Goal: Task Accomplishment & Management: Manage account settings

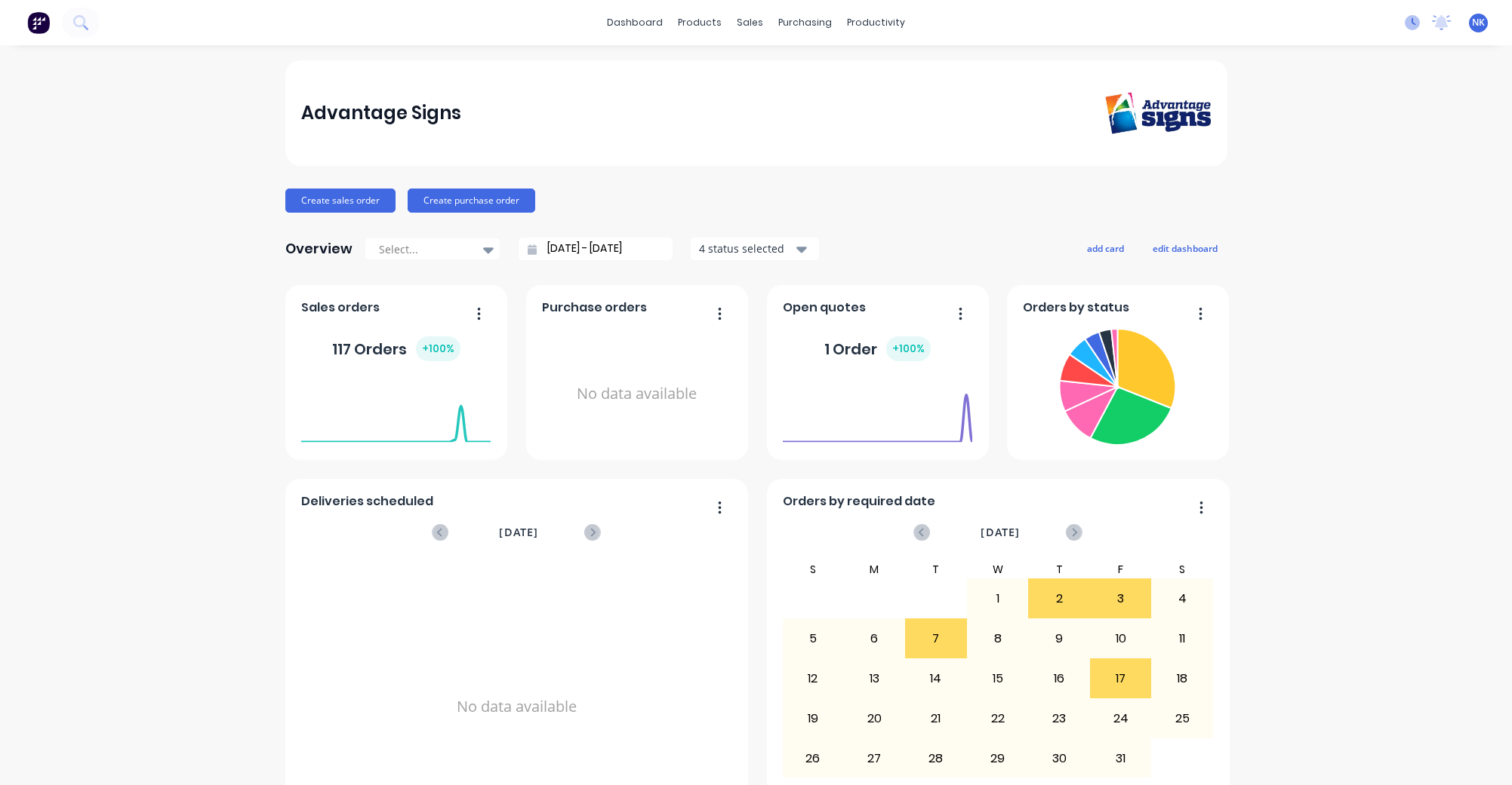
click at [1412, 24] on icon at bounding box center [1412, 23] width 15 height 15
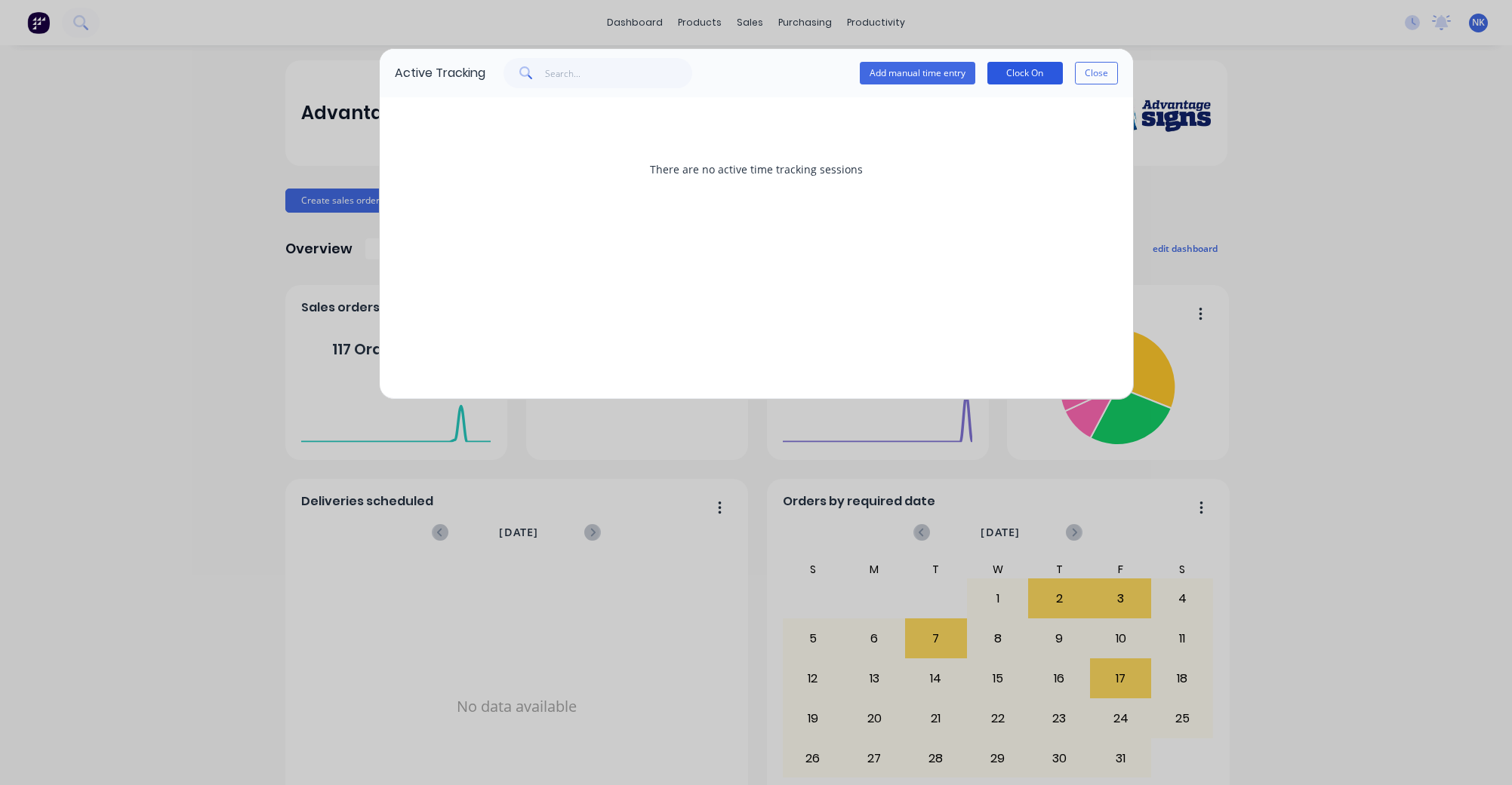
click at [1018, 75] on button "Clock On" at bounding box center [1025, 73] width 76 height 23
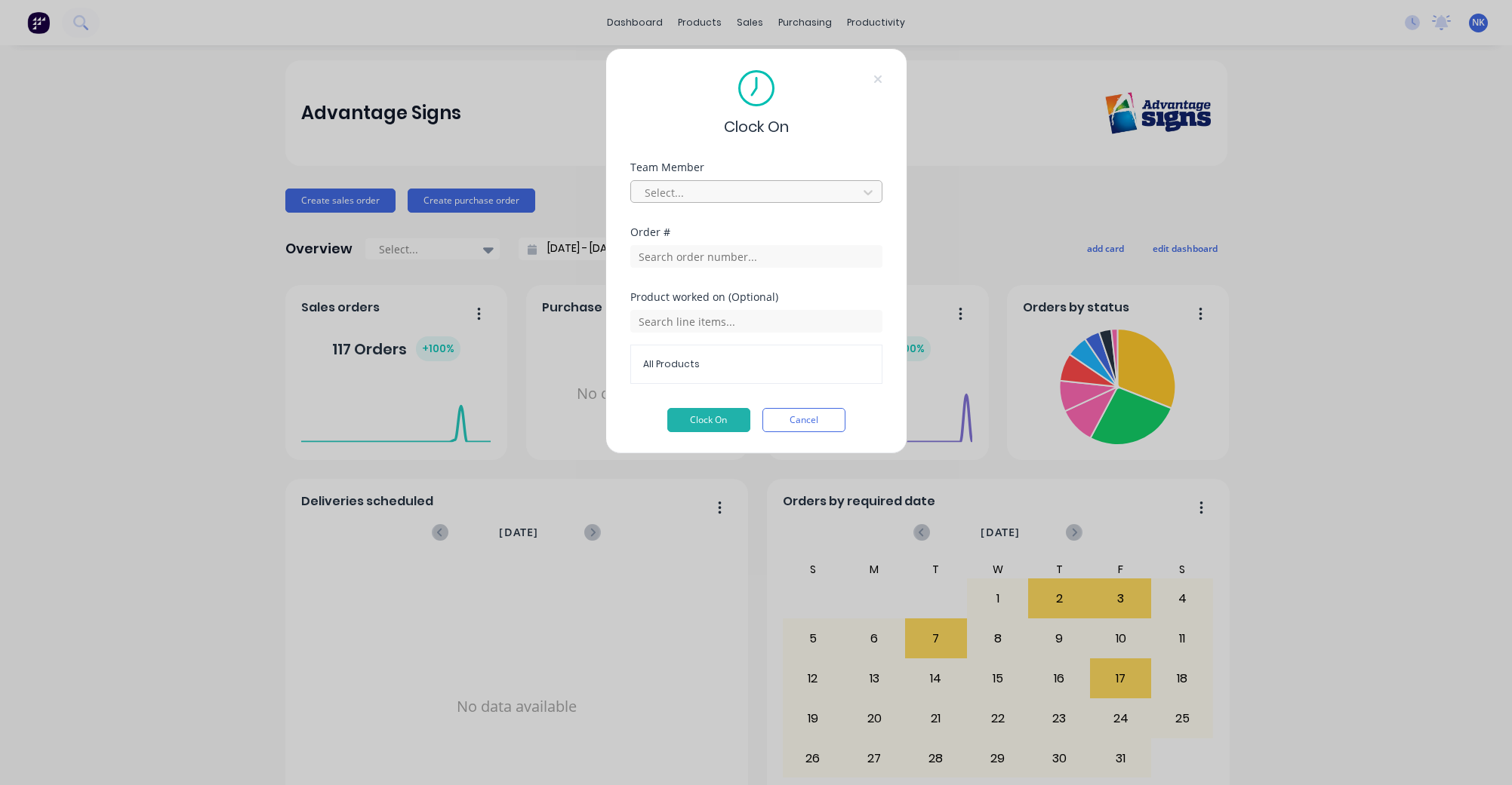
click at [852, 195] on div "Select..." at bounding box center [746, 192] width 216 height 23
click at [825, 392] on div "[PERSON_NAME]" at bounding box center [757, 393] width 252 height 28
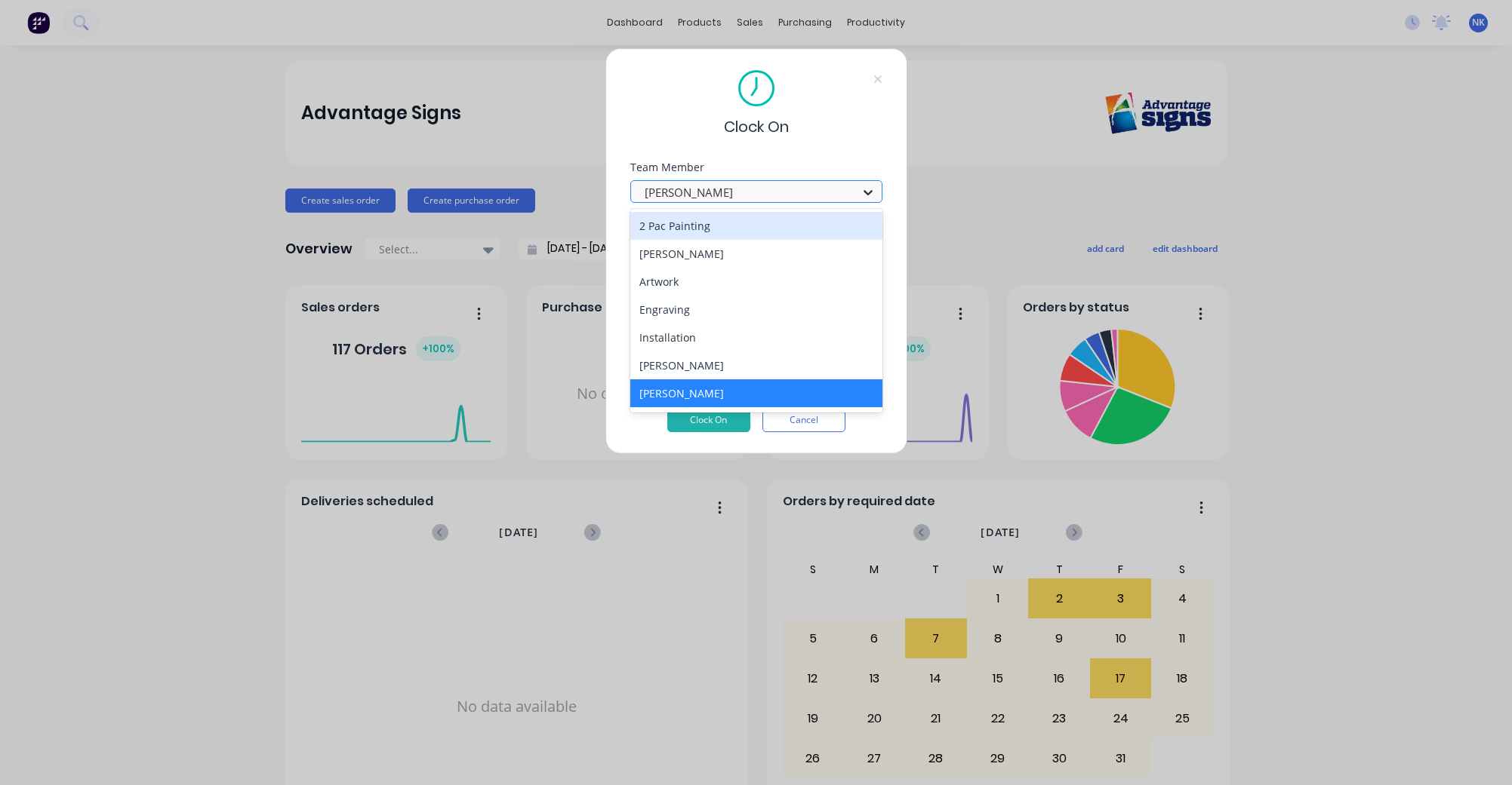
click at [863, 192] on icon at bounding box center [868, 192] width 15 height 15
click at [859, 125] on div "Clock On" at bounding box center [757, 103] width 252 height 68
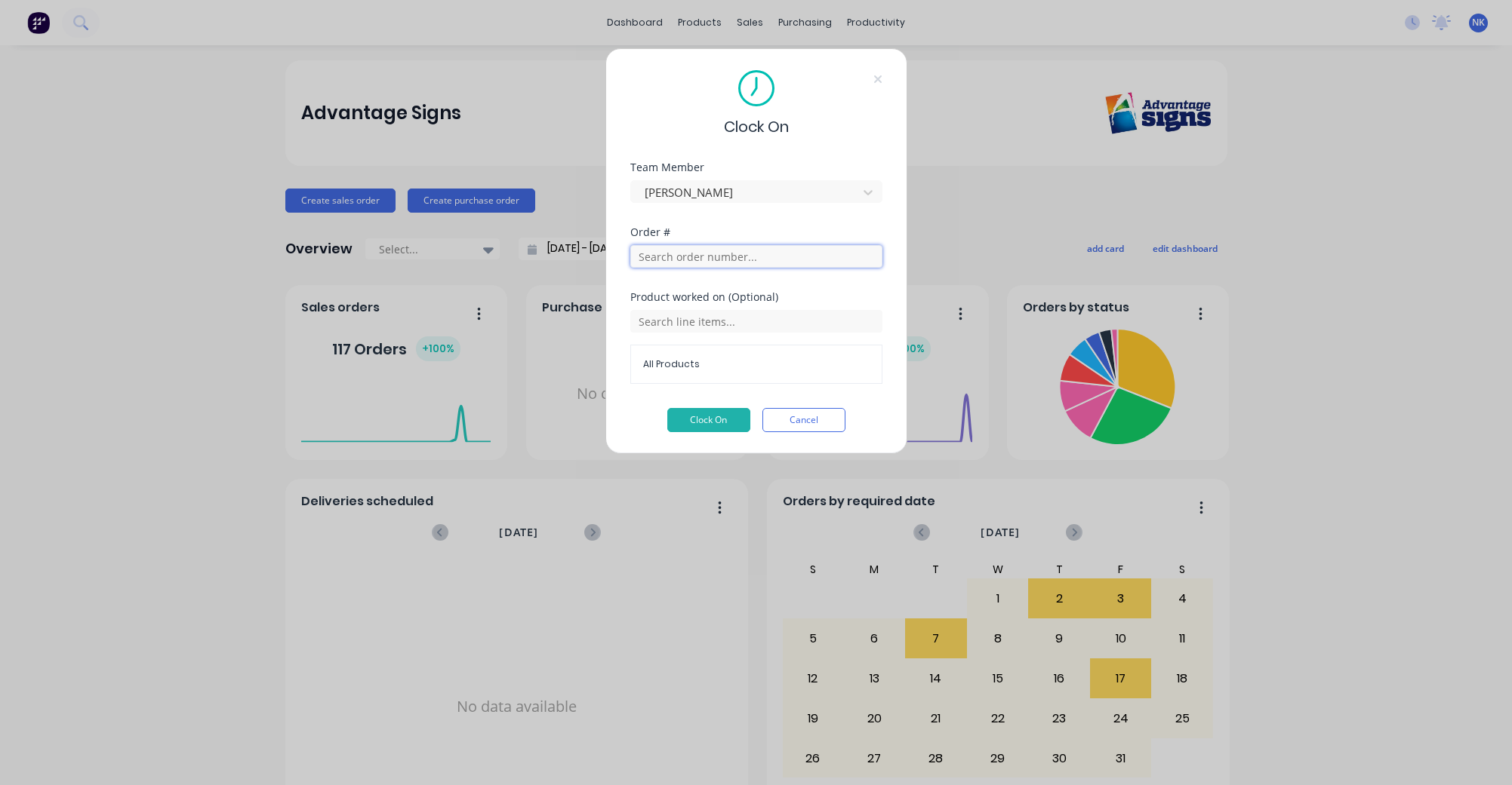
click at [694, 255] on input "text" at bounding box center [757, 256] width 252 height 23
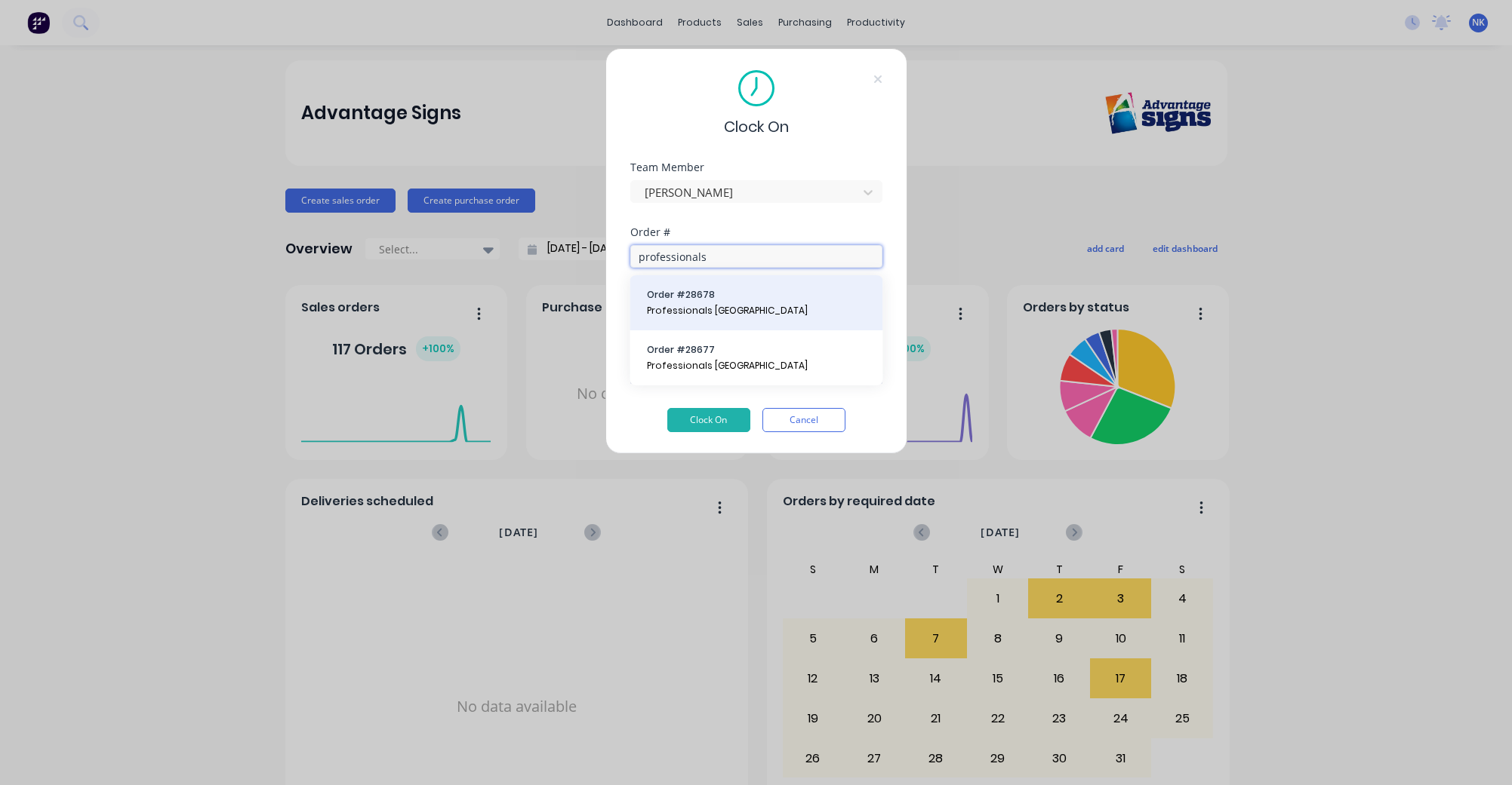
type input "professionals"
click at [698, 306] on span "Professionals [GEOGRAPHIC_DATA]" at bounding box center [756, 311] width 219 height 13
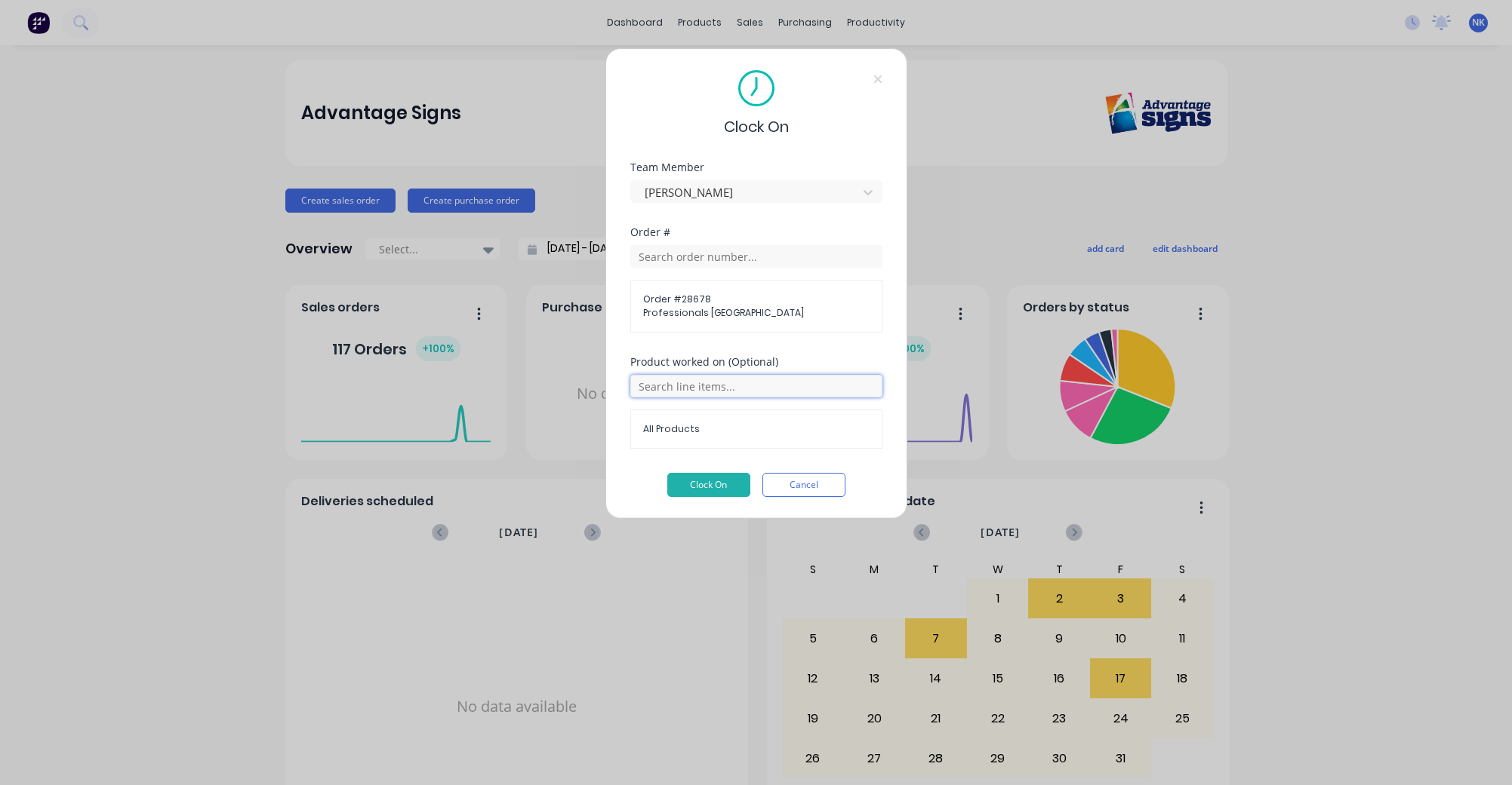
click at [806, 389] on input "text" at bounding box center [757, 386] width 252 height 23
click at [770, 419] on span "All Products" at bounding box center [768, 424] width 204 height 13
click at [751, 387] on input "text" at bounding box center [757, 386] width 252 height 23
type input "prep"
drag, startPoint x: 729, startPoint y: 384, endPoint x: 585, endPoint y: 377, distance: 144.2
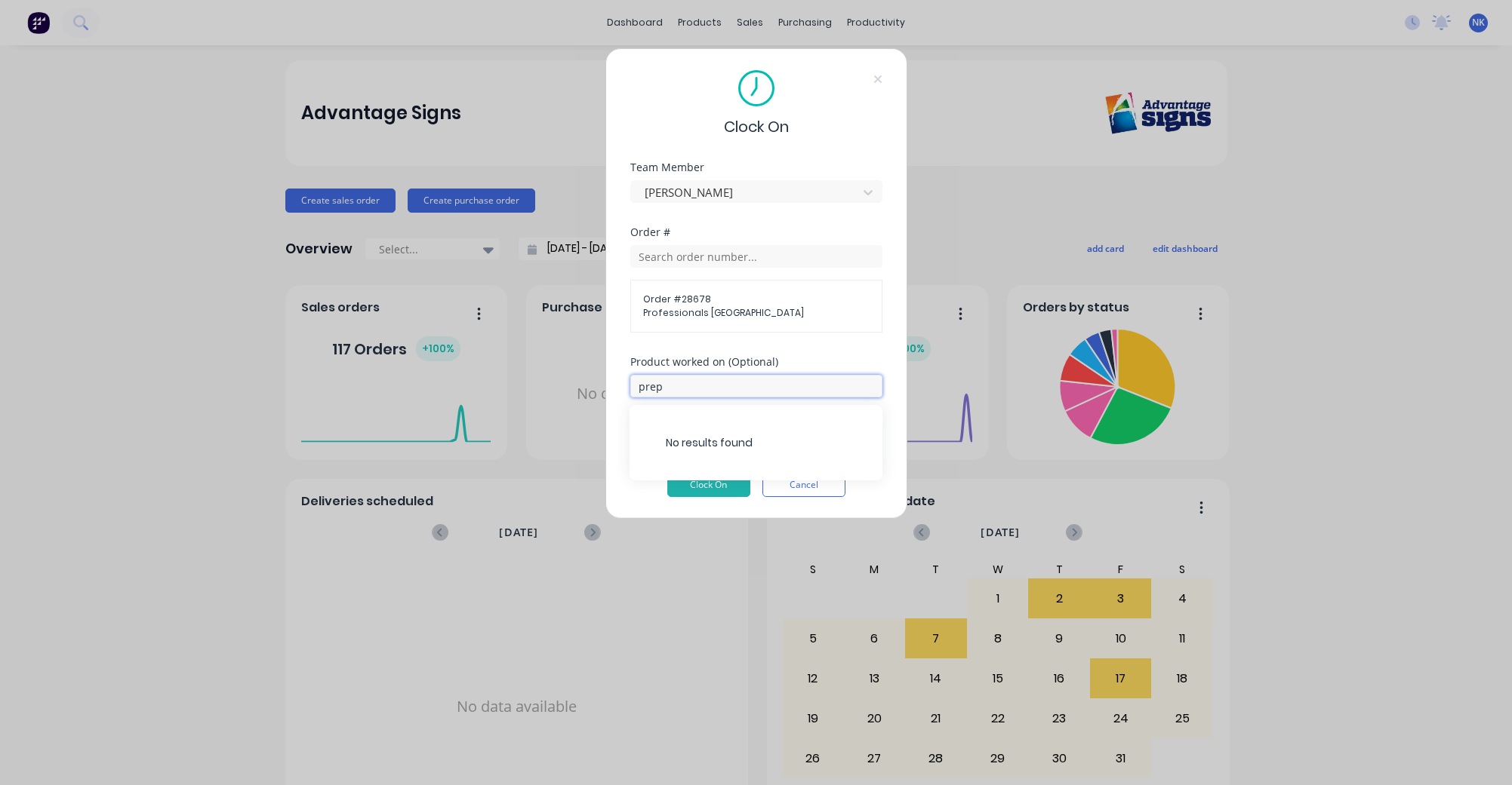
click at [585, 377] on div "Clock On Team Member [PERSON_NAME] Order # Order # 28678 Professionals Townsvil…" at bounding box center [756, 392] width 1512 height 785
click at [809, 343] on div "Order # Order # 28678 Professionals [GEOGRAPHIC_DATA]" at bounding box center [757, 292] width 252 height 129
click at [726, 429] on span "All Products" at bounding box center [756, 429] width 226 height 13
drag, startPoint x: 691, startPoint y: 428, endPoint x: 644, endPoint y: 424, distance: 47.2
click at [645, 425] on span "All Products" at bounding box center [756, 429] width 226 height 13
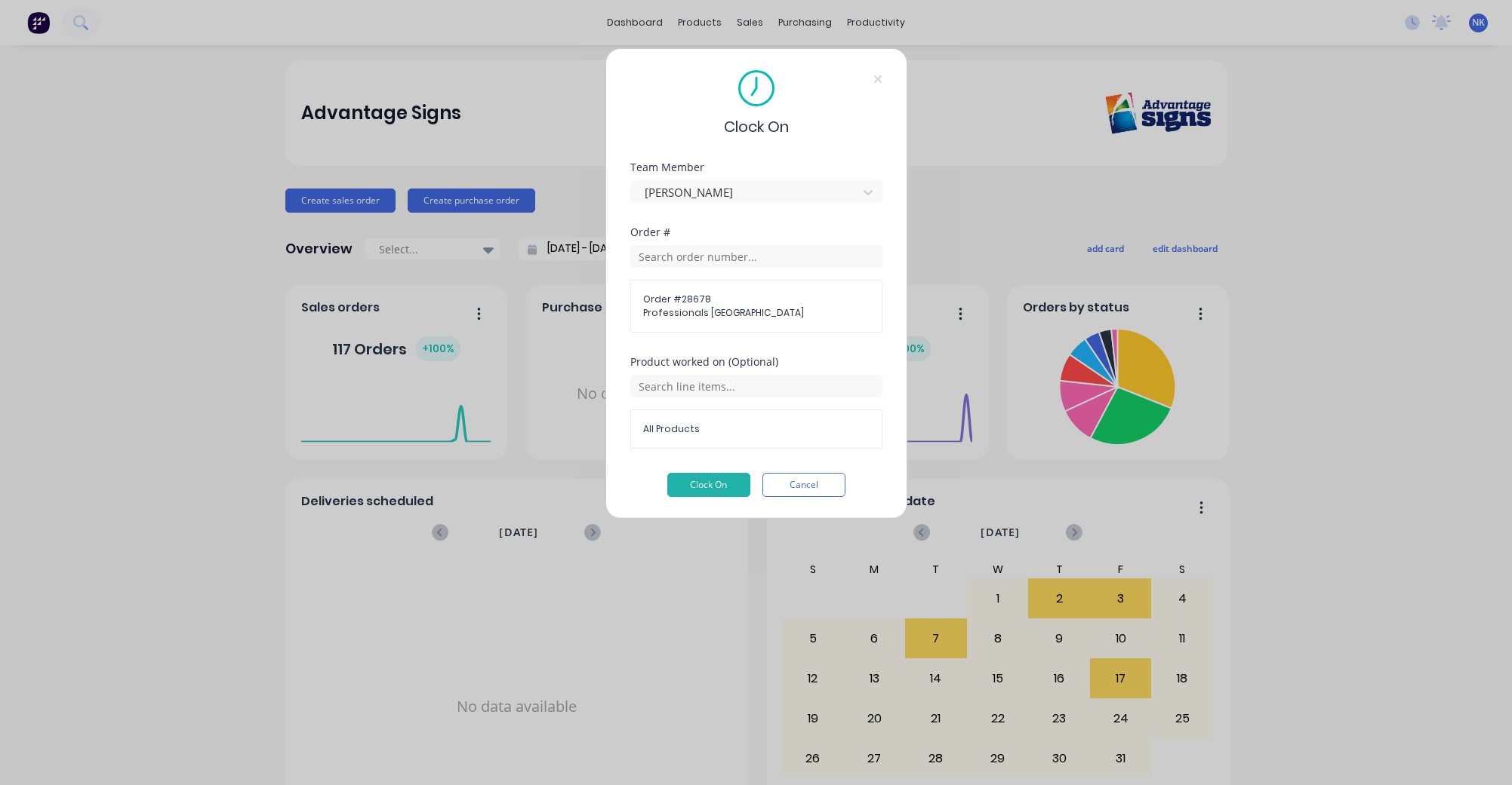
click at [720, 431] on span "All Products" at bounding box center [756, 429] width 226 height 13
click at [726, 482] on button "Clock On" at bounding box center [708, 485] width 83 height 24
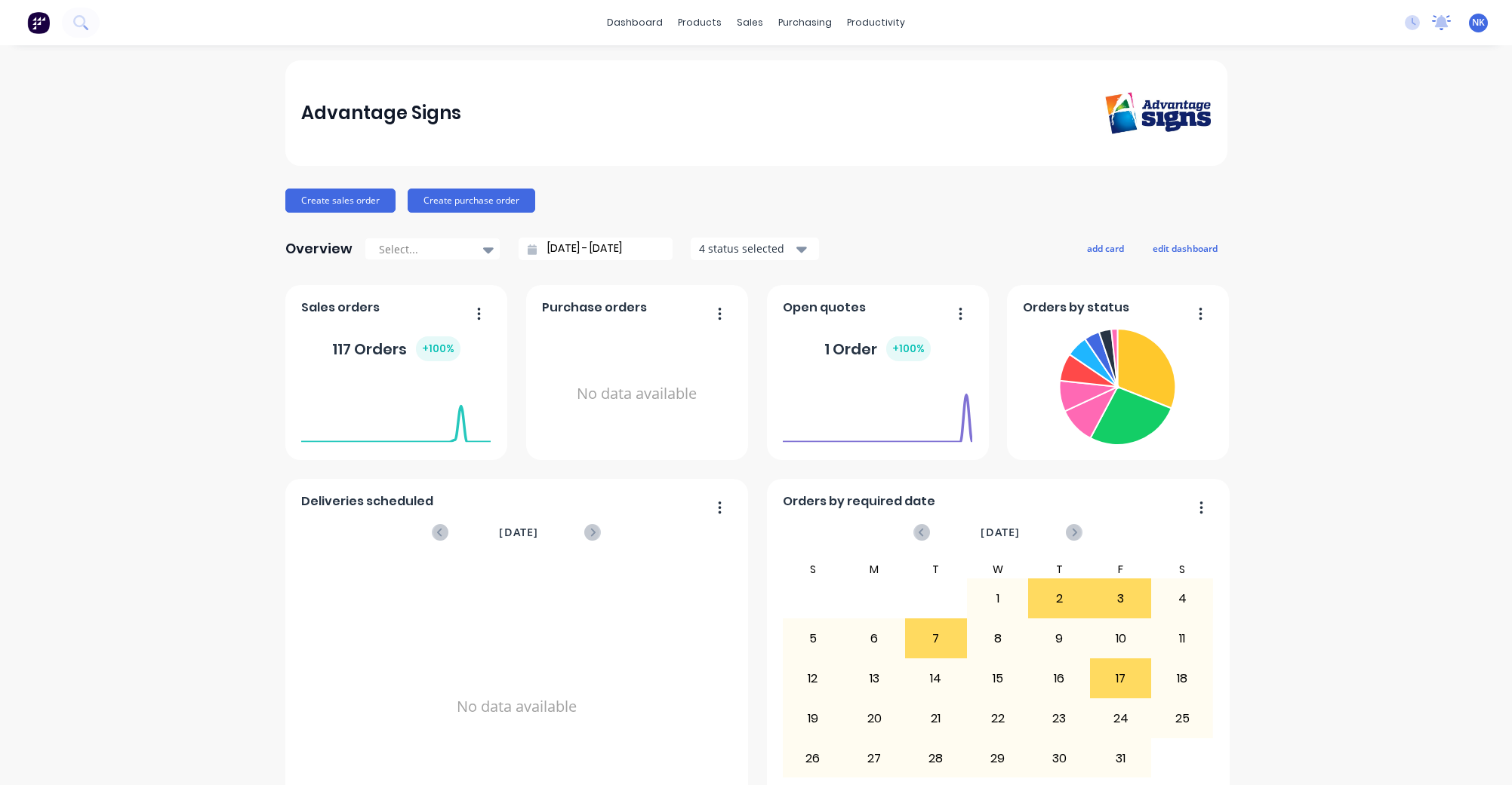
click at [1444, 22] on icon at bounding box center [1441, 21] width 13 height 12
click at [1478, 24] on span "NK" at bounding box center [1478, 23] width 13 height 13
click at [1409, 18] on icon at bounding box center [1412, 23] width 15 height 15
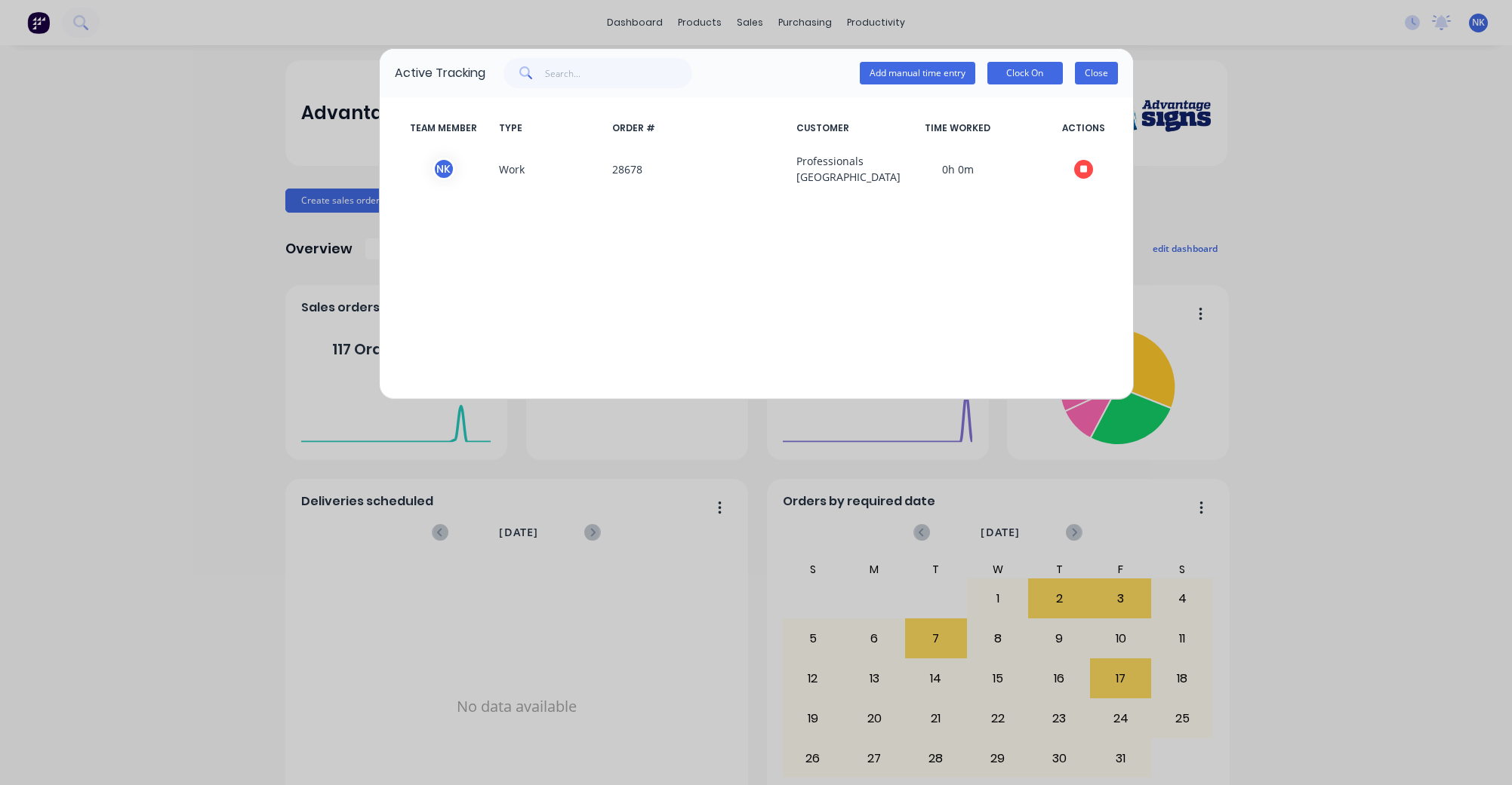
click at [1095, 77] on button "Close" at bounding box center [1096, 73] width 43 height 23
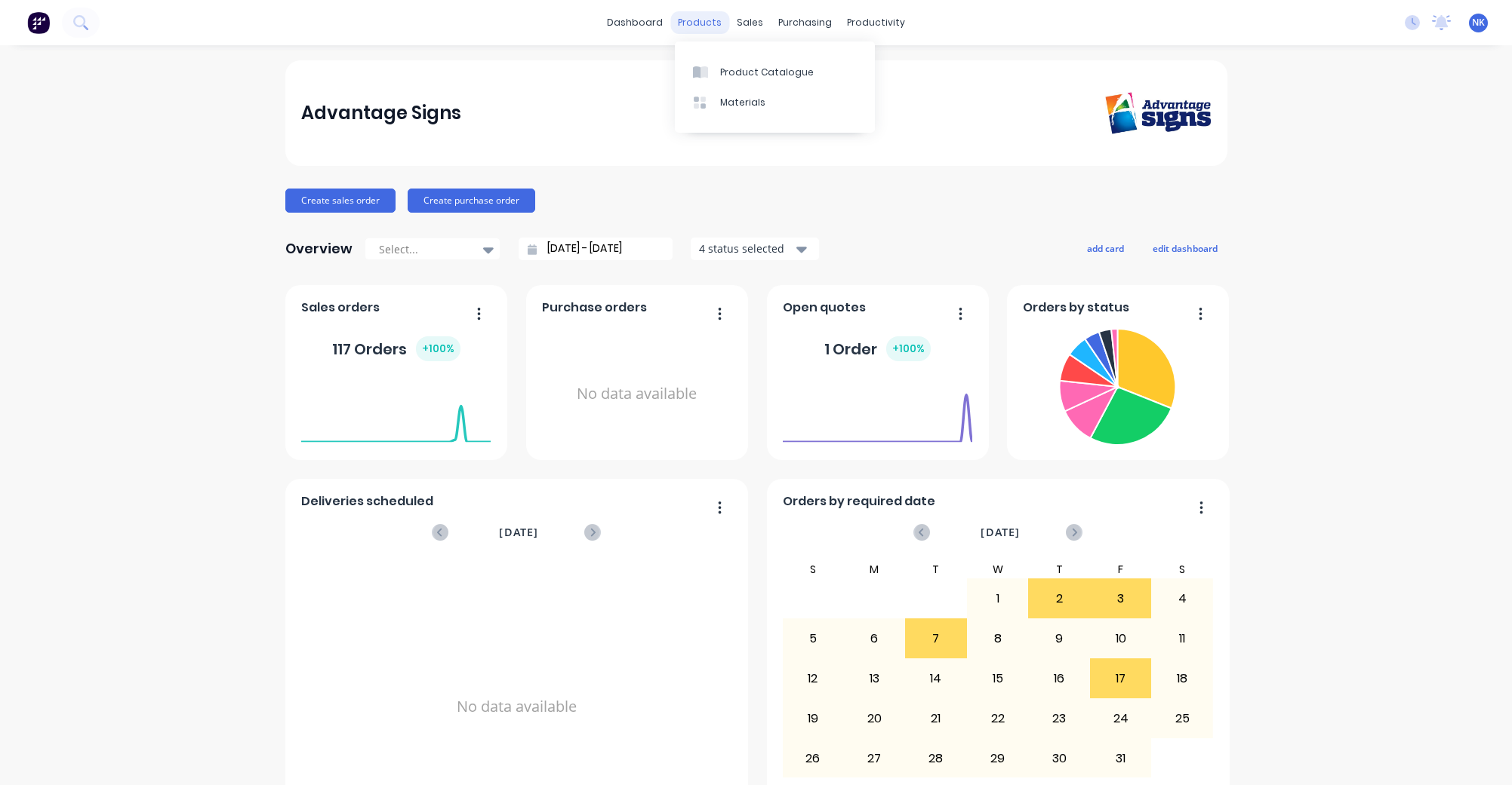
click at [703, 26] on div "products" at bounding box center [700, 22] width 59 height 23
click at [760, 25] on div "sales" at bounding box center [749, 22] width 41 height 23
click at [788, 66] on div "Sales Orders" at bounding box center [806, 72] width 62 height 13
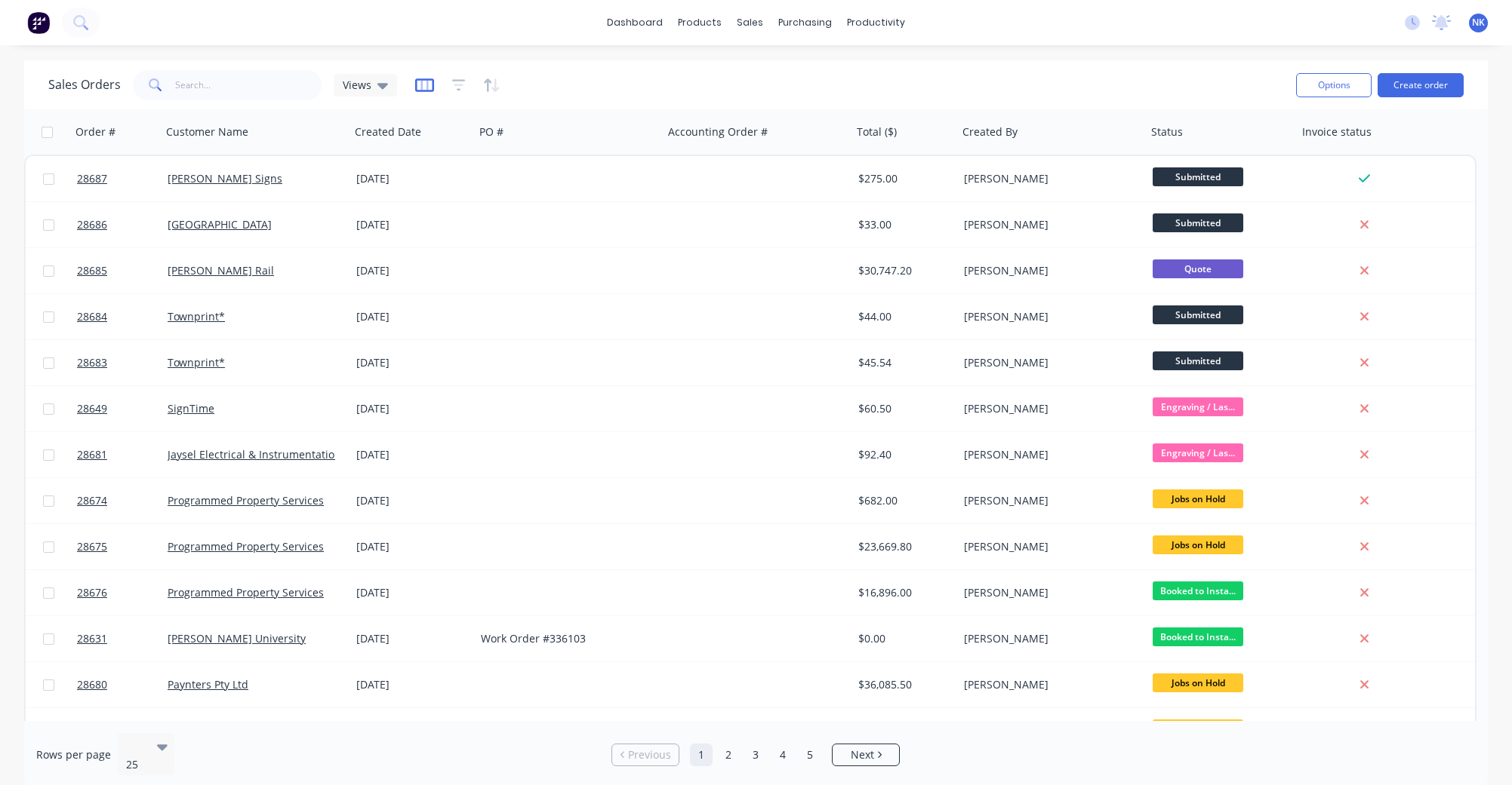
click at [420, 83] on icon "button" at bounding box center [425, 85] width 19 height 15
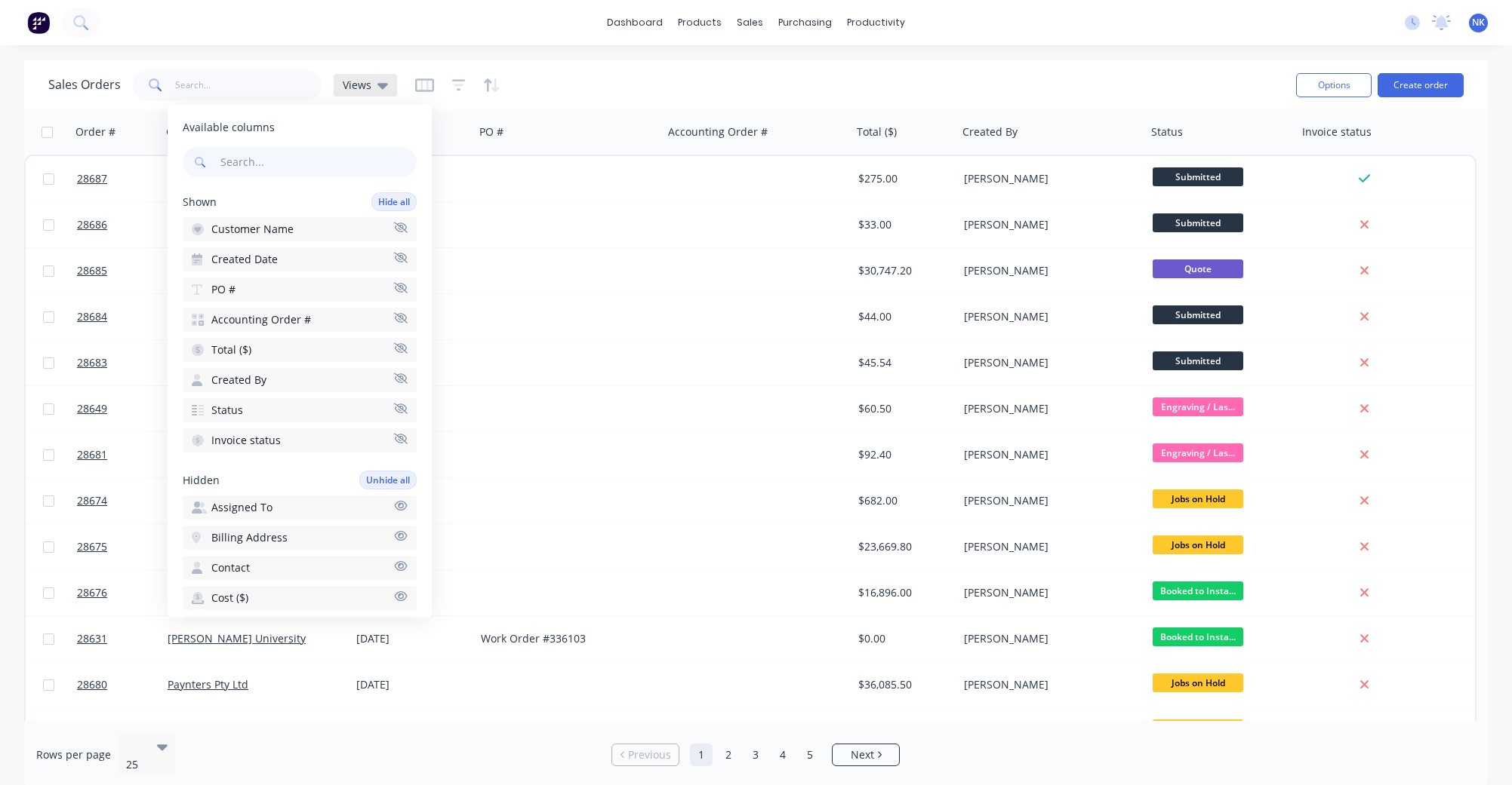
click at [387, 79] on div "Views" at bounding box center [365, 85] width 63 height 23
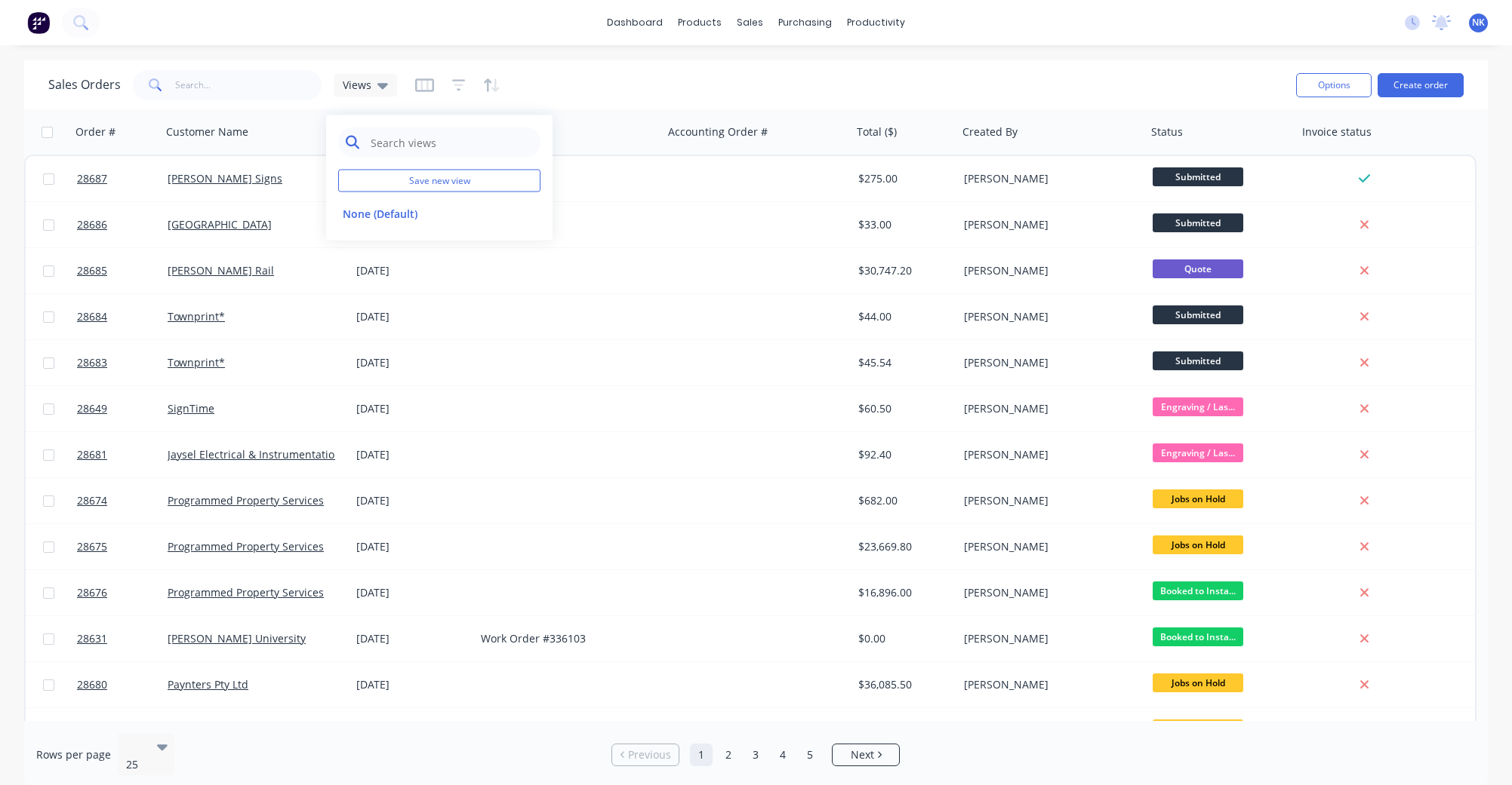
click at [409, 136] on input "text" at bounding box center [451, 143] width 164 height 30
click at [629, 83] on div "Sales Orders Views" at bounding box center [665, 85] width 1235 height 37
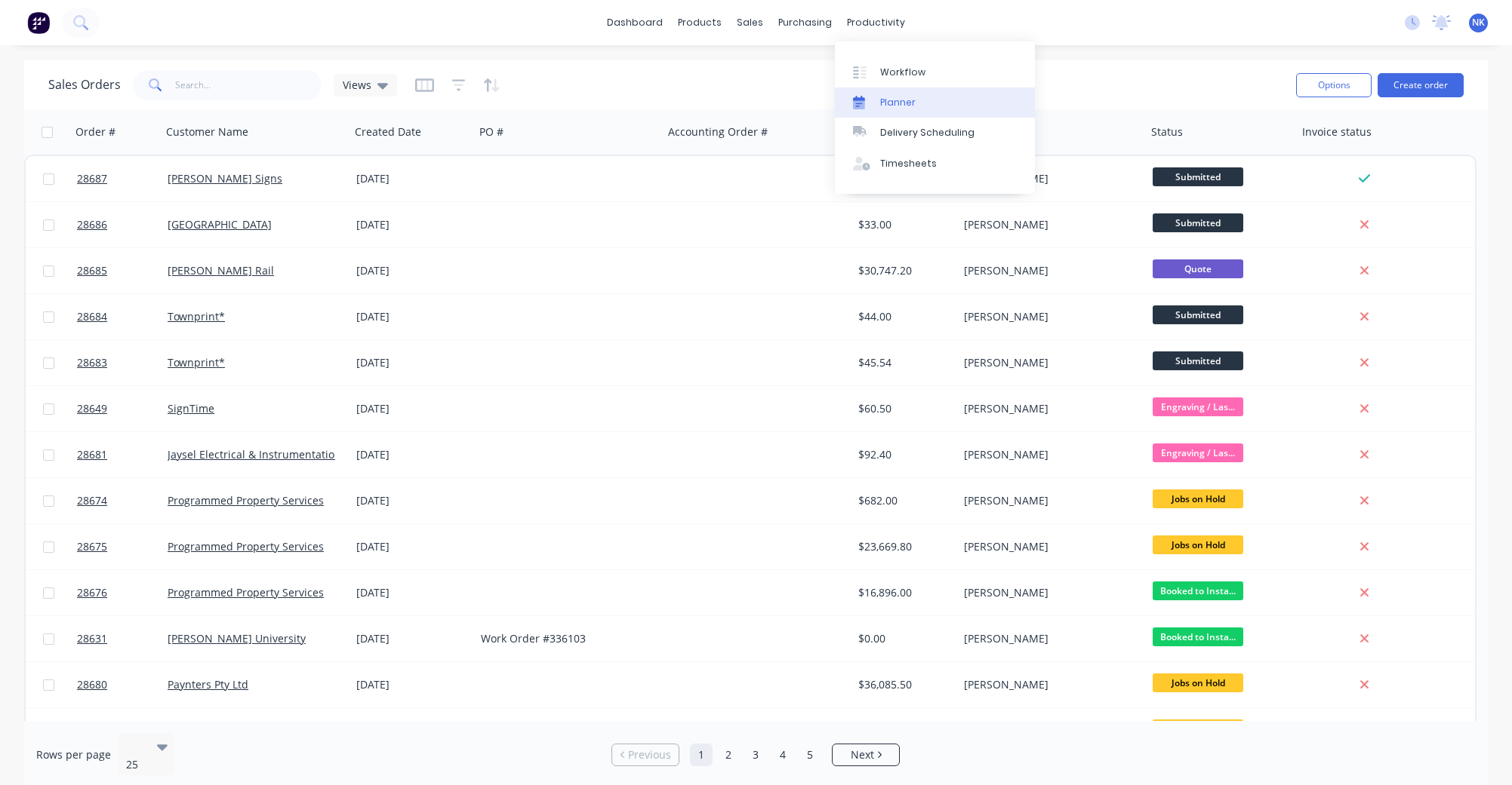
click at [874, 100] on div at bounding box center [864, 103] width 23 height 13
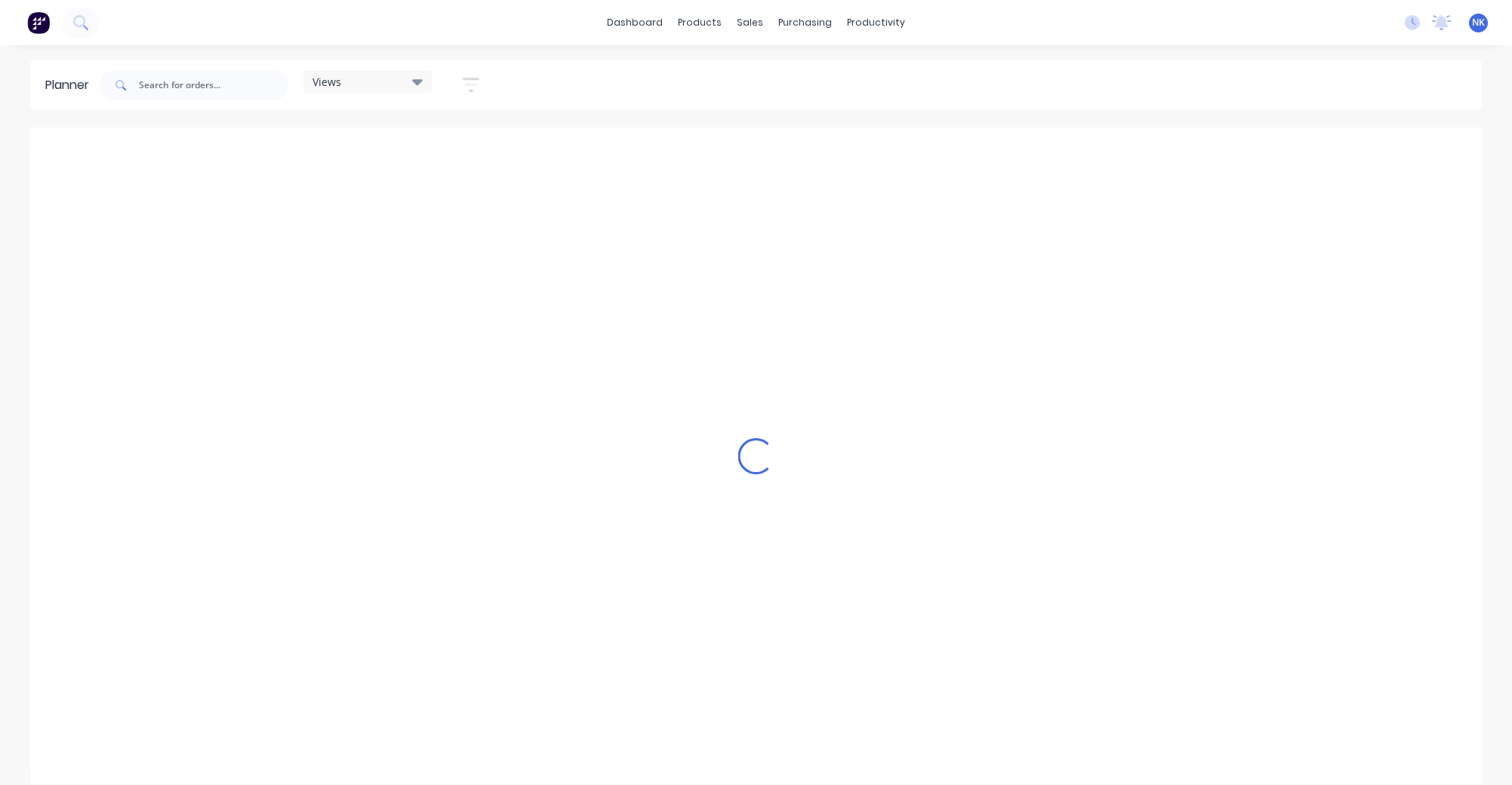
scroll to position [0, 1]
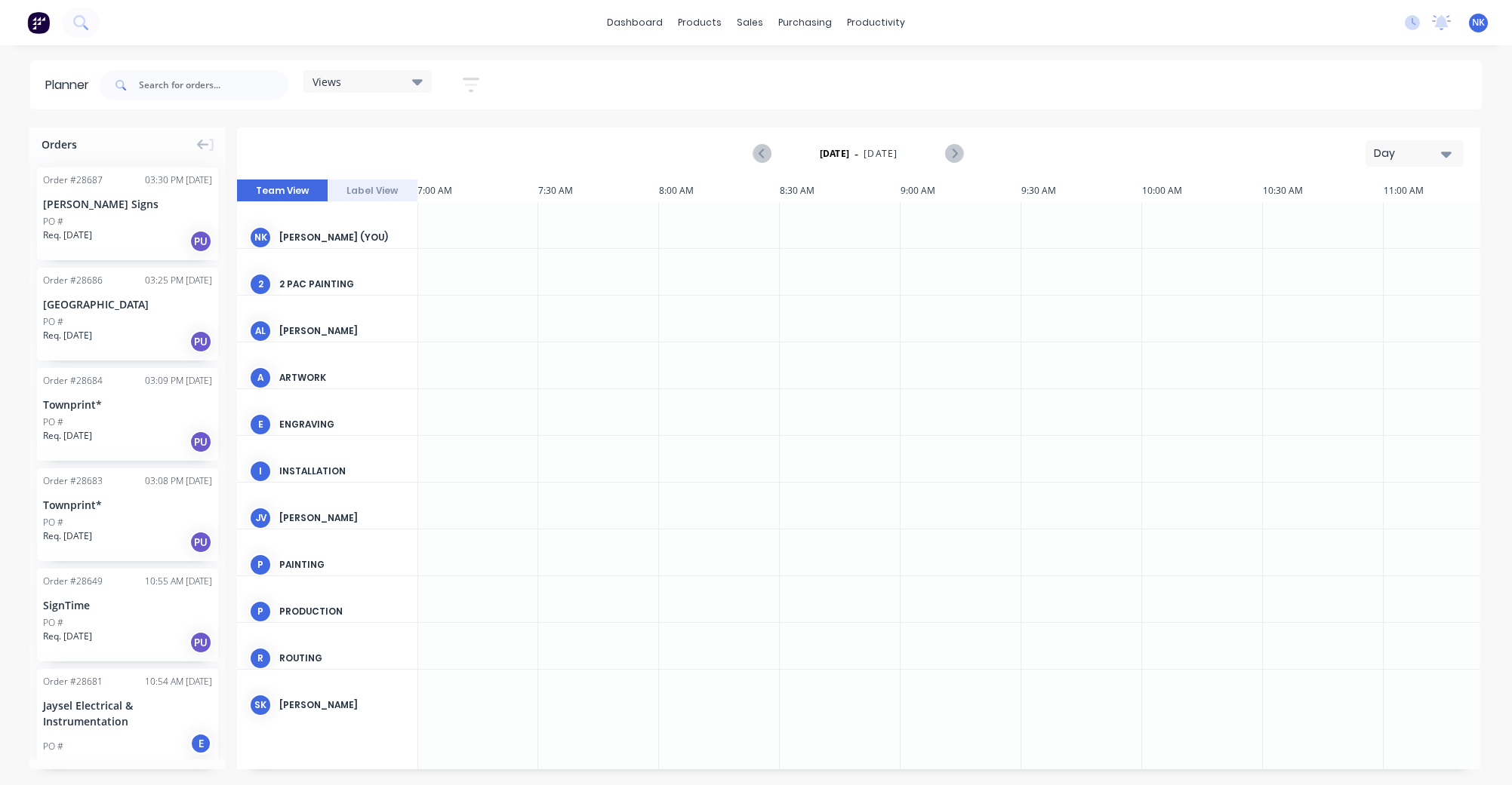
click at [704, 227] on div at bounding box center [720, 225] width 121 height 46
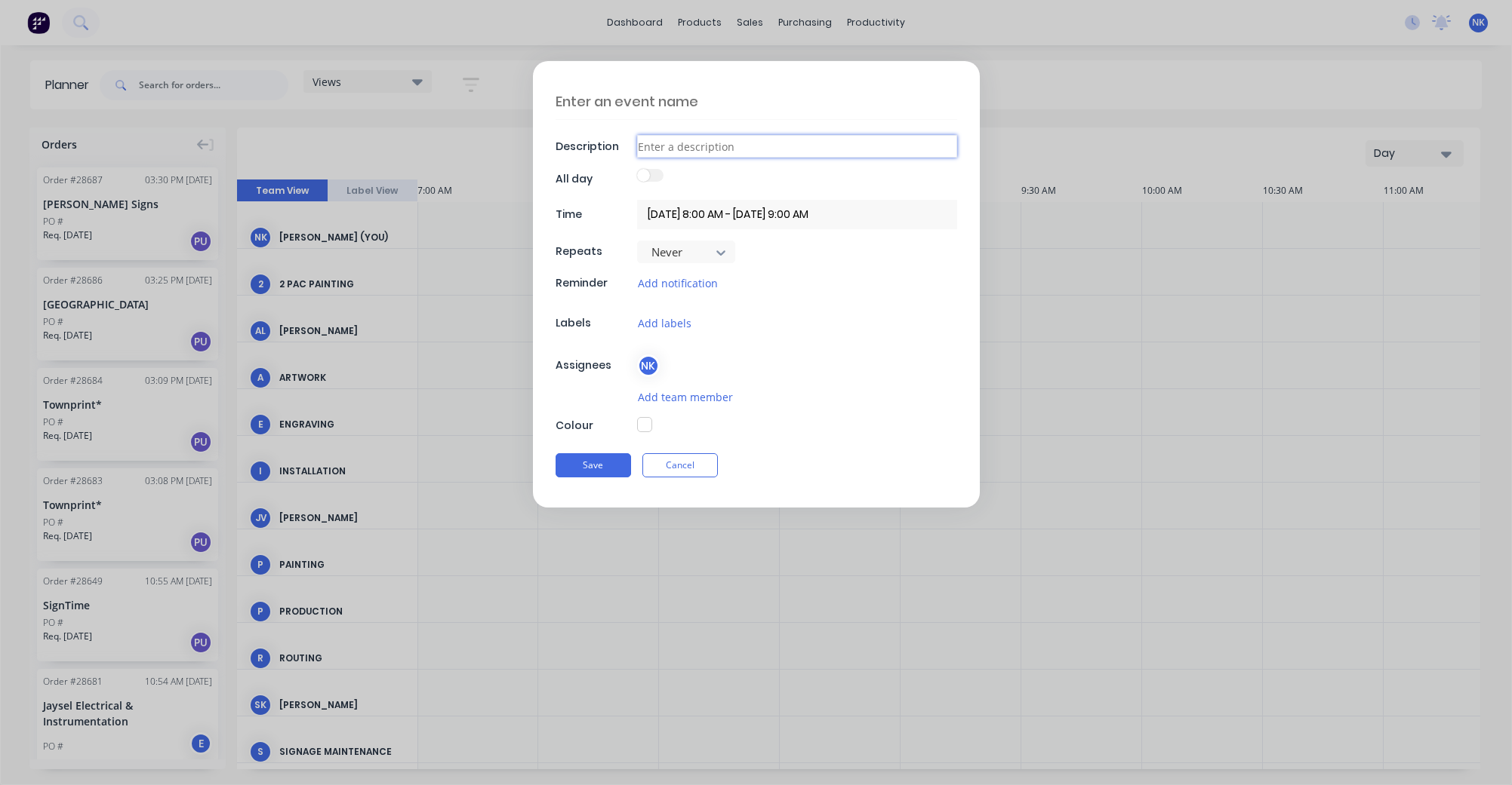
click at [668, 143] on input at bounding box center [797, 146] width 320 height 23
type input "Site Measure - KIA EV3"
click at [704, 282] on button "Add notification" at bounding box center [678, 283] width 82 height 18
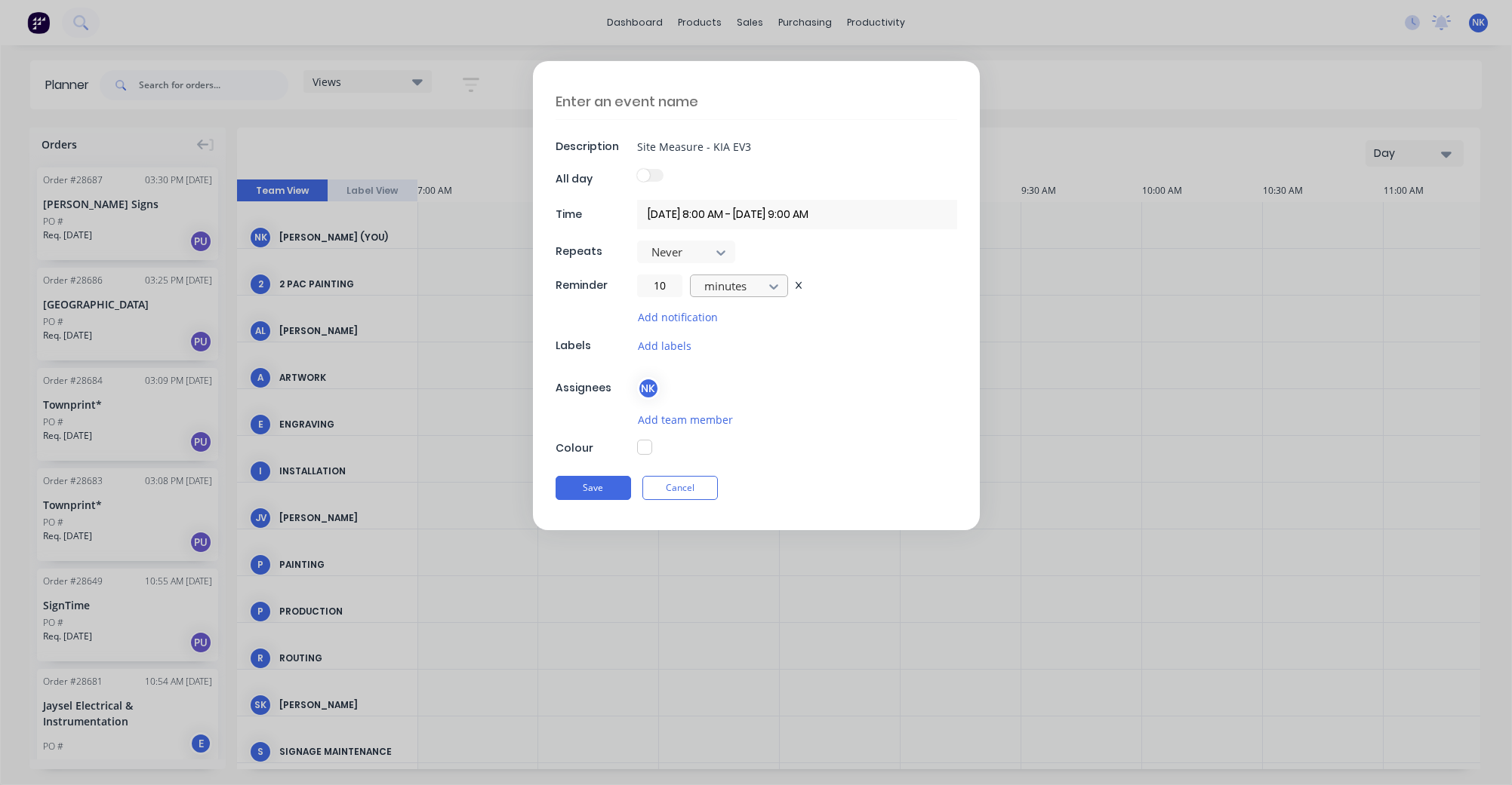
click at [778, 287] on icon at bounding box center [774, 287] width 15 height 15
click at [654, 284] on input "10" at bounding box center [660, 286] width 45 height 23
type input "15"
click at [643, 447] on button "button" at bounding box center [645, 447] width 15 height 15
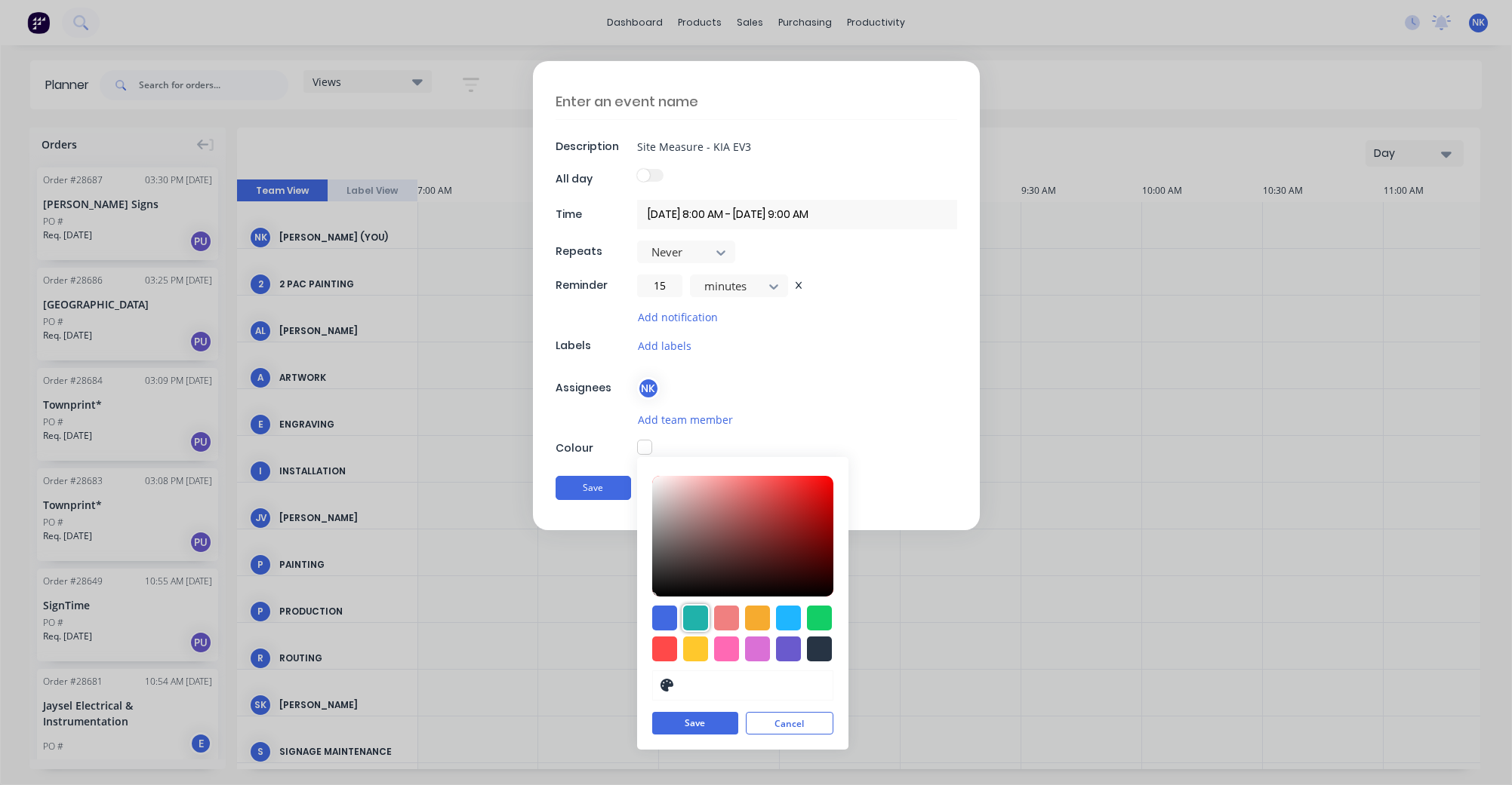
click at [700, 615] on div at bounding box center [695, 619] width 25 height 25
type input "#20B2AA"
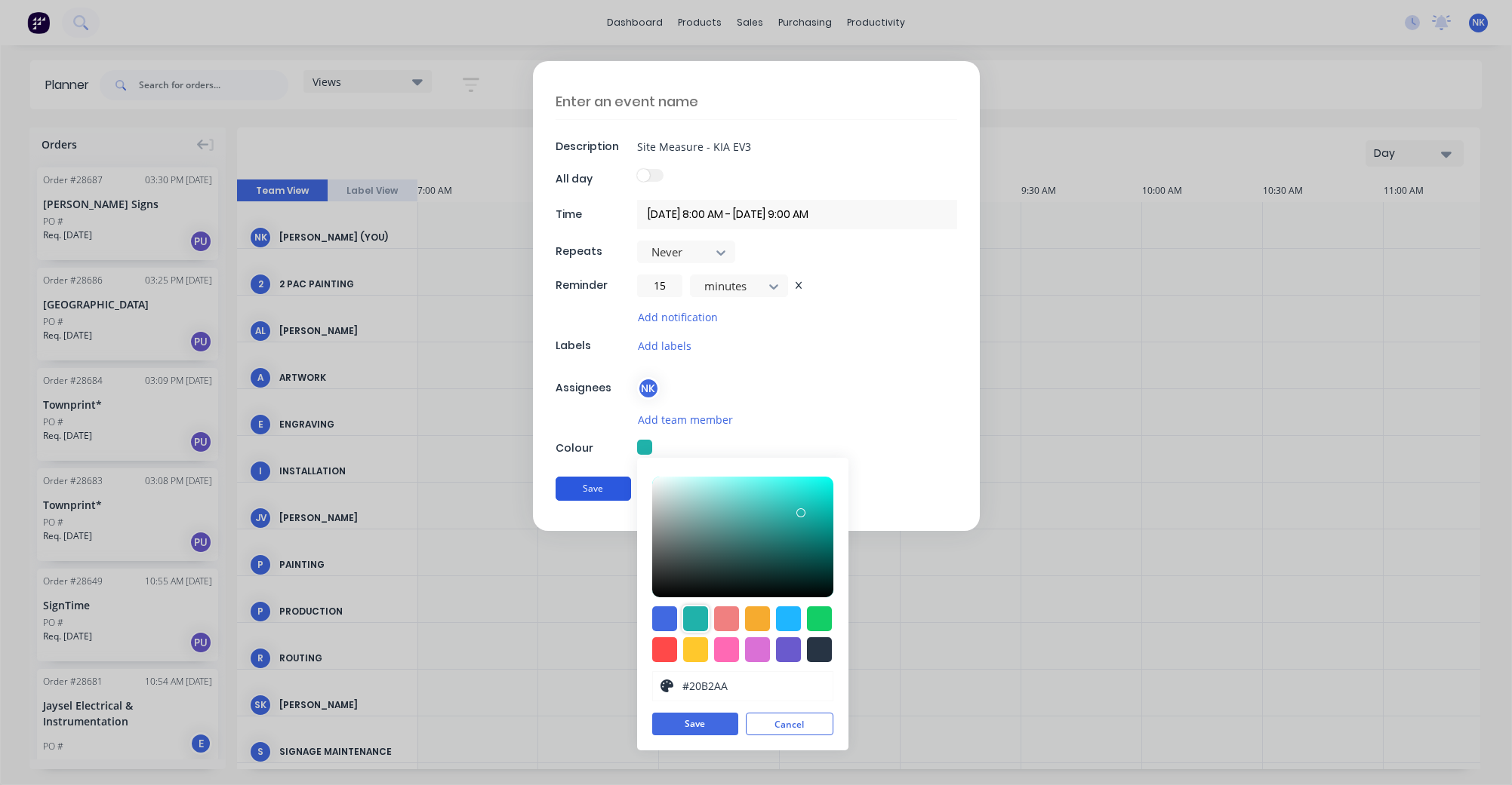
click at [608, 485] on button "Save" at bounding box center [594, 488] width 76 height 24
click at [607, 493] on button "Save" at bounding box center [594, 489] width 76 height 24
click at [685, 721] on button "Save" at bounding box center [695, 724] width 86 height 23
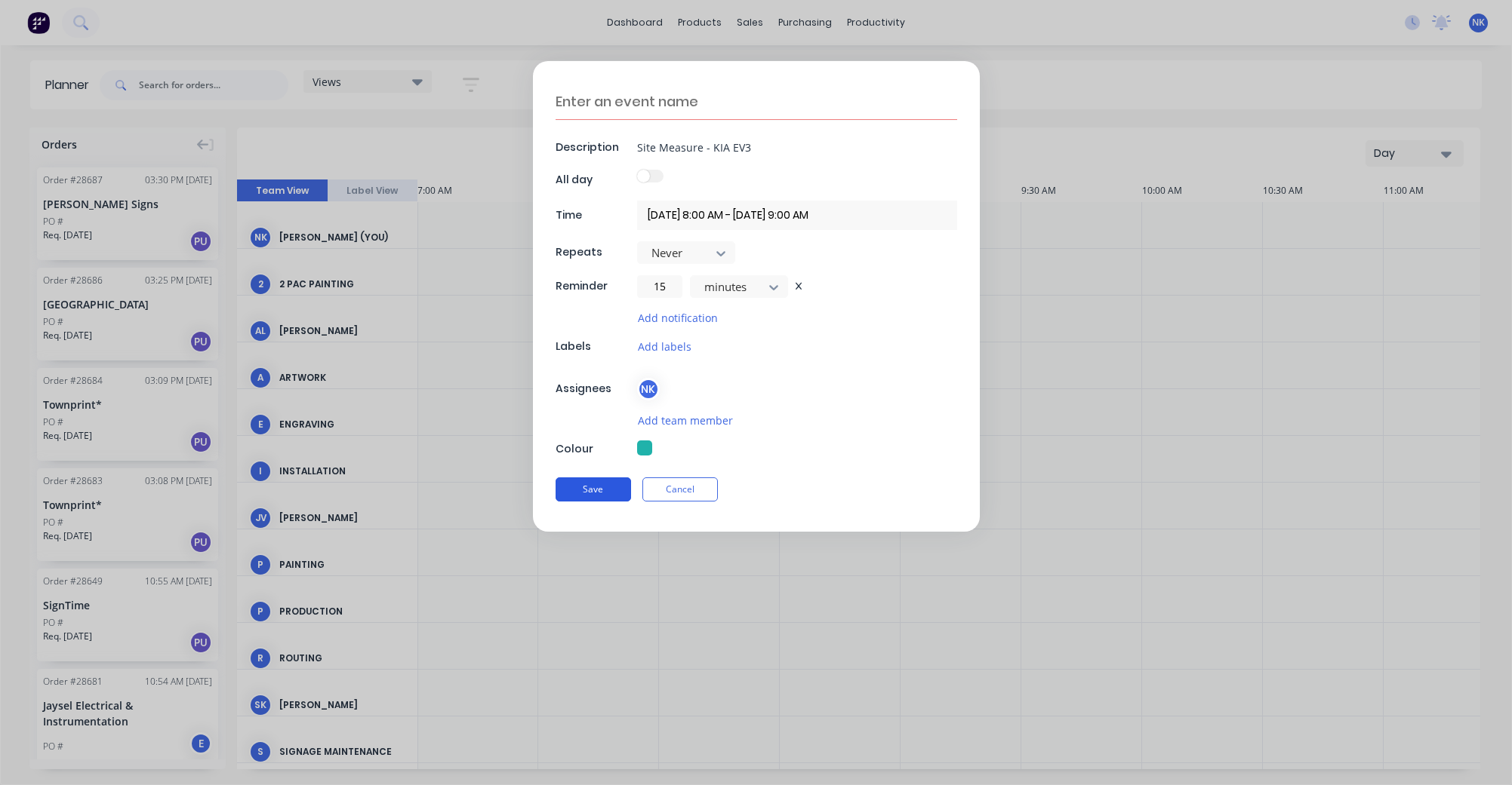
click at [615, 488] on button "Save" at bounding box center [594, 489] width 76 height 24
click at [595, 488] on button "Save" at bounding box center [594, 489] width 76 height 24
drag, startPoint x: 757, startPoint y: 148, endPoint x: 622, endPoint y: 139, distance: 135.3
click at [623, 140] on div "Description Site Measure - KIA EV3" at bounding box center [757, 147] width 402 height 23
click at [598, 103] on textarea at bounding box center [757, 102] width 402 height 35
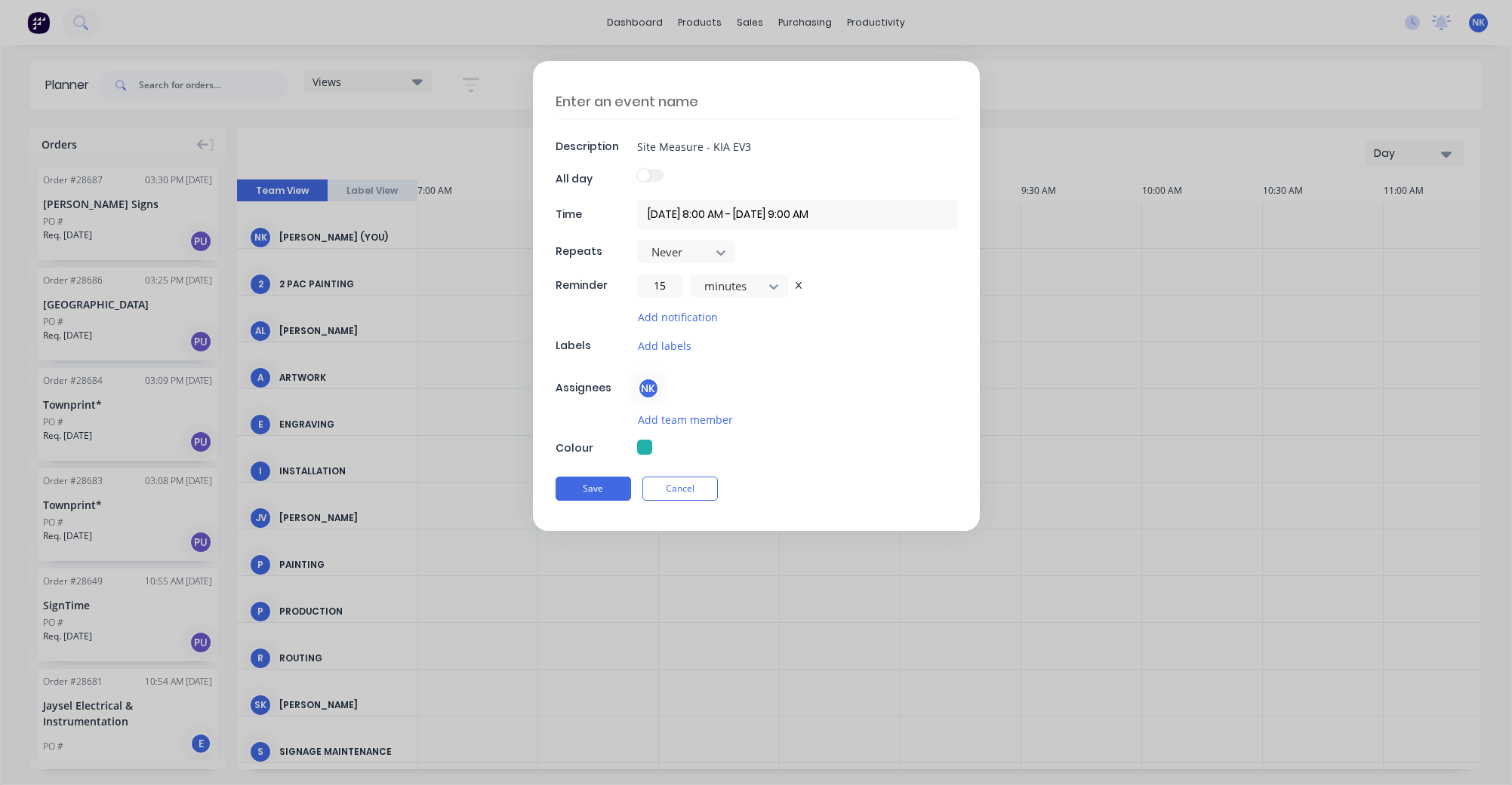
paste textarea "Site Measure - KIA EV3"
type textarea "Site Measure - KIA EV3"
drag, startPoint x: 785, startPoint y: 151, endPoint x: 621, endPoint y: 144, distance: 164.1
click at [621, 144] on div "Description Site Measure - KIA EV3" at bounding box center [757, 146] width 402 height 23
type input "[GEOGRAPHIC_DATA]"
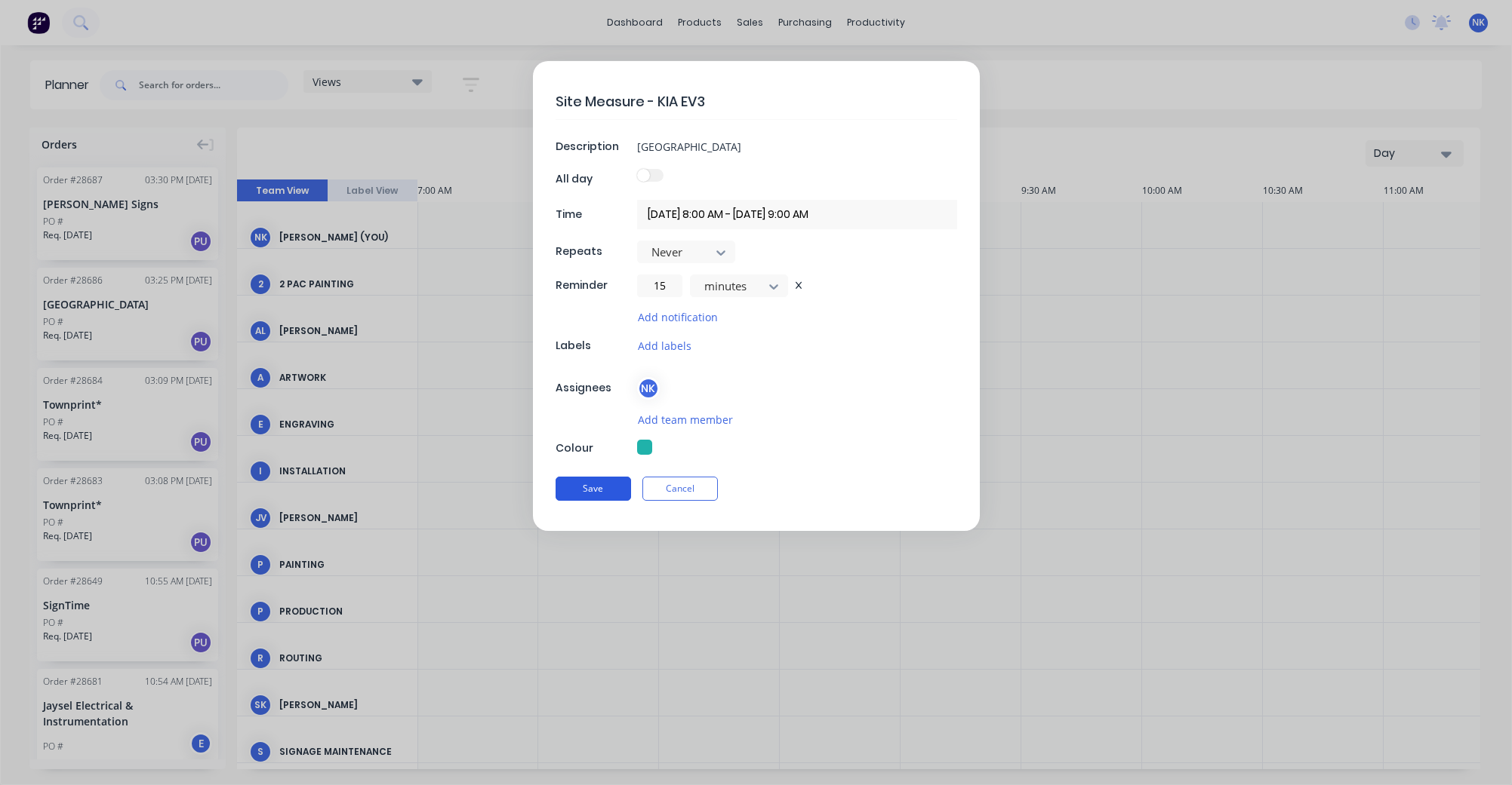
click at [587, 490] on button "Save" at bounding box center [594, 488] width 76 height 24
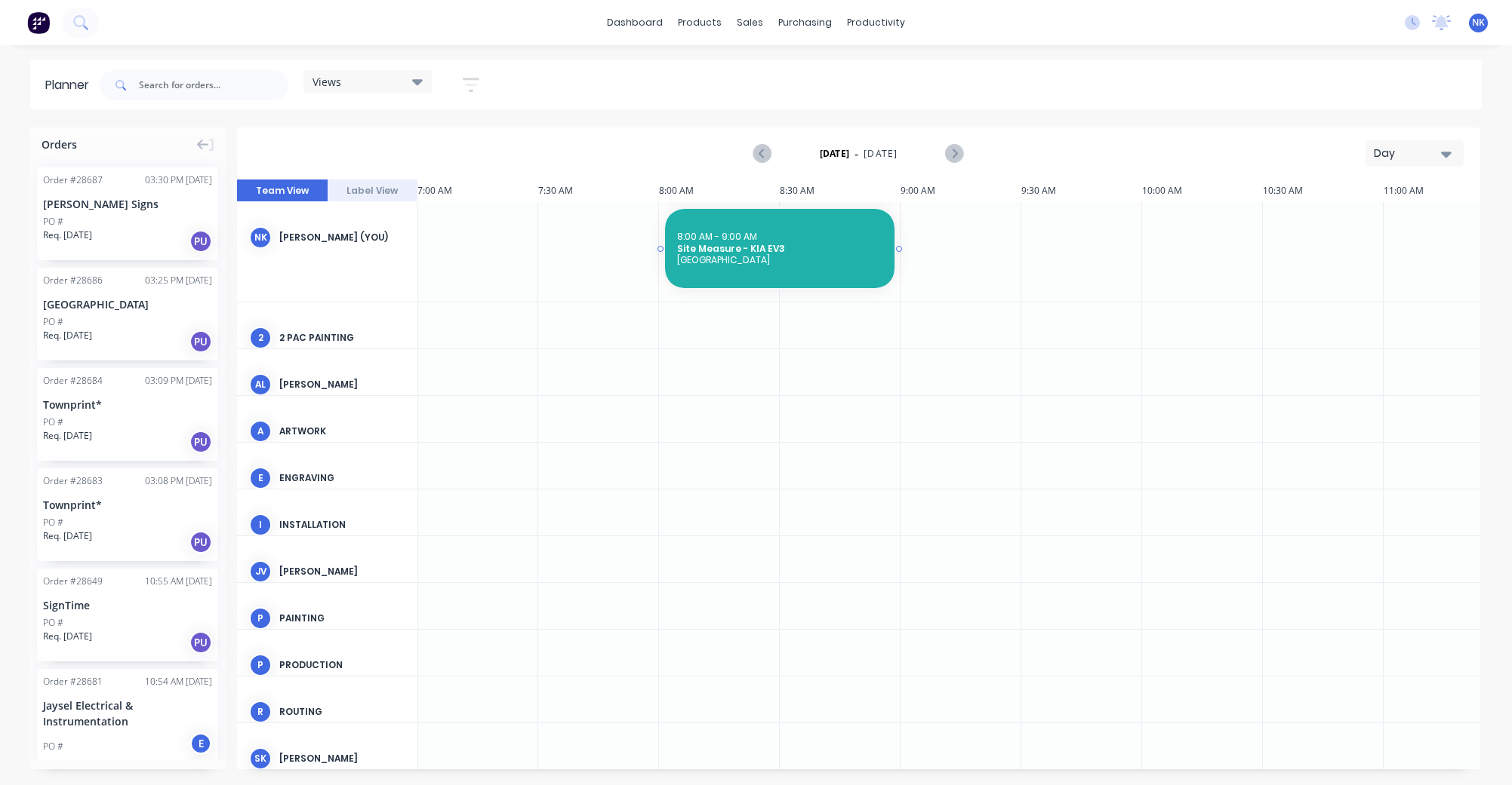
click at [726, 268] on div "8:00 AM - 9:00 AM Site Measure - [GEOGRAPHIC_DATA]" at bounding box center [780, 249] width 230 height 79
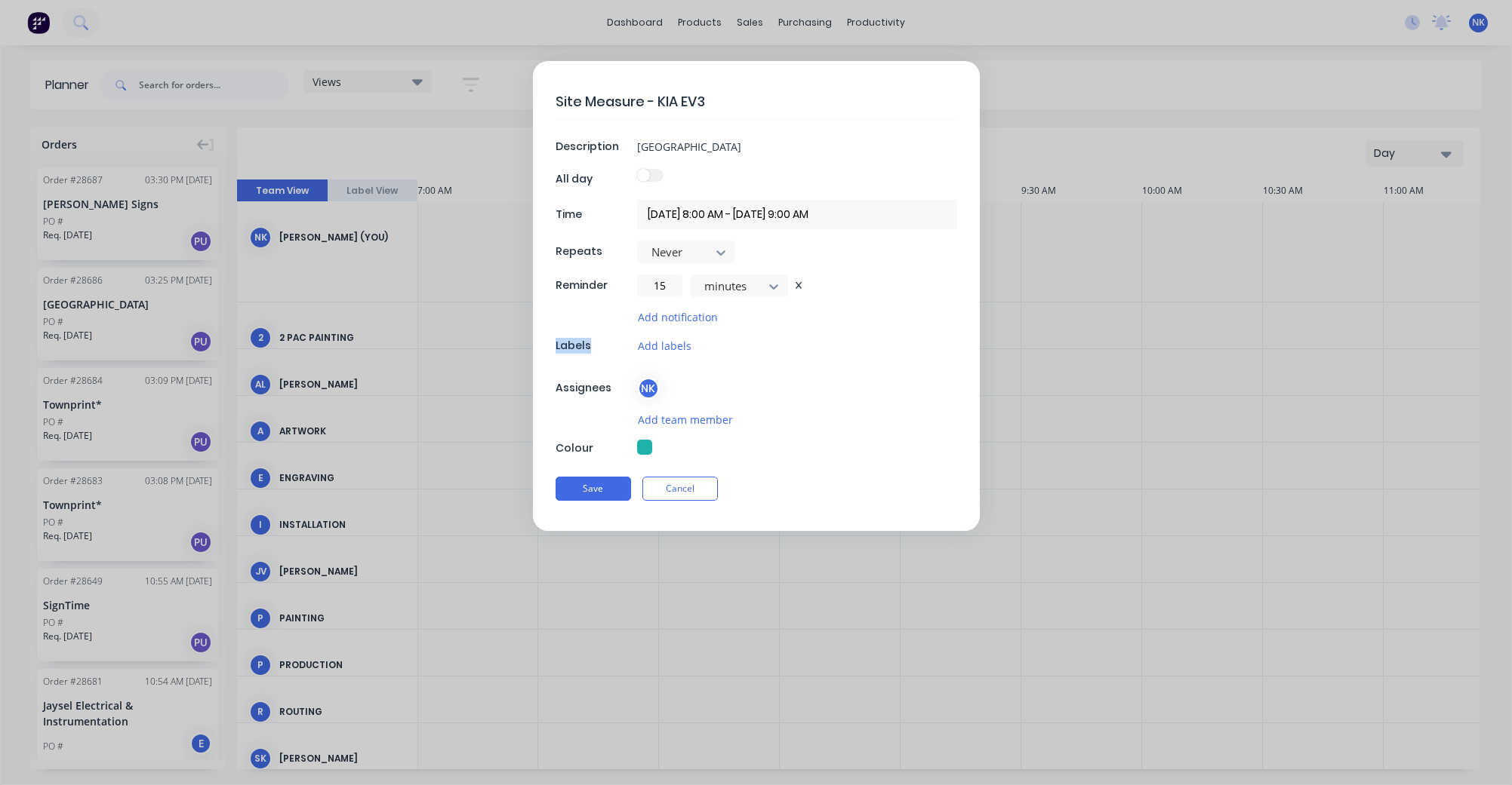
click at [726, 268] on div "Site Measure - KIA EV3 Description [GEOGRAPHIC_DATA] All day Time [DATE] 8:00 A…" at bounding box center [756, 296] width 447 height 470
click at [815, 213] on input "[DATE] 8:00 AM - [DATE] 9:00 AM" at bounding box center [797, 214] width 320 height 29
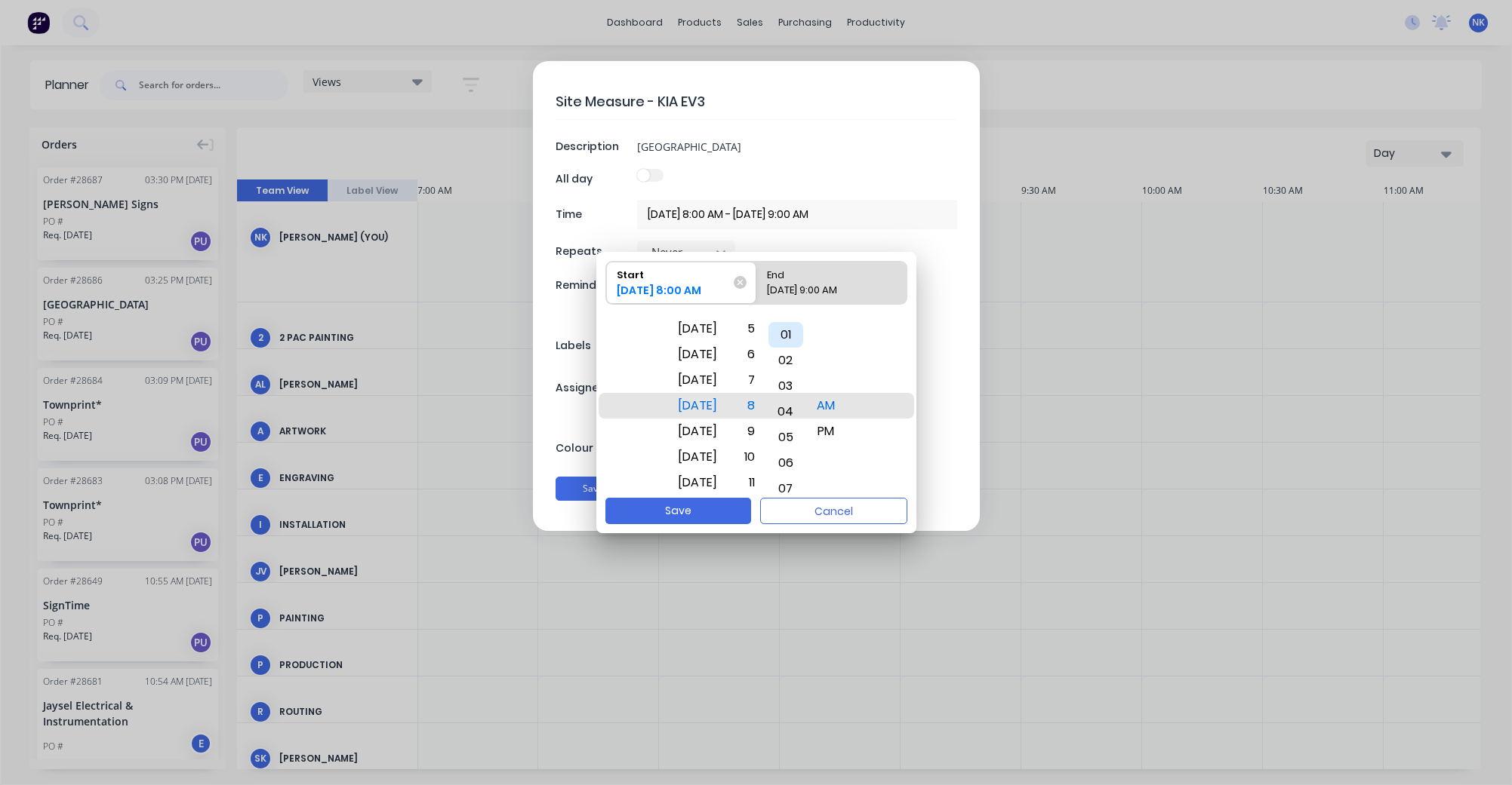
drag, startPoint x: 800, startPoint y: 437, endPoint x: 804, endPoint y: 340, distance: 97.1
click at [803, 340] on div "01" at bounding box center [785, 335] width 34 height 26
drag, startPoint x: 801, startPoint y: 463, endPoint x: 805, endPoint y: 320, distance: 143.1
click at [803, 445] on div "06" at bounding box center [785, 457] width 34 height 26
drag, startPoint x: 804, startPoint y: 454, endPoint x: 810, endPoint y: 289, distance: 165.1
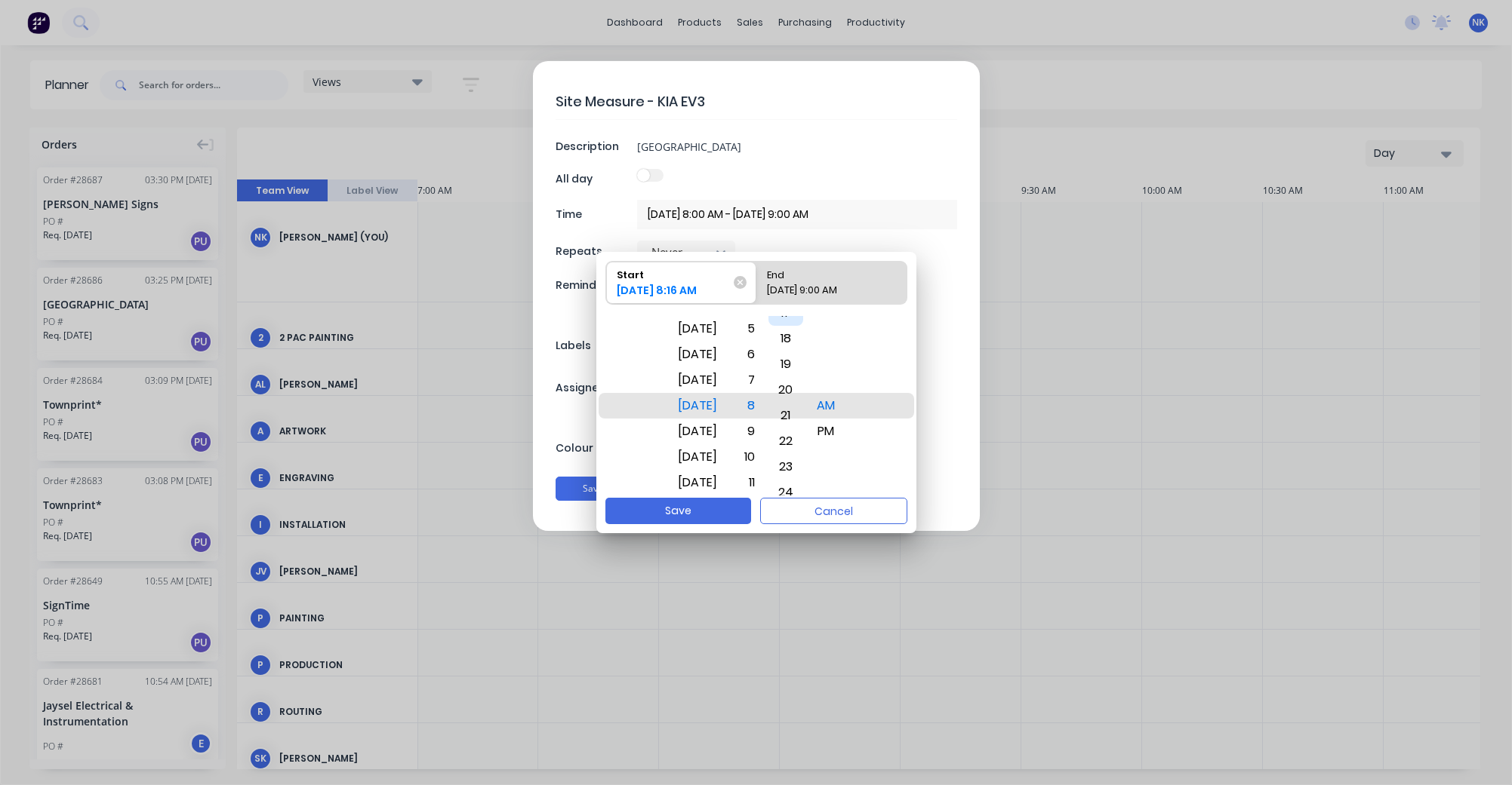
click at [808, 298] on div "Start [DATE] 8:16 AM End [DATE] 9:00 AM [DATE] [DATE] [DATE] [DATE] [DATE] [DAT…" at bounding box center [756, 375] width 320 height 246
drag, startPoint x: 808, startPoint y: 424, endPoint x: 807, endPoint y: 381, distance: 43.0
click at [803, 382] on div "29" at bounding box center [785, 385] width 34 height 26
click at [720, 515] on button "Save" at bounding box center [678, 510] width 145 height 26
type input "[DATE] 8:30 AM - [DATE] 9:00 AM"
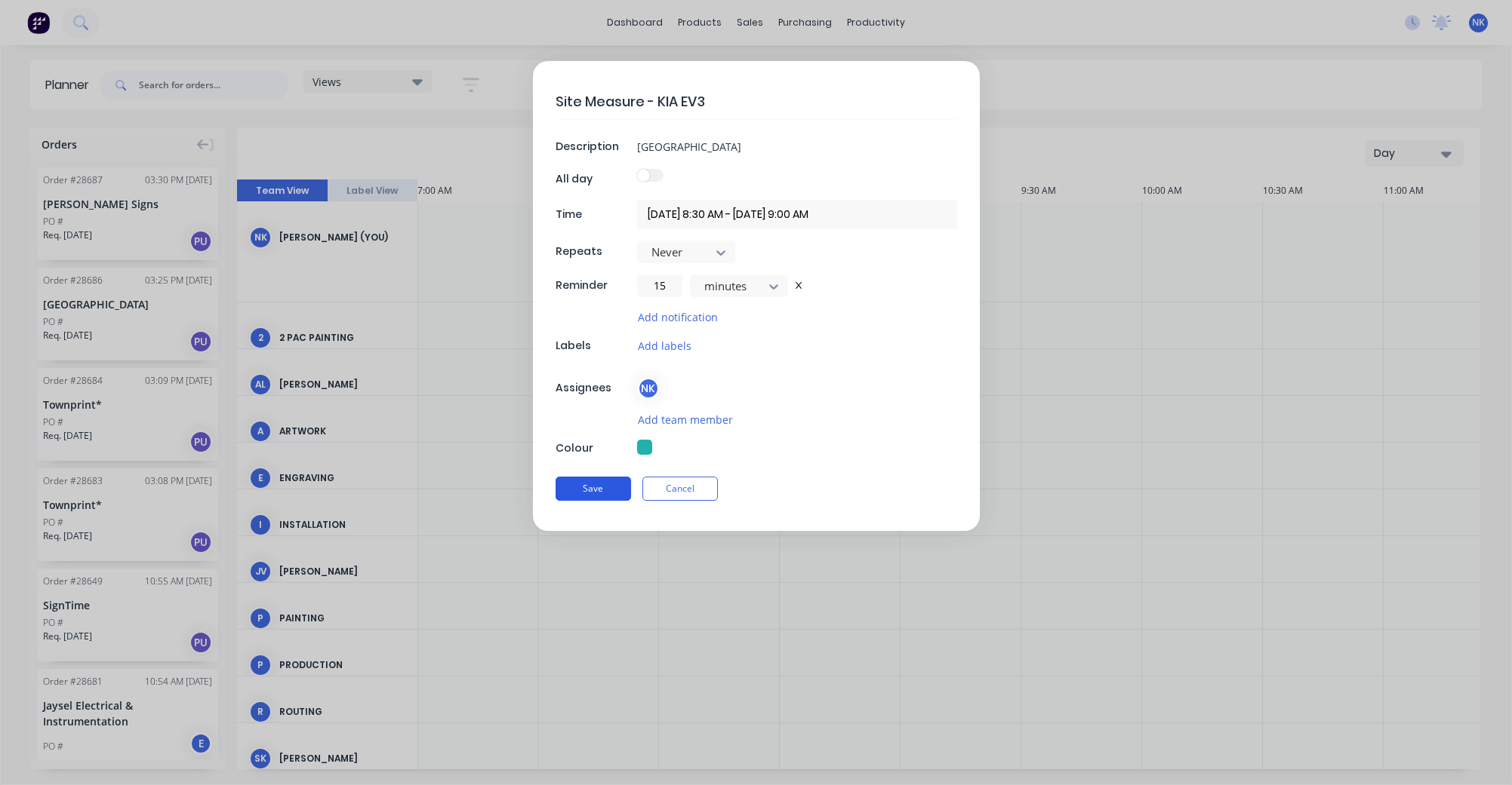
click at [622, 493] on button "Save" at bounding box center [594, 488] width 76 height 24
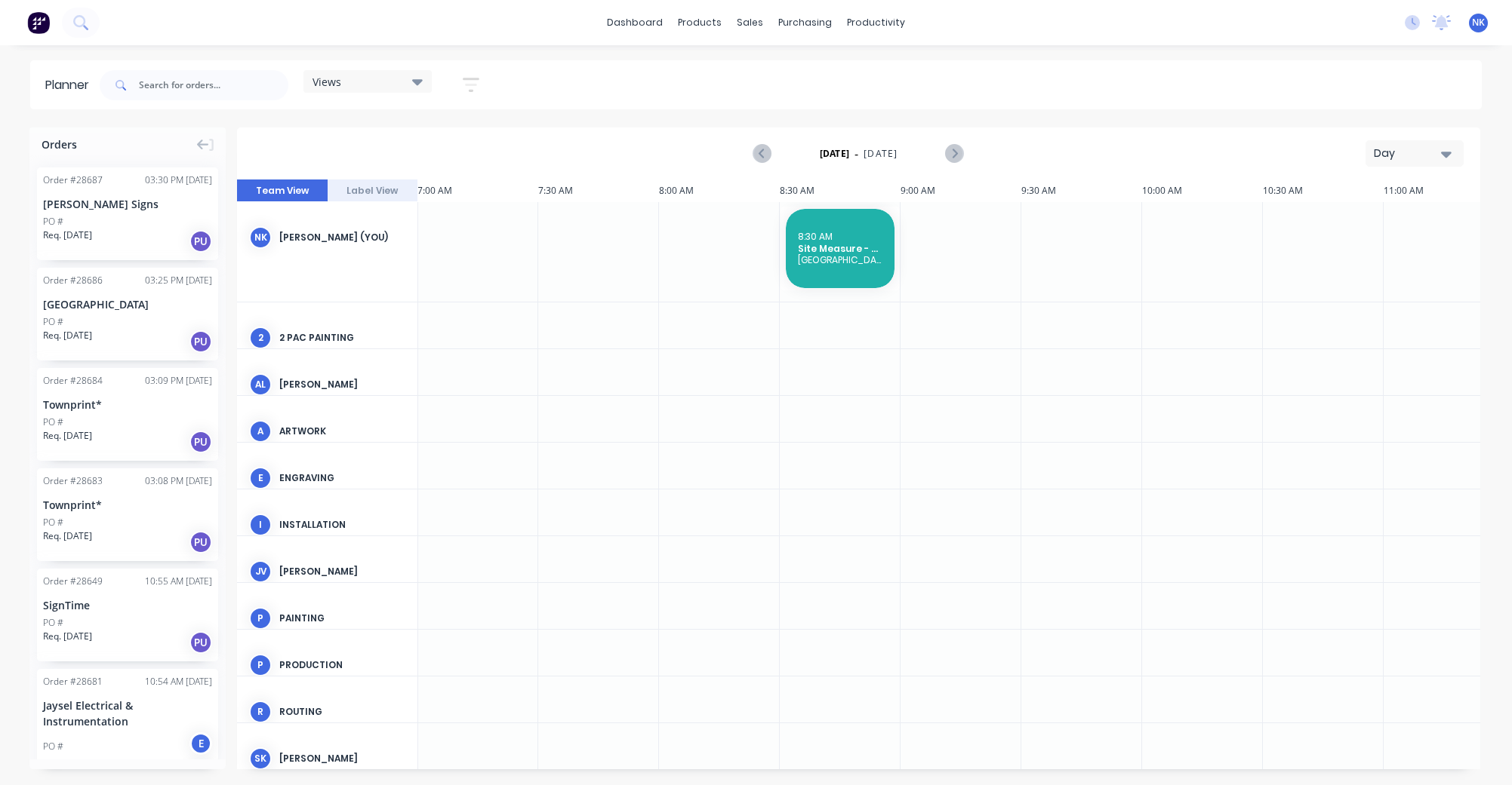
click at [737, 277] on div at bounding box center [720, 252] width 121 height 99
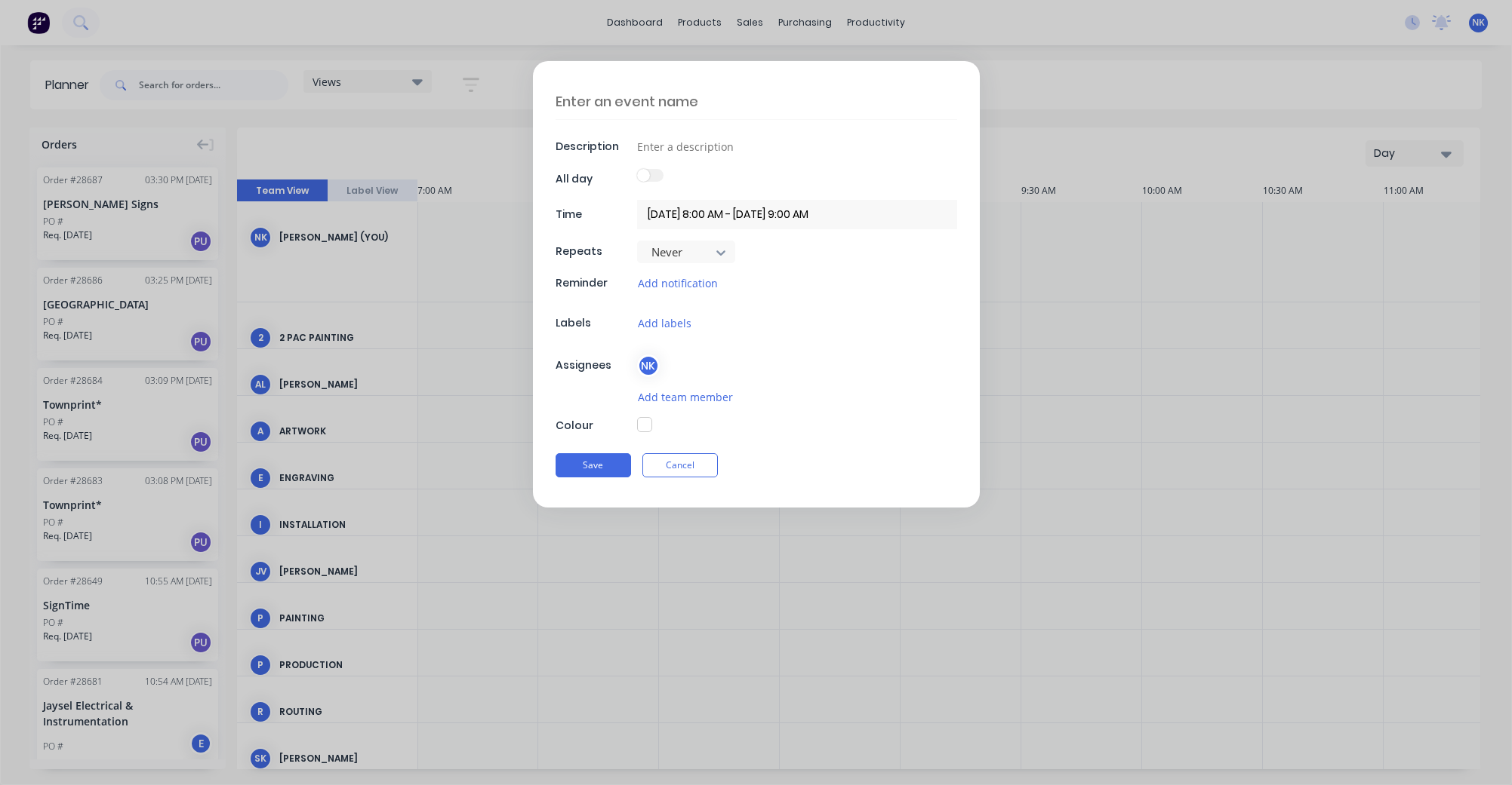
click at [631, 104] on textarea at bounding box center [757, 102] width 402 height 35
type textarea "Site Measure - Liquor Legends"
click at [653, 149] on input at bounding box center [797, 146] width 320 height 23
type input "A-frame patch - size check"
click at [817, 217] on input "[DATE] 8:00 AM - [DATE] 9:00 AM" at bounding box center [797, 214] width 320 height 29
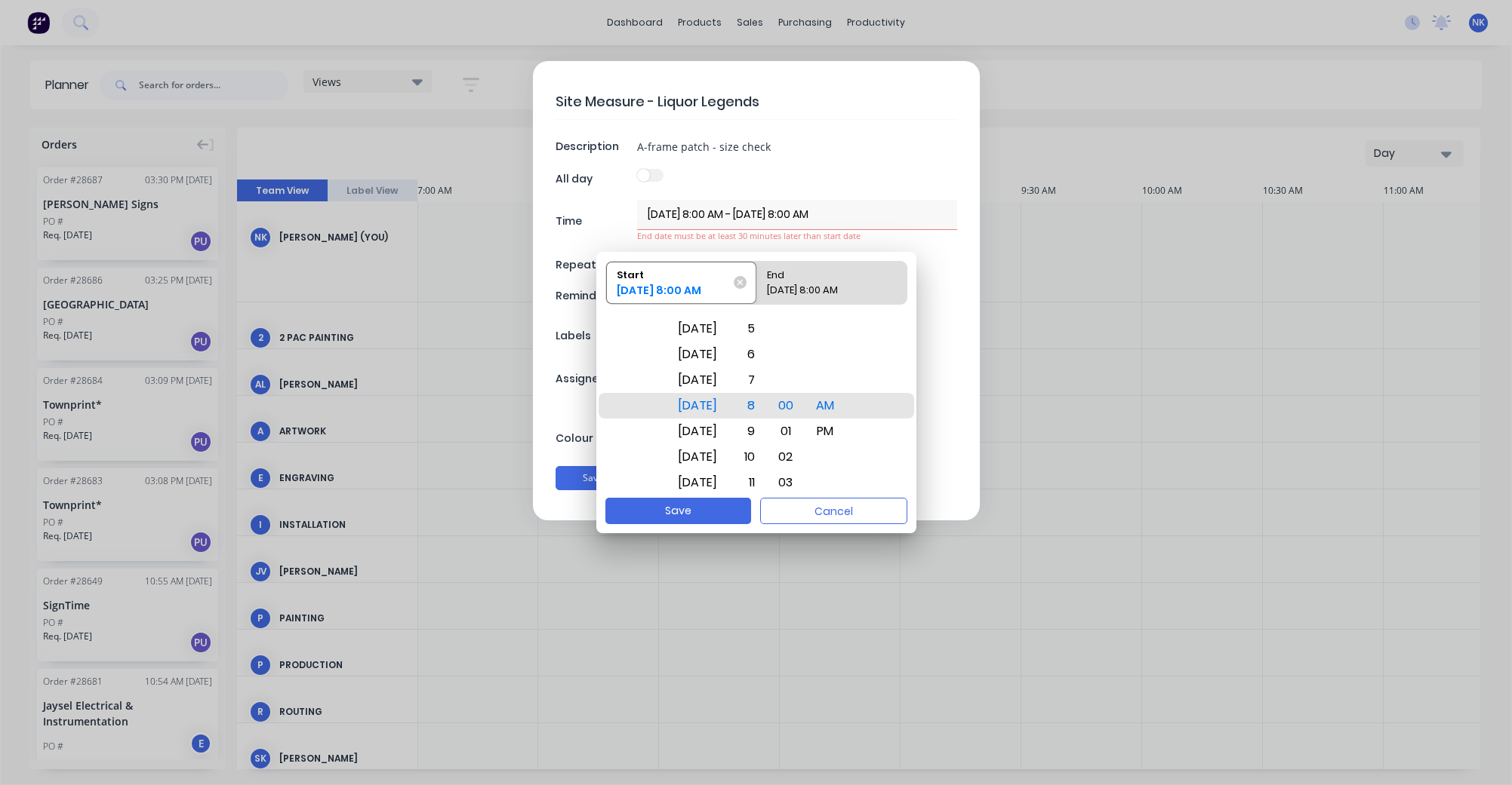
click at [835, 210] on input "[DATE] 8:00 AM - [DATE] 8:00 AM" at bounding box center [797, 214] width 320 height 29
type input "[DATE] 8:00 AM - [DATE] 8:30 AM"
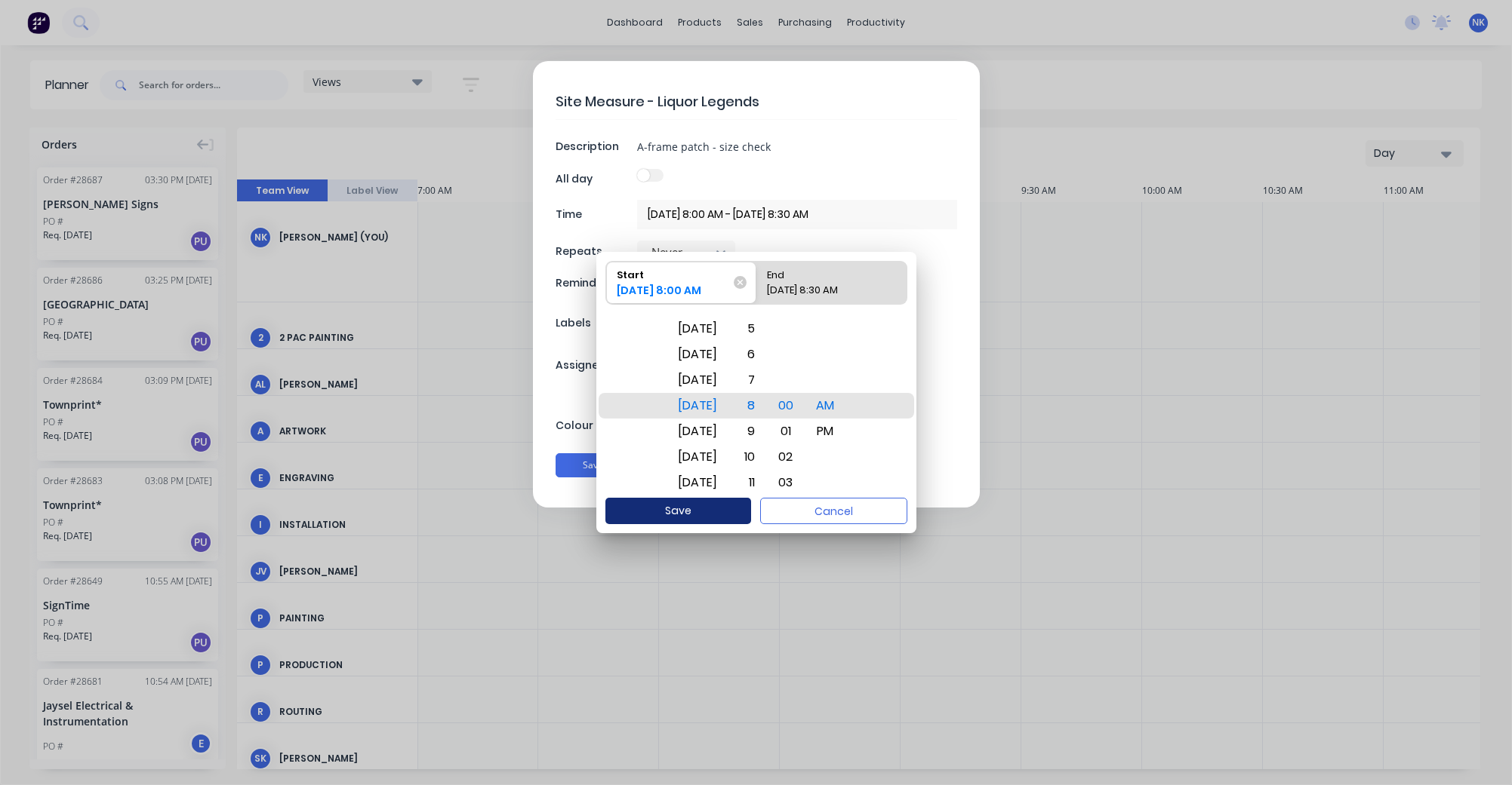
click at [653, 520] on button "Save" at bounding box center [678, 510] width 145 height 26
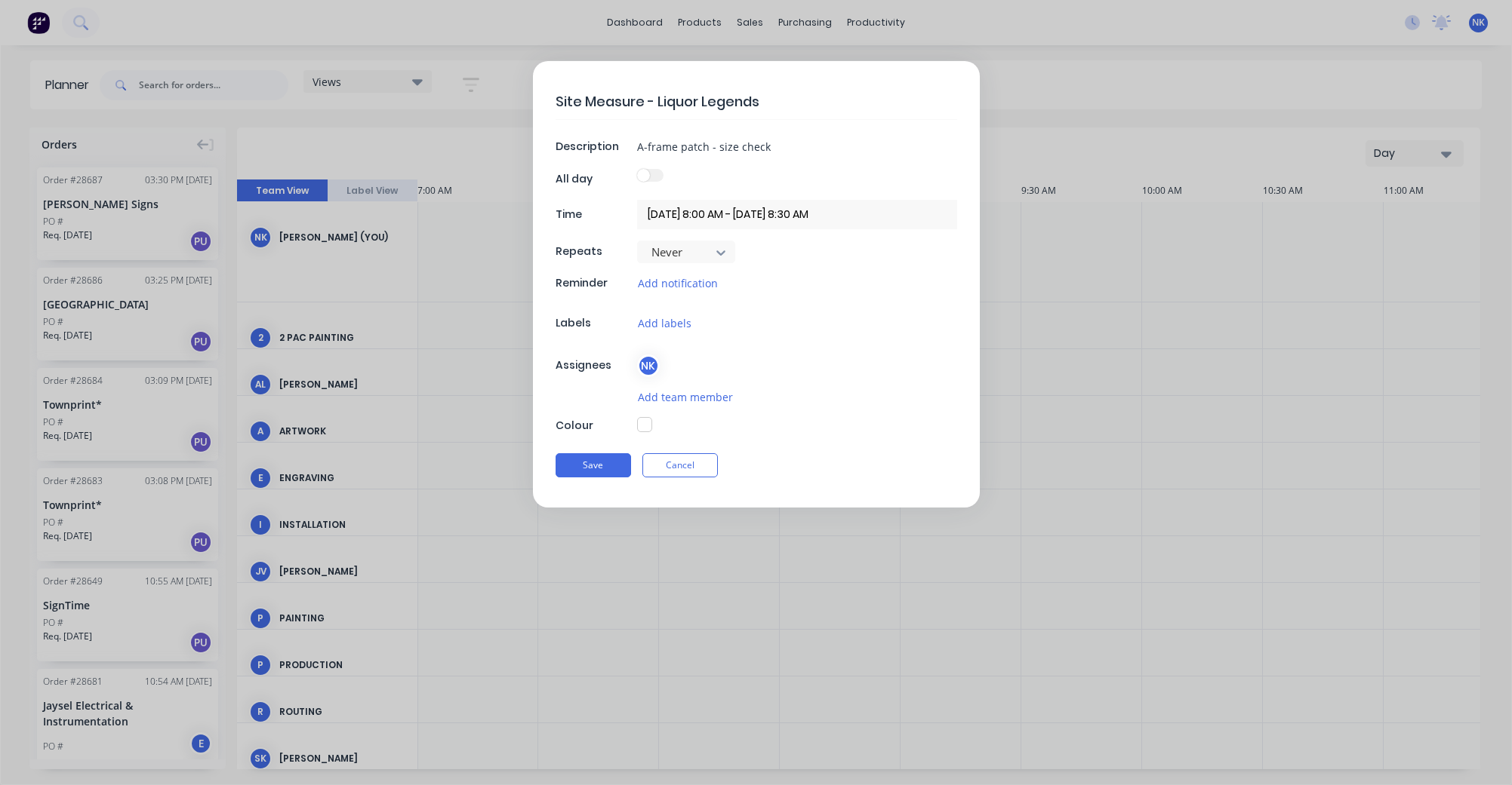
click at [642, 424] on button "button" at bounding box center [645, 424] width 15 height 15
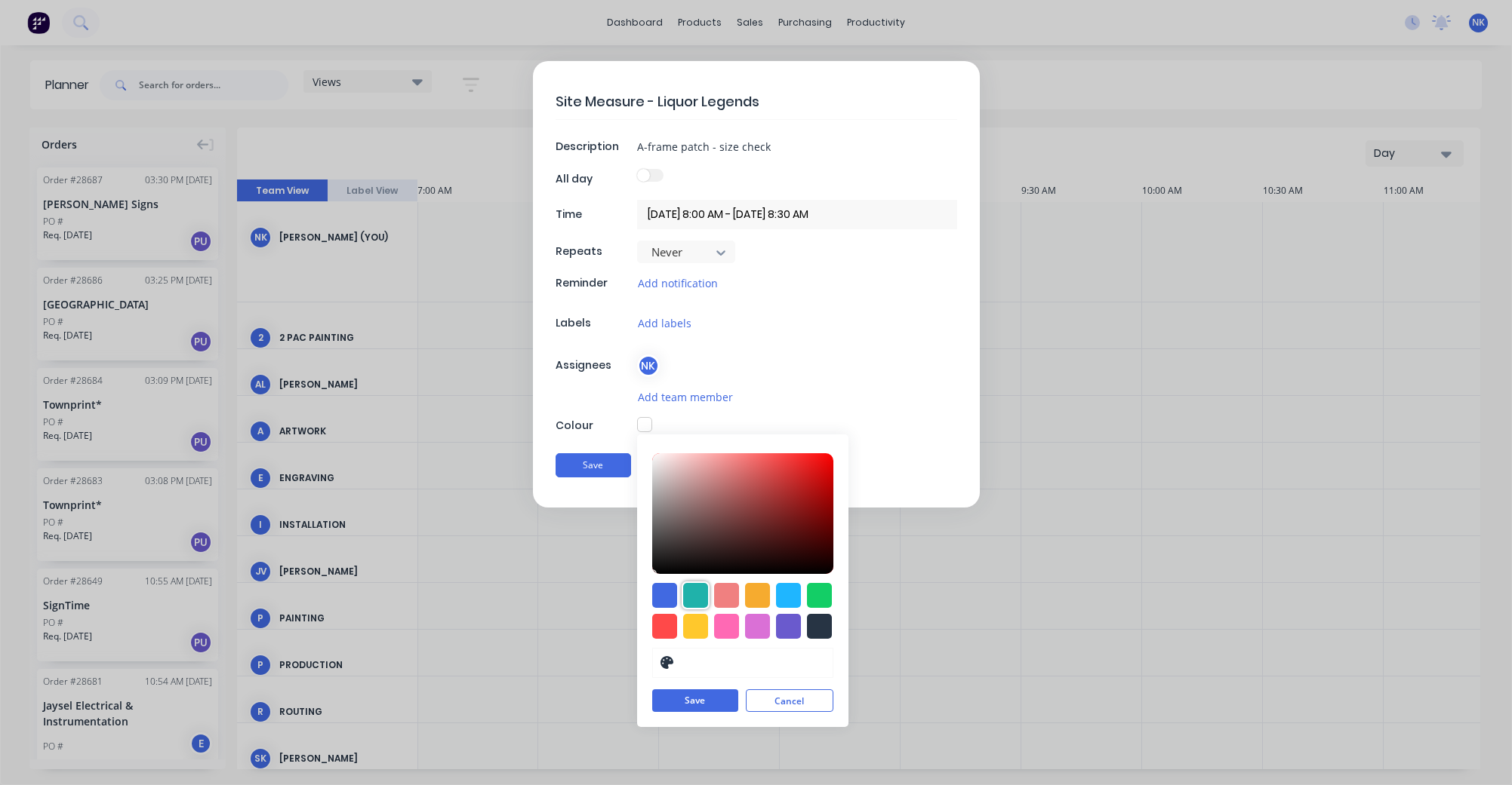
click at [699, 593] on div at bounding box center [695, 596] width 25 height 25
type input "#20B2AA"
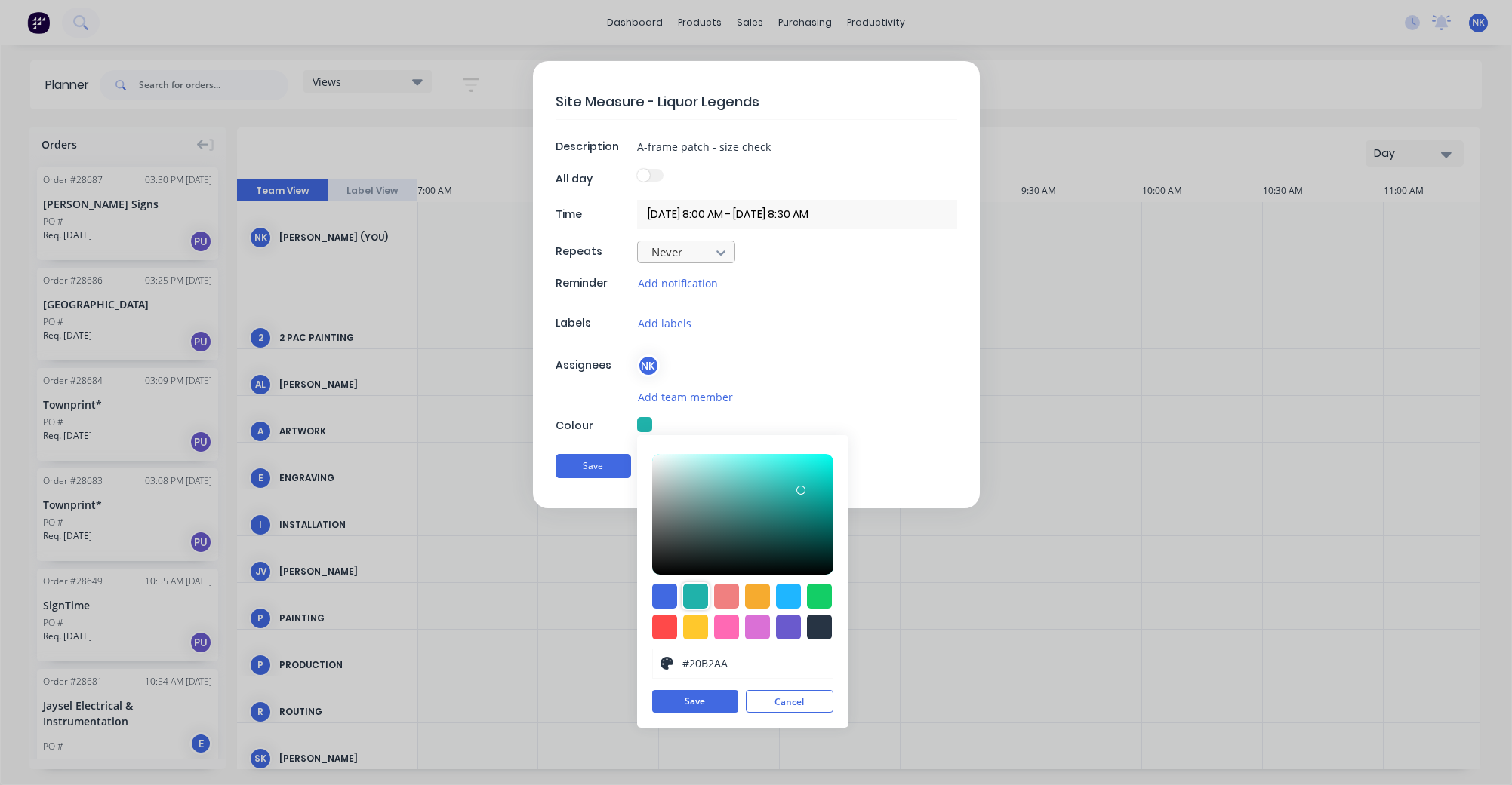
click at [722, 253] on icon at bounding box center [721, 253] width 9 height 5
click at [884, 171] on div at bounding box center [797, 179] width 320 height 20
click at [701, 286] on button "Add notification" at bounding box center [678, 283] width 82 height 18
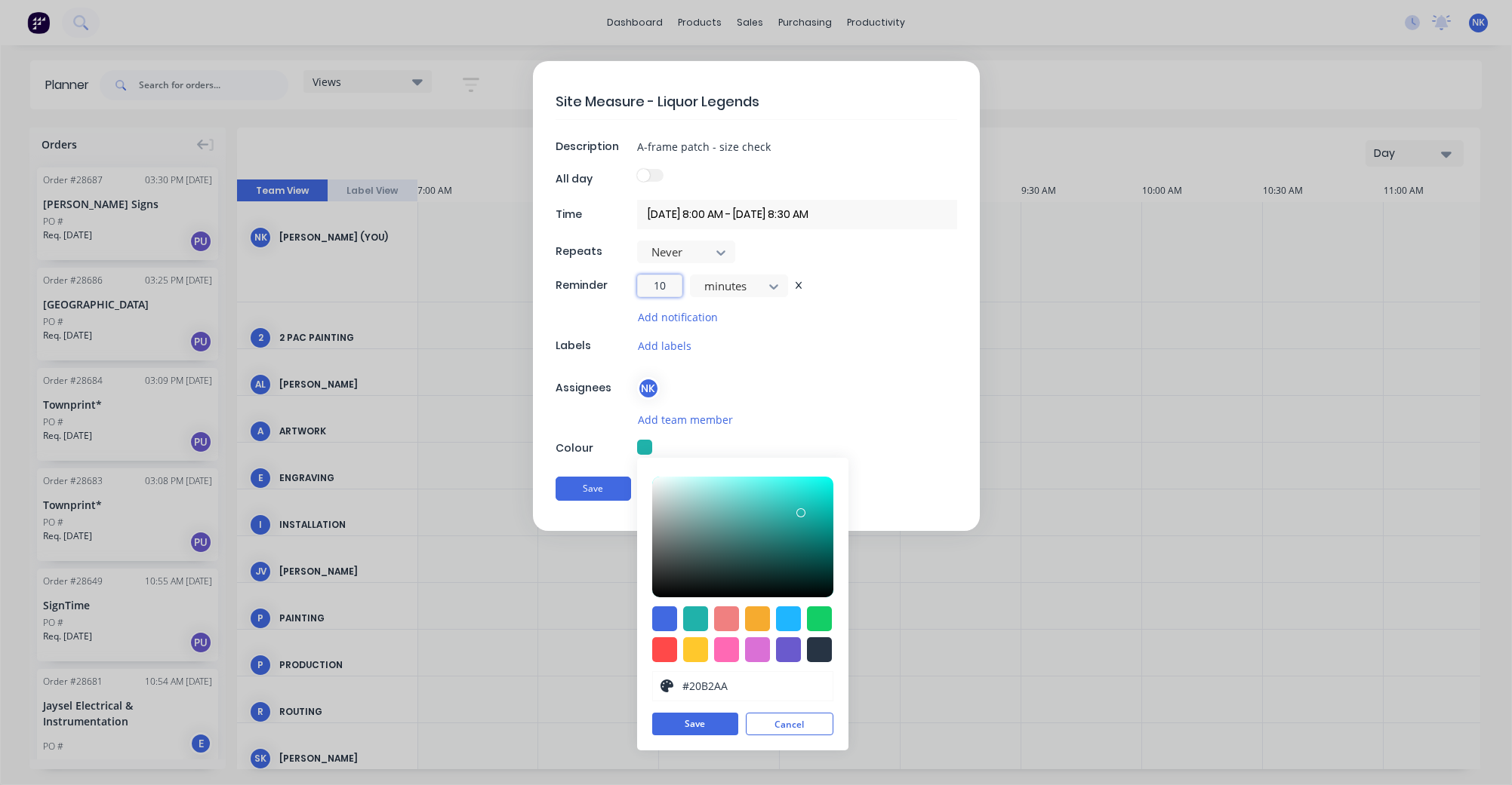
click at [663, 284] on input "10" at bounding box center [660, 286] width 45 height 23
click at [693, 730] on button "Save" at bounding box center [695, 724] width 86 height 23
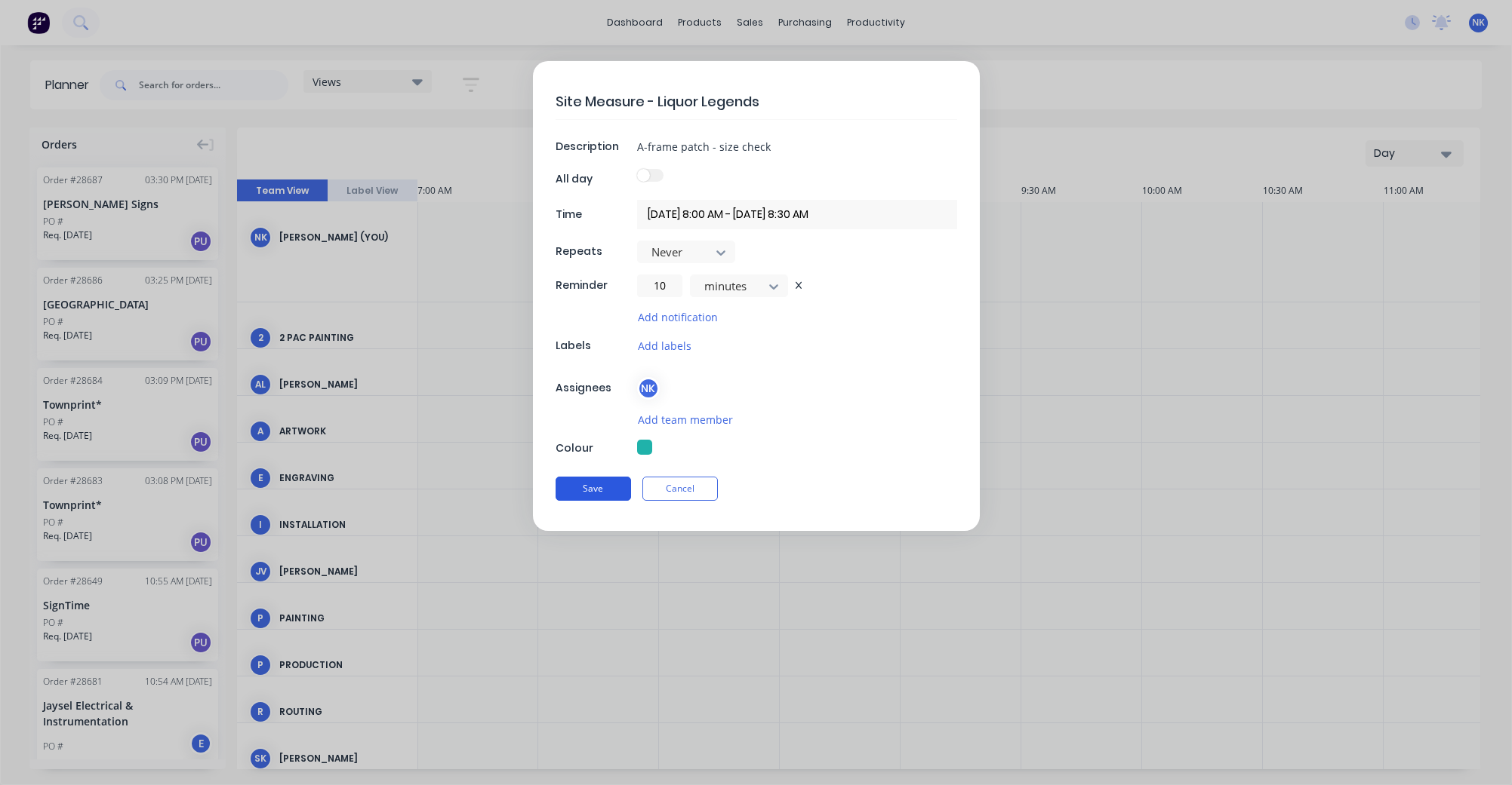
click at [608, 483] on button "Save" at bounding box center [594, 488] width 76 height 24
type input "[DATE] 8:00 AM - [DATE] 9:00 AM"
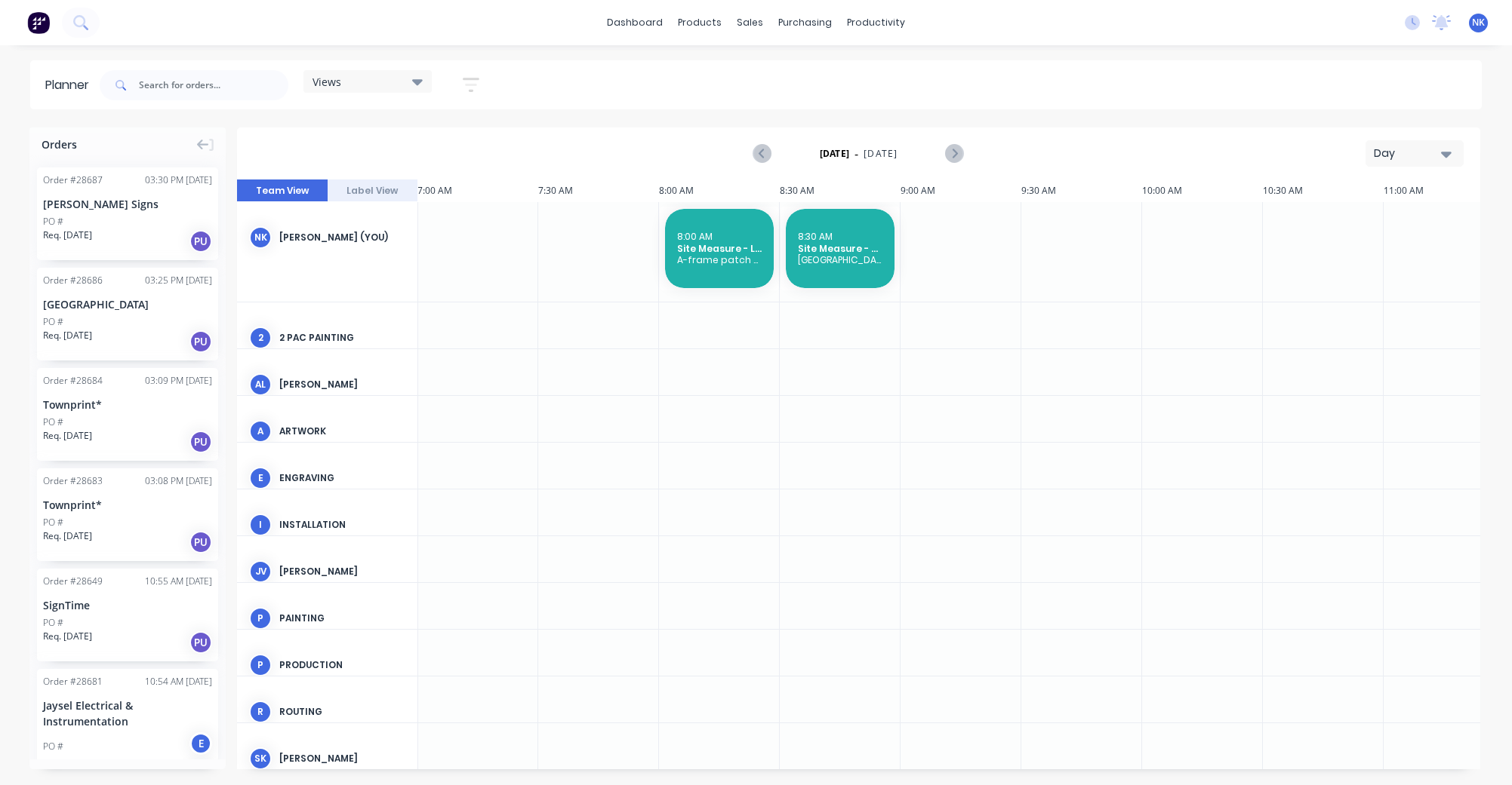
click at [1482, 27] on span "NK" at bounding box center [1478, 23] width 13 height 13
click at [1367, 158] on button "Profile" at bounding box center [1385, 159] width 200 height 30
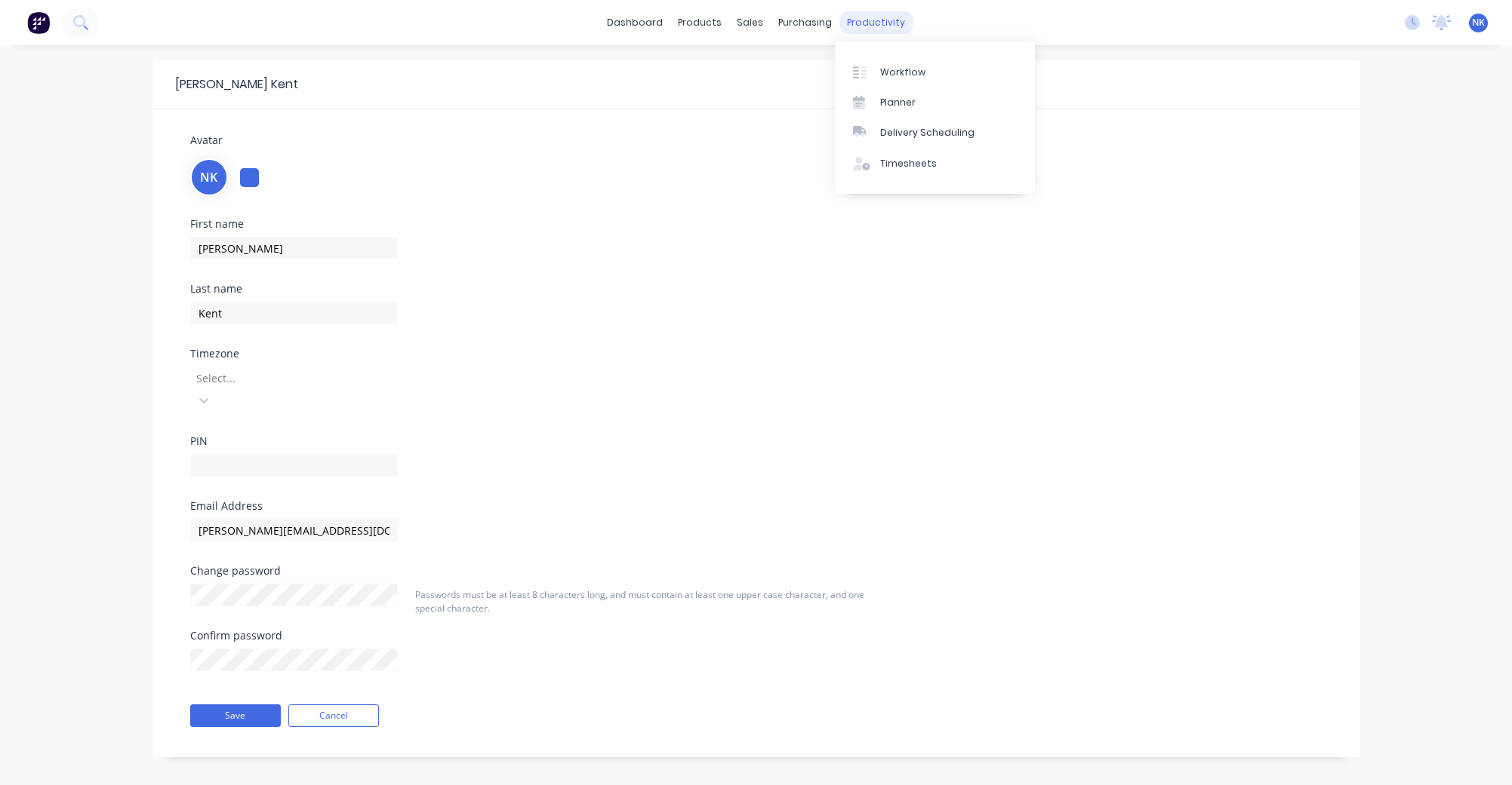
click at [854, 15] on div "productivity" at bounding box center [875, 22] width 73 height 23
click at [877, 69] on link "Workflow" at bounding box center [935, 71] width 200 height 30
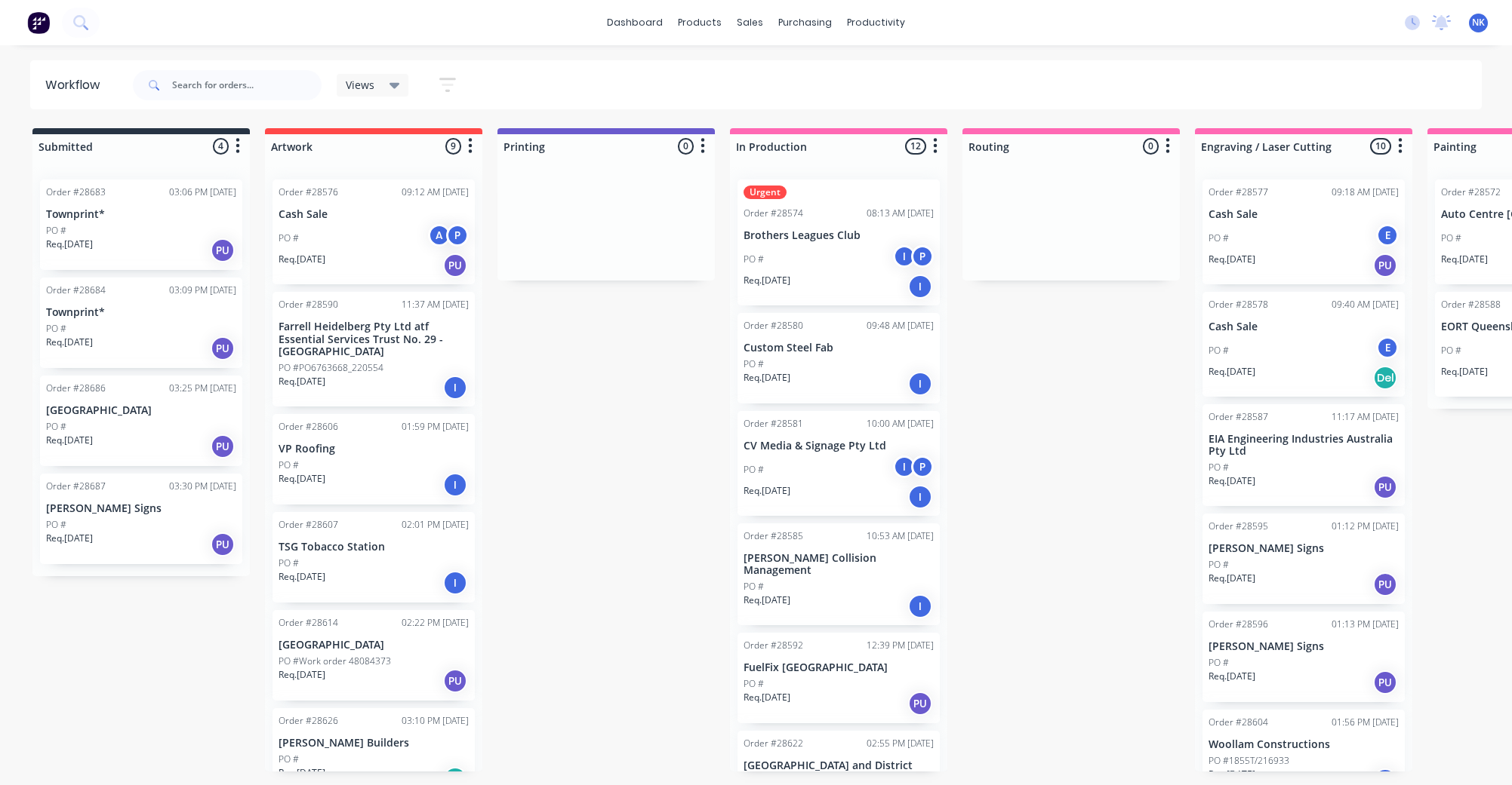
click at [40, 22] on img at bounding box center [38, 22] width 23 height 23
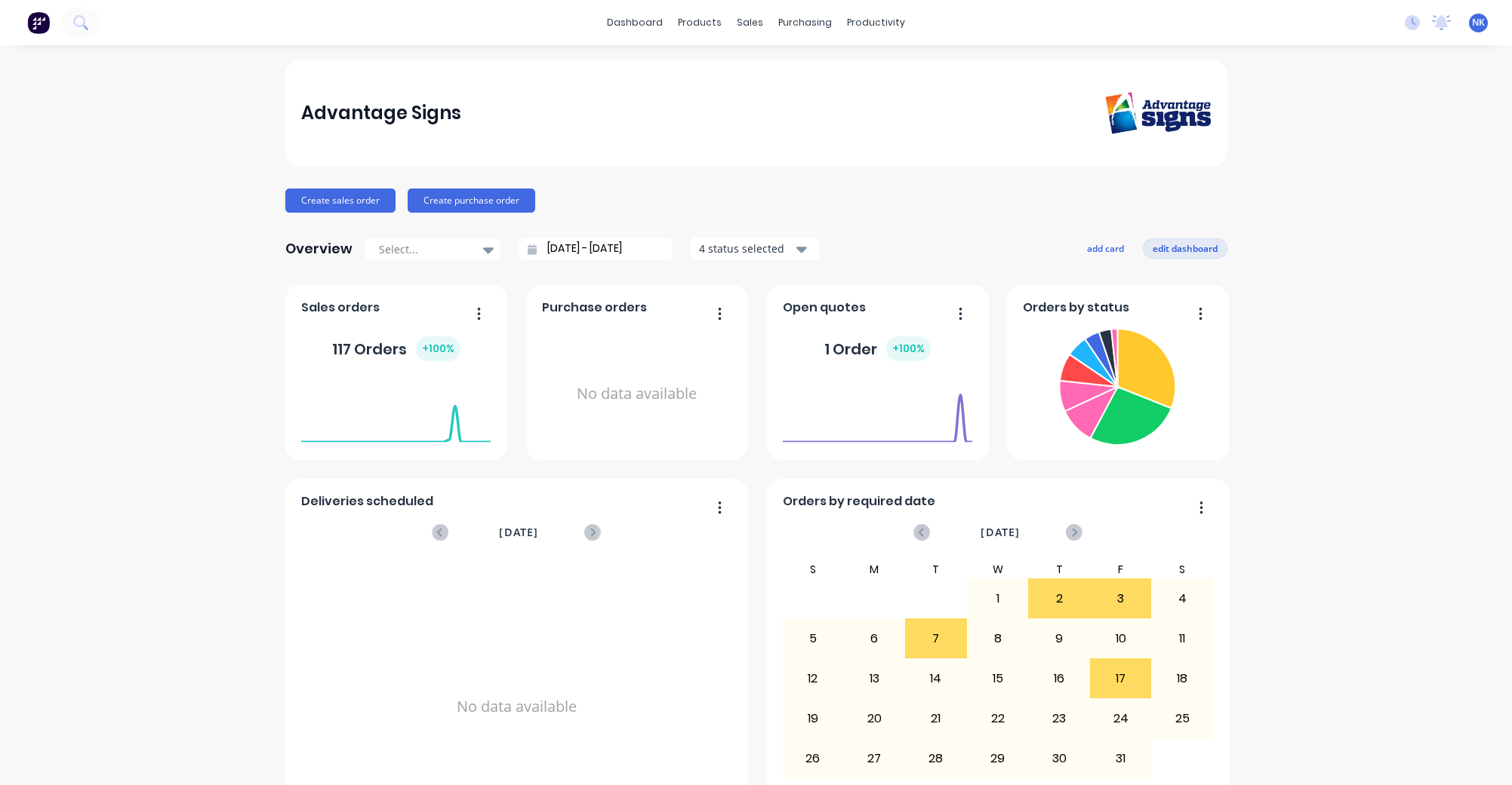
click at [1197, 249] on button "edit dashboard" at bounding box center [1185, 248] width 85 height 19
click at [1197, 249] on button "save dashboard" at bounding box center [1183, 248] width 87 height 19
click at [1106, 250] on button "add card" at bounding box center [1105, 248] width 56 height 19
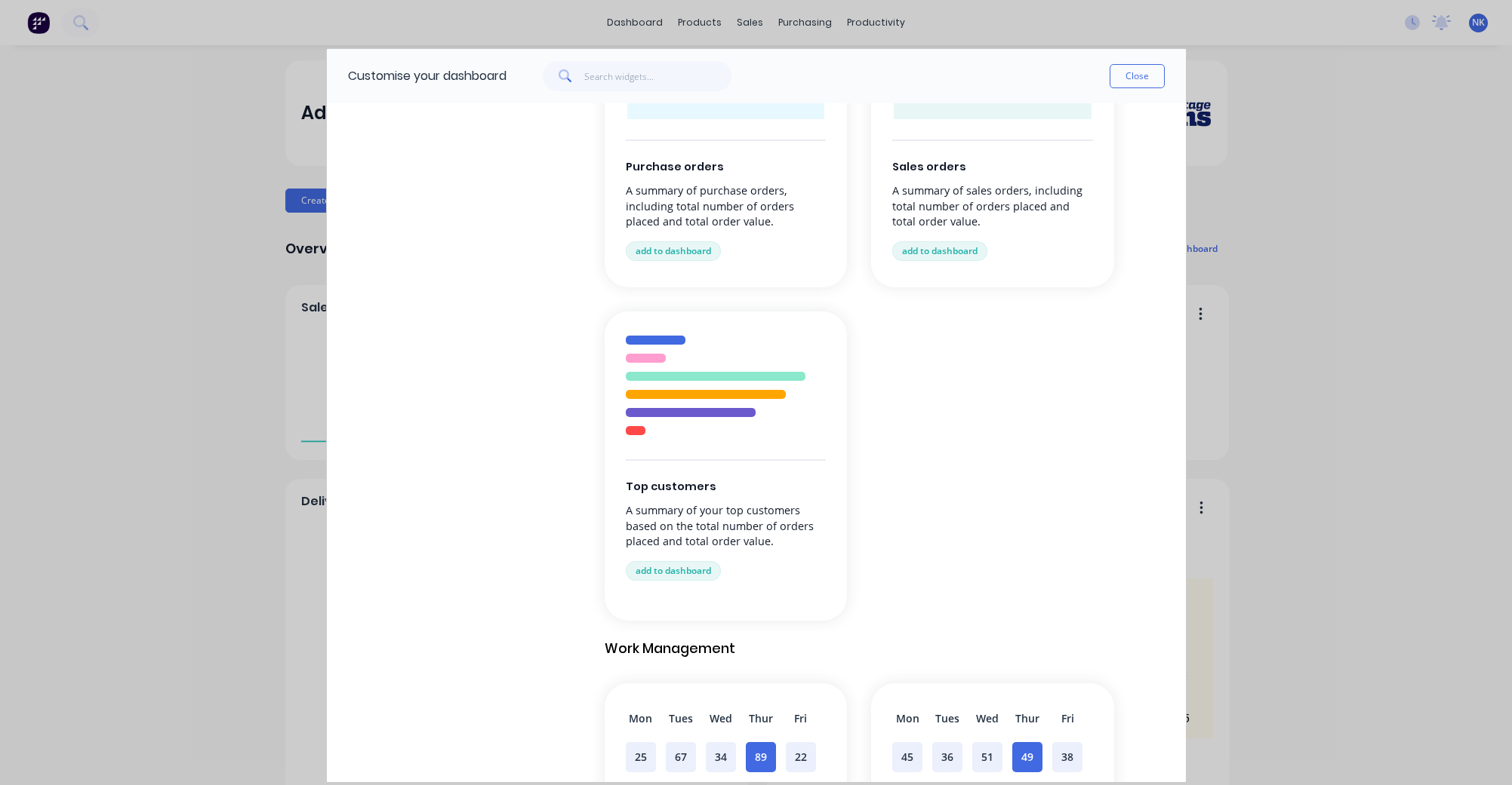
scroll to position [523, 0]
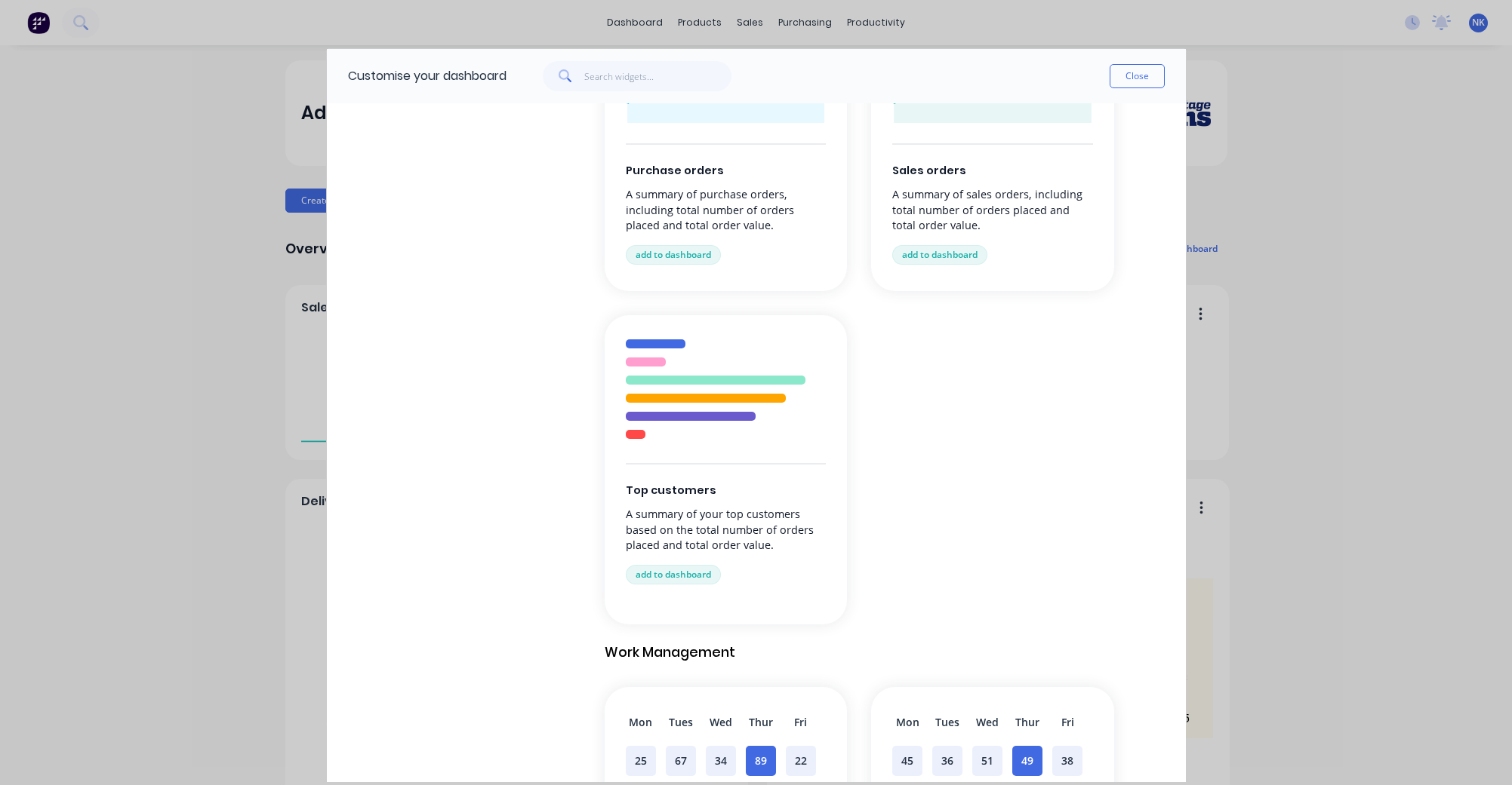
click at [1338, 248] on div "Customise your dashboard Close Browse by category All cards Business Management…" at bounding box center [756, 392] width 1512 height 785
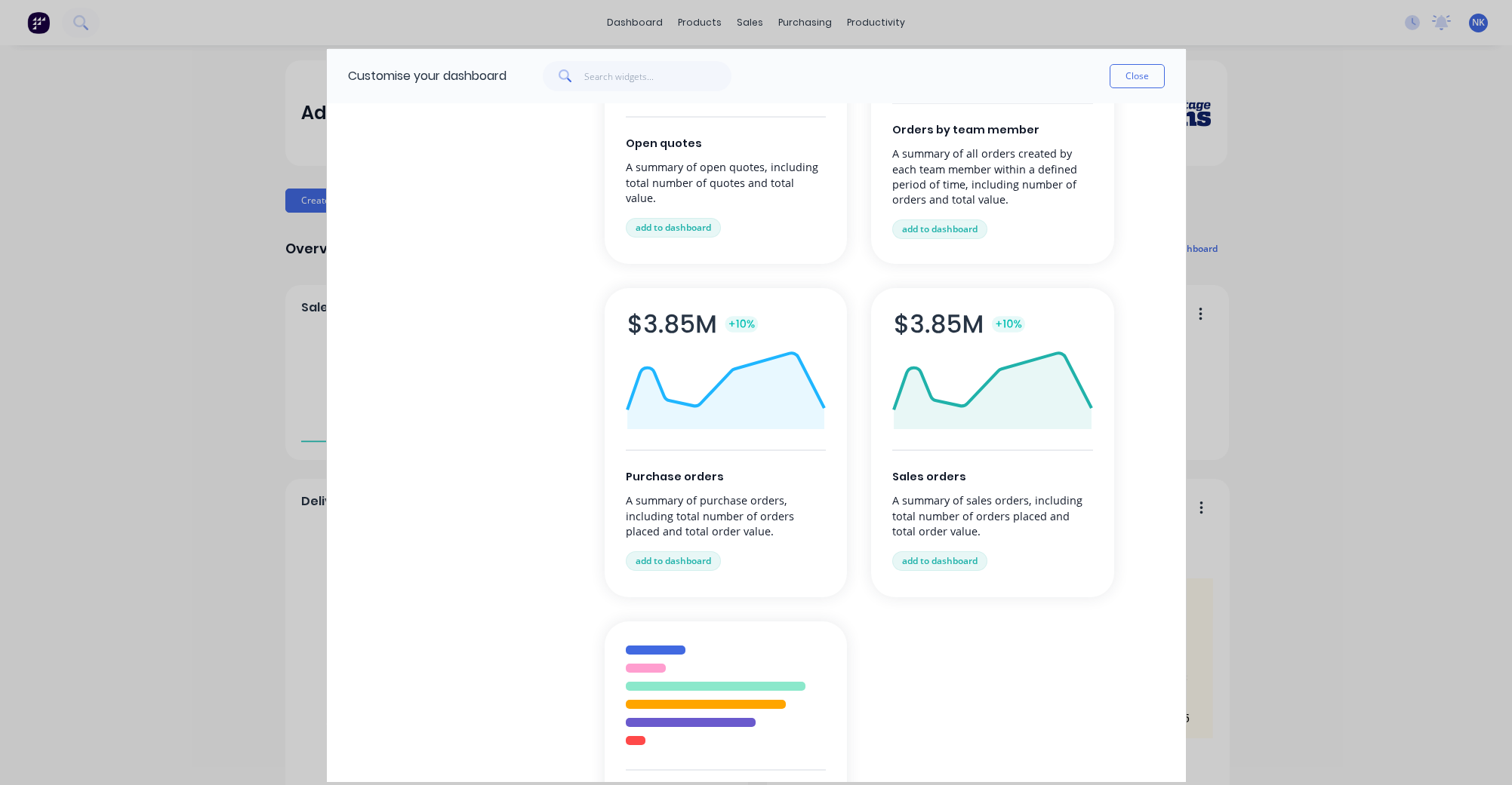
scroll to position [0, 0]
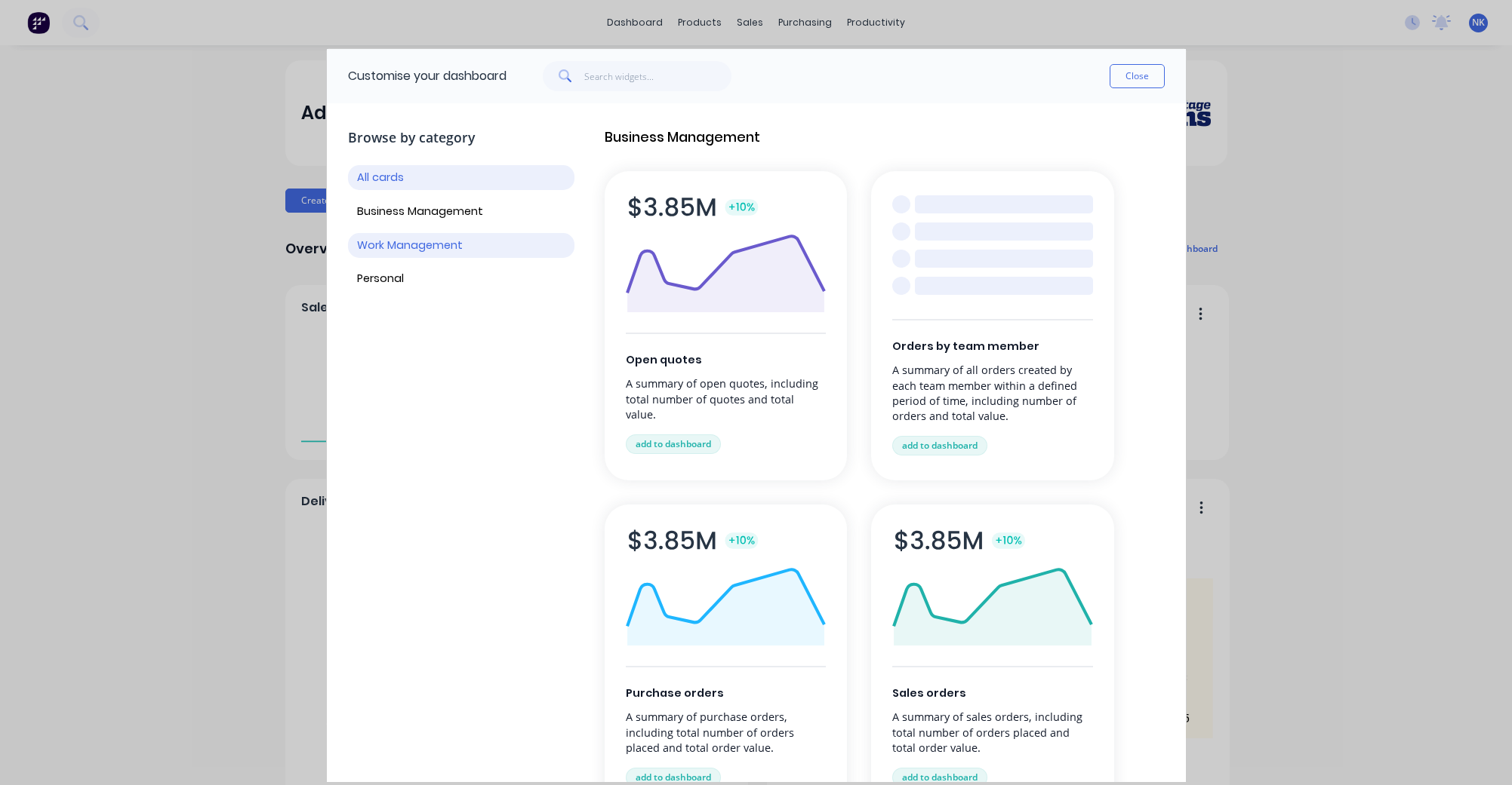
click at [472, 247] on button "Work Management" at bounding box center [461, 245] width 226 height 25
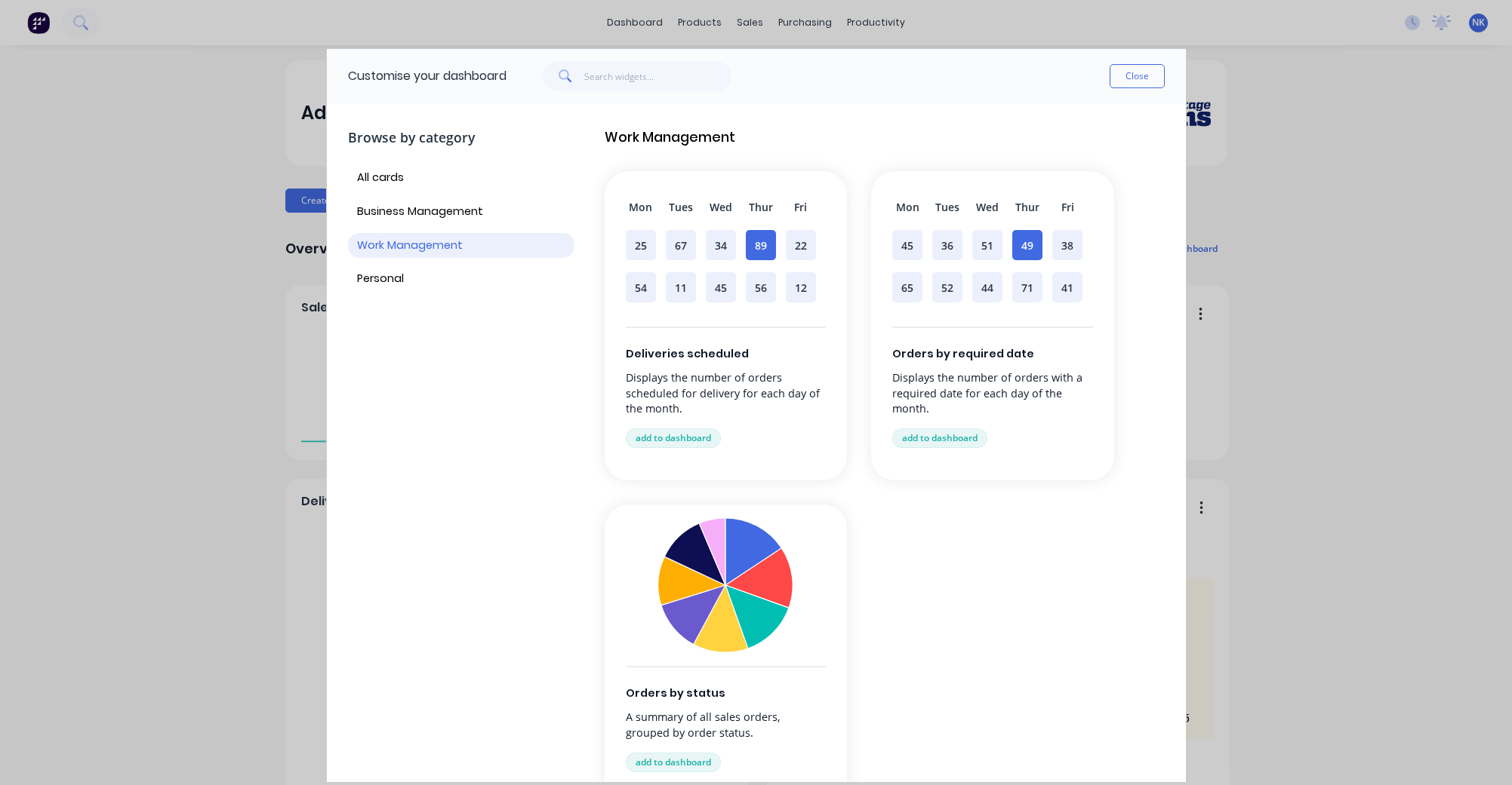
scroll to position [74, 0]
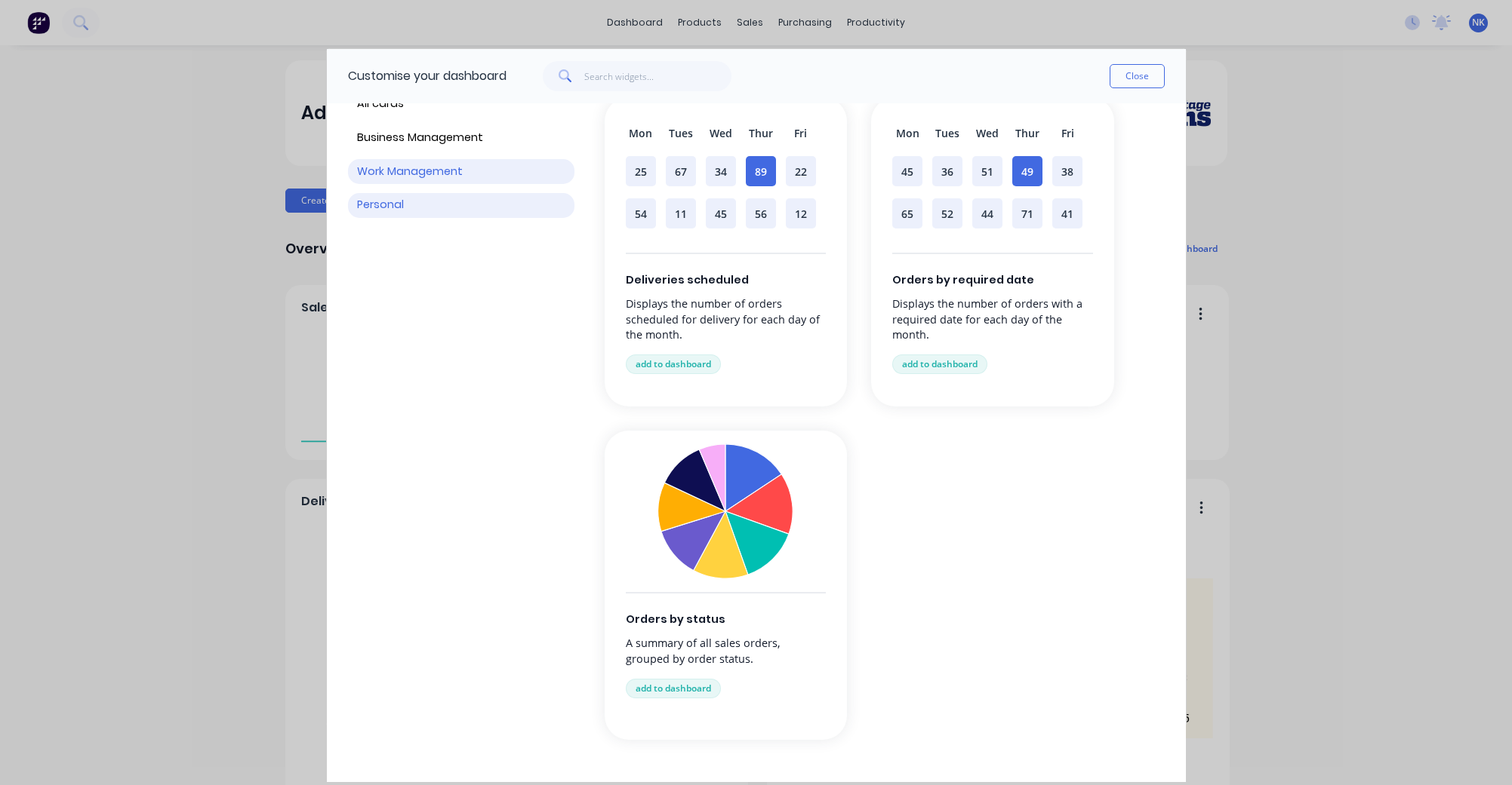
click at [384, 203] on button "Personal" at bounding box center [461, 206] width 226 height 25
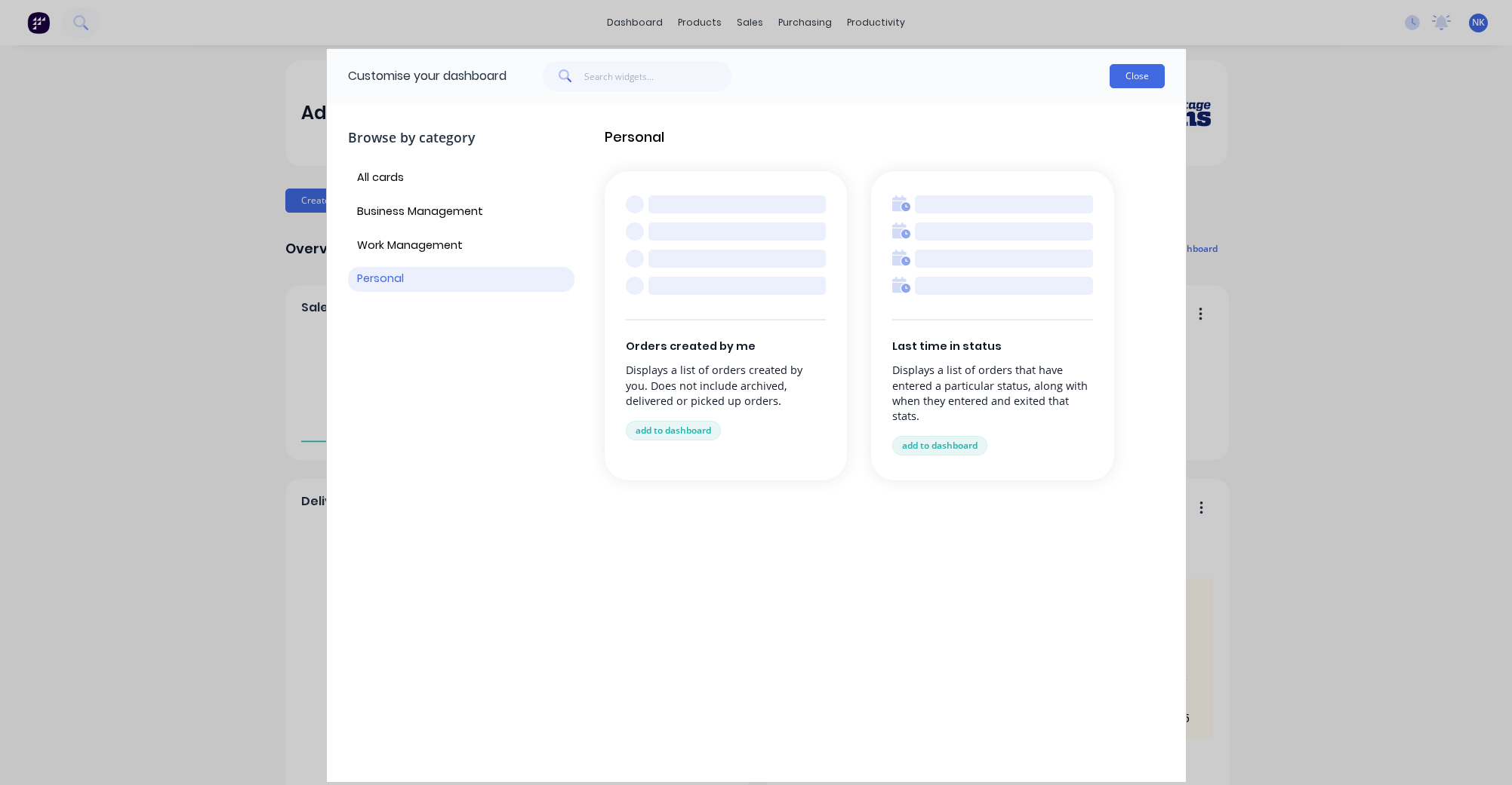
click at [1133, 79] on button "Close" at bounding box center [1137, 76] width 56 height 24
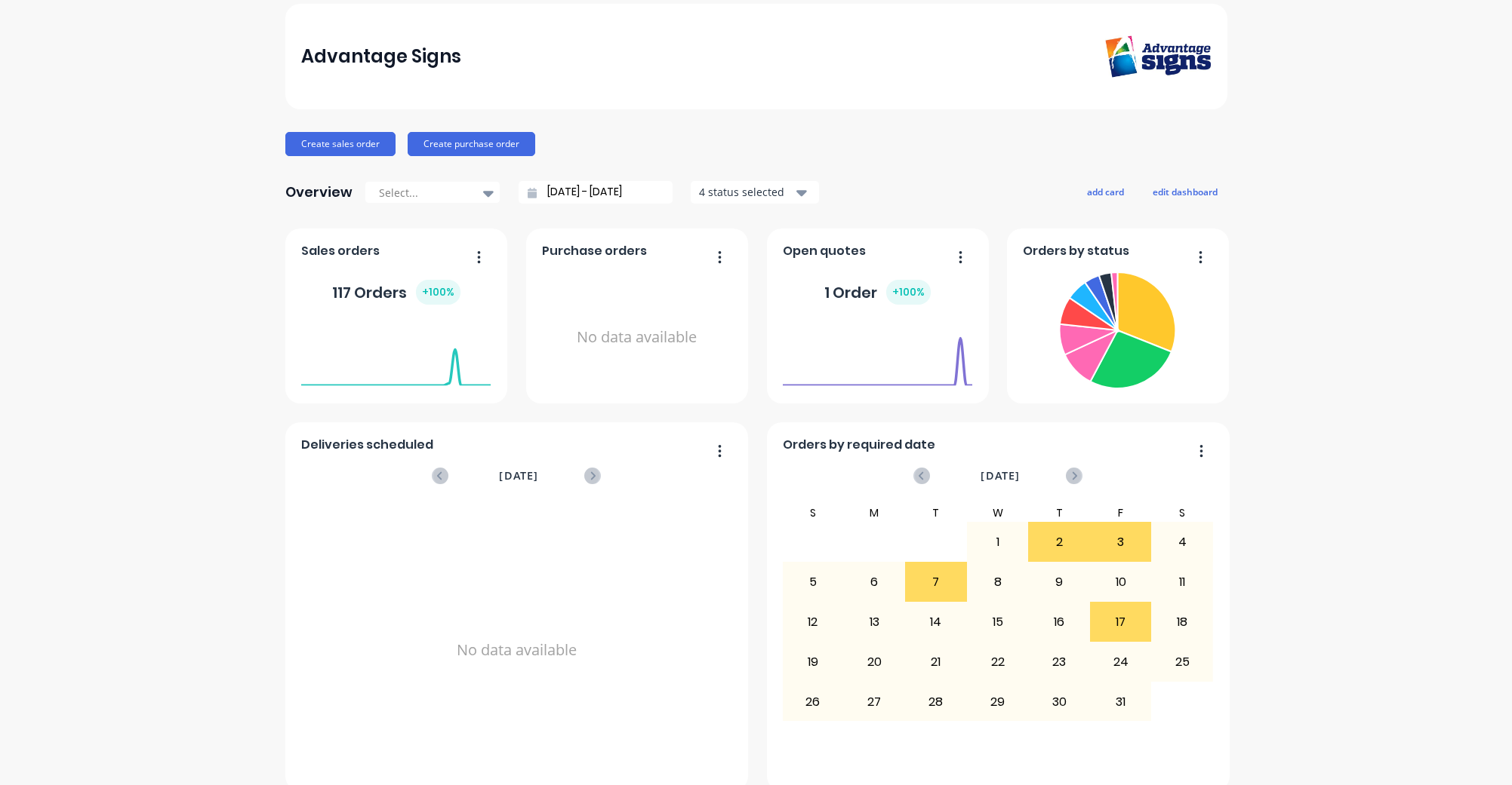
scroll to position [77, 0]
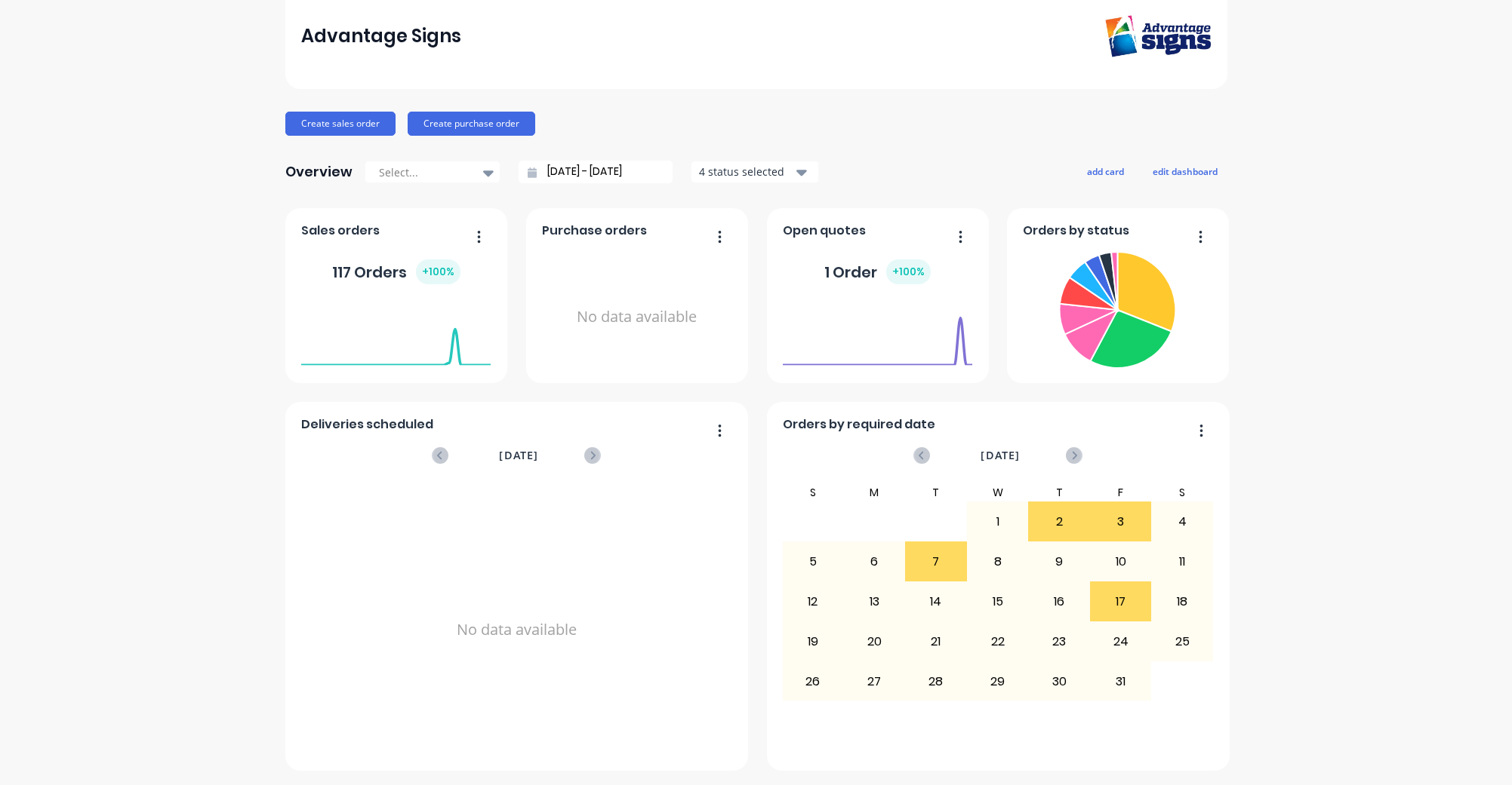
click at [796, 171] on icon "button" at bounding box center [801, 172] width 11 height 6
click at [922, 151] on div "Advantage Signs Create sales order Create purchase order Overview Select... [DA…" at bounding box center [756, 377] width 942 height 788
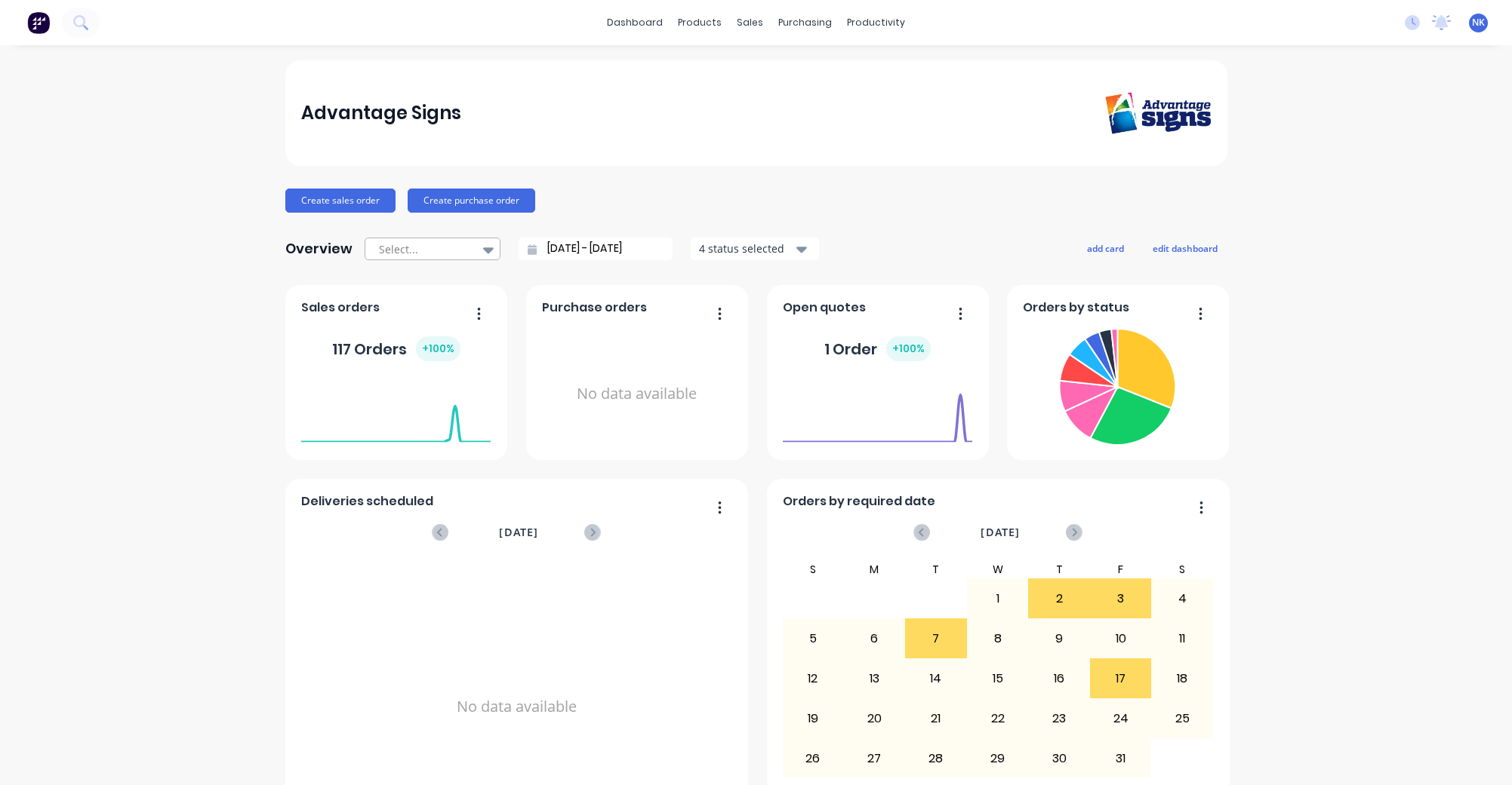
click at [486, 249] on icon at bounding box center [488, 250] width 11 height 6
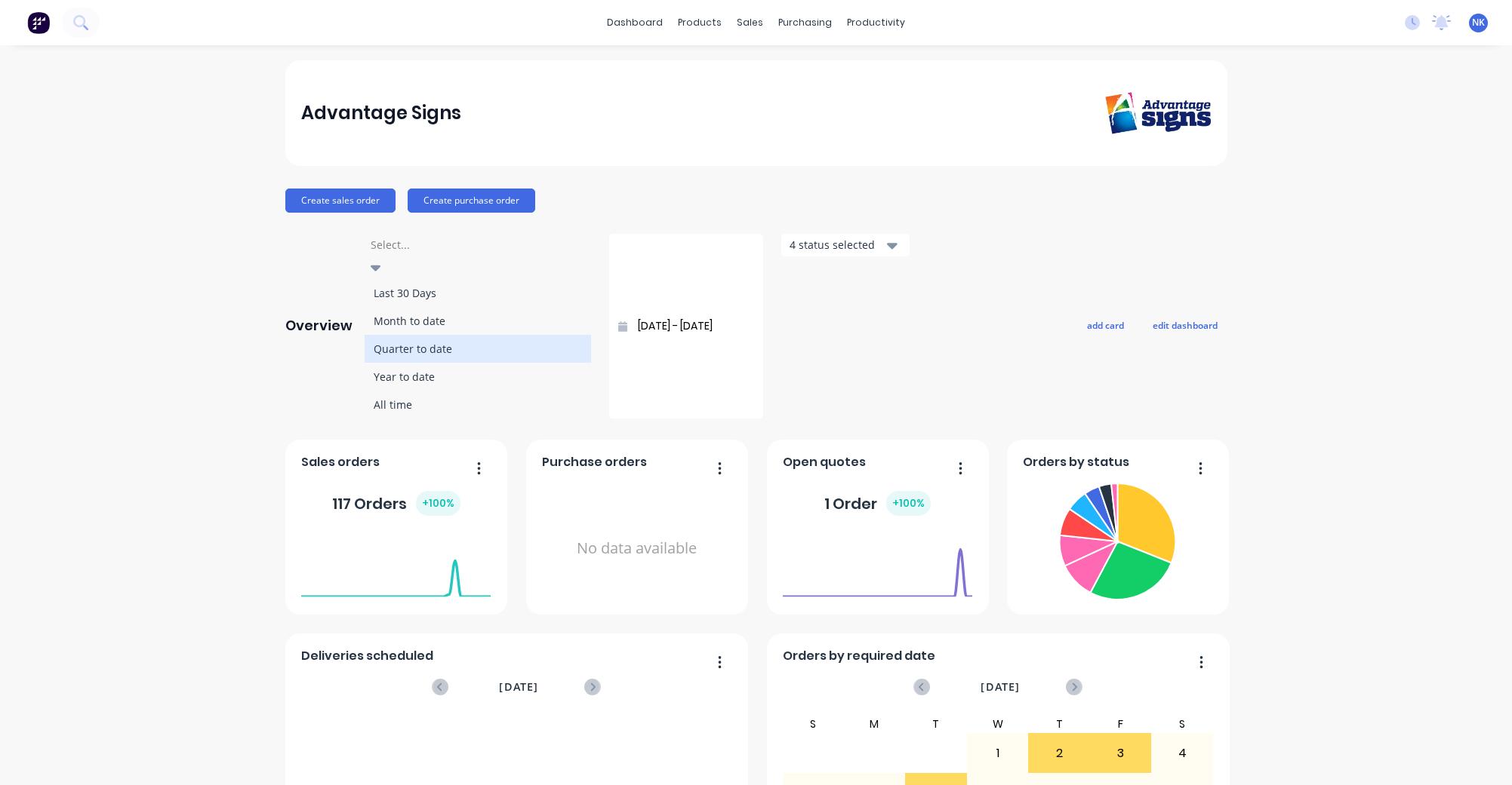
click at [457, 335] on div "Quarter to date" at bounding box center [478, 349] width 226 height 28
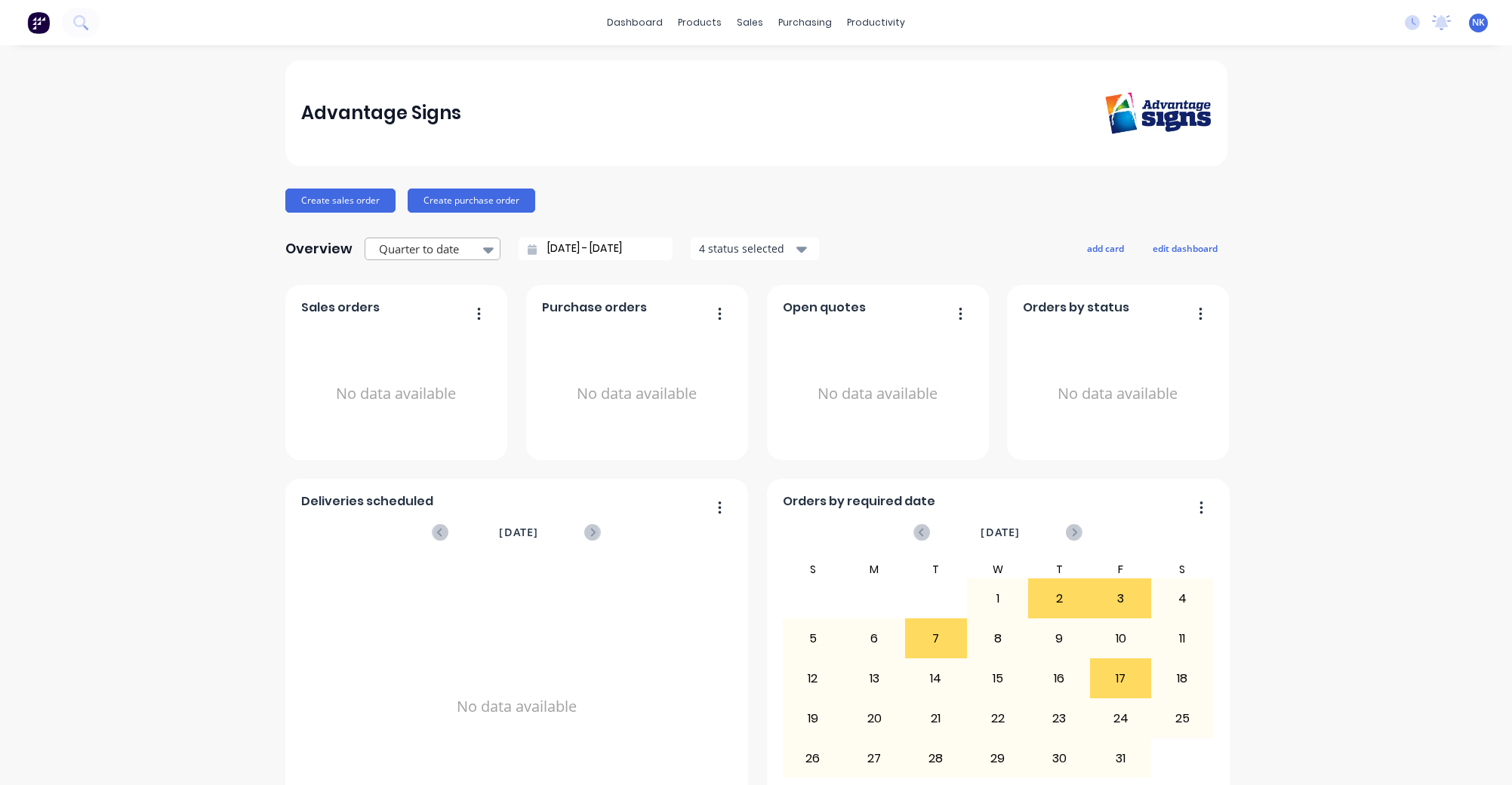
click at [483, 250] on icon at bounding box center [488, 250] width 11 height 17
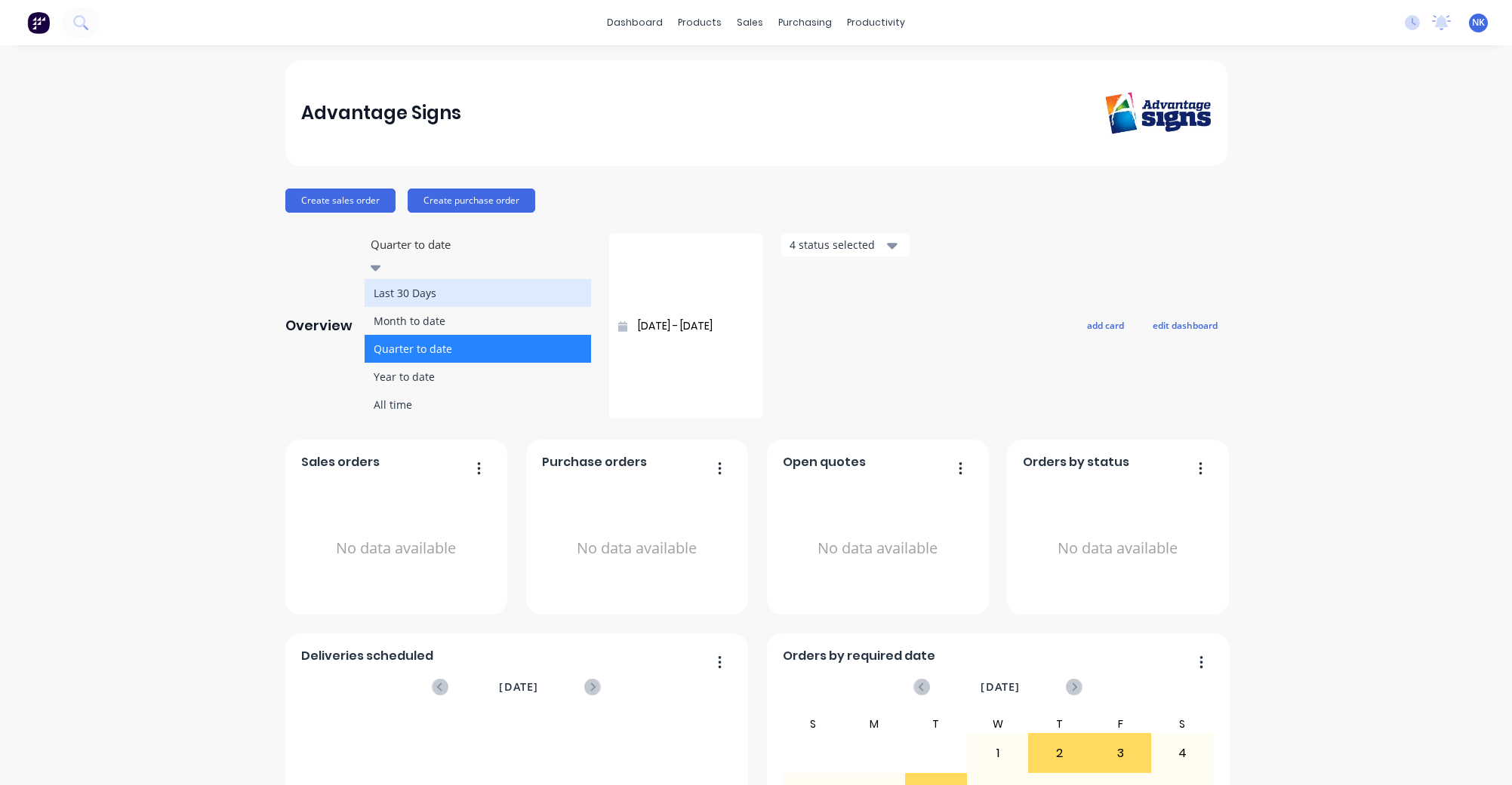
click at [473, 284] on div "Last 30 Days" at bounding box center [478, 292] width 226 height 28
type input "[DATE] - [DATE]"
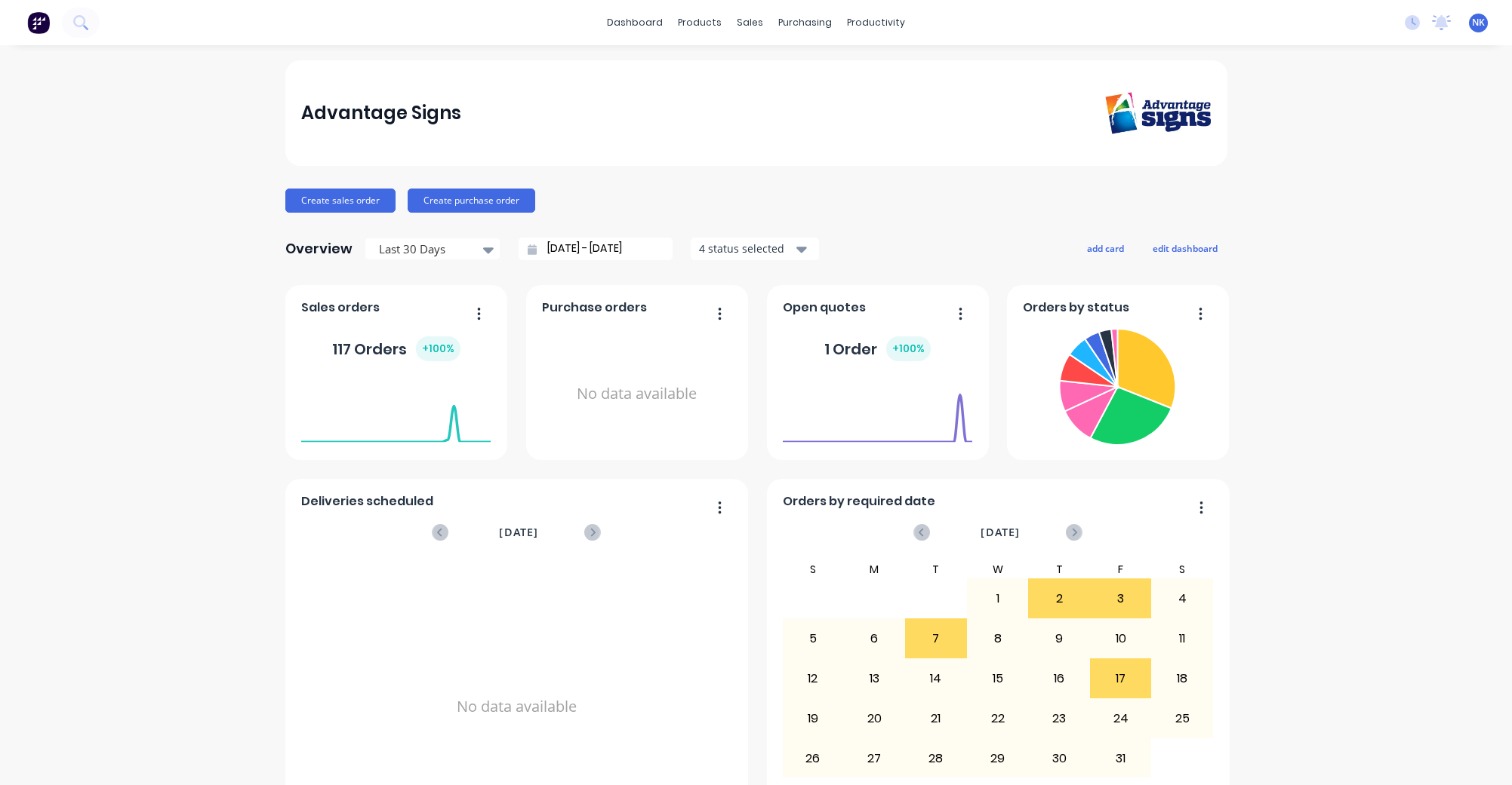
click at [775, 187] on div "Advantage Signs Create sales order Create purchase order Overview Last 30 Days …" at bounding box center [756, 454] width 942 height 788
click at [885, 24] on div "productivity" at bounding box center [875, 22] width 73 height 23
click at [899, 68] on div "Workflow" at bounding box center [903, 72] width 45 height 13
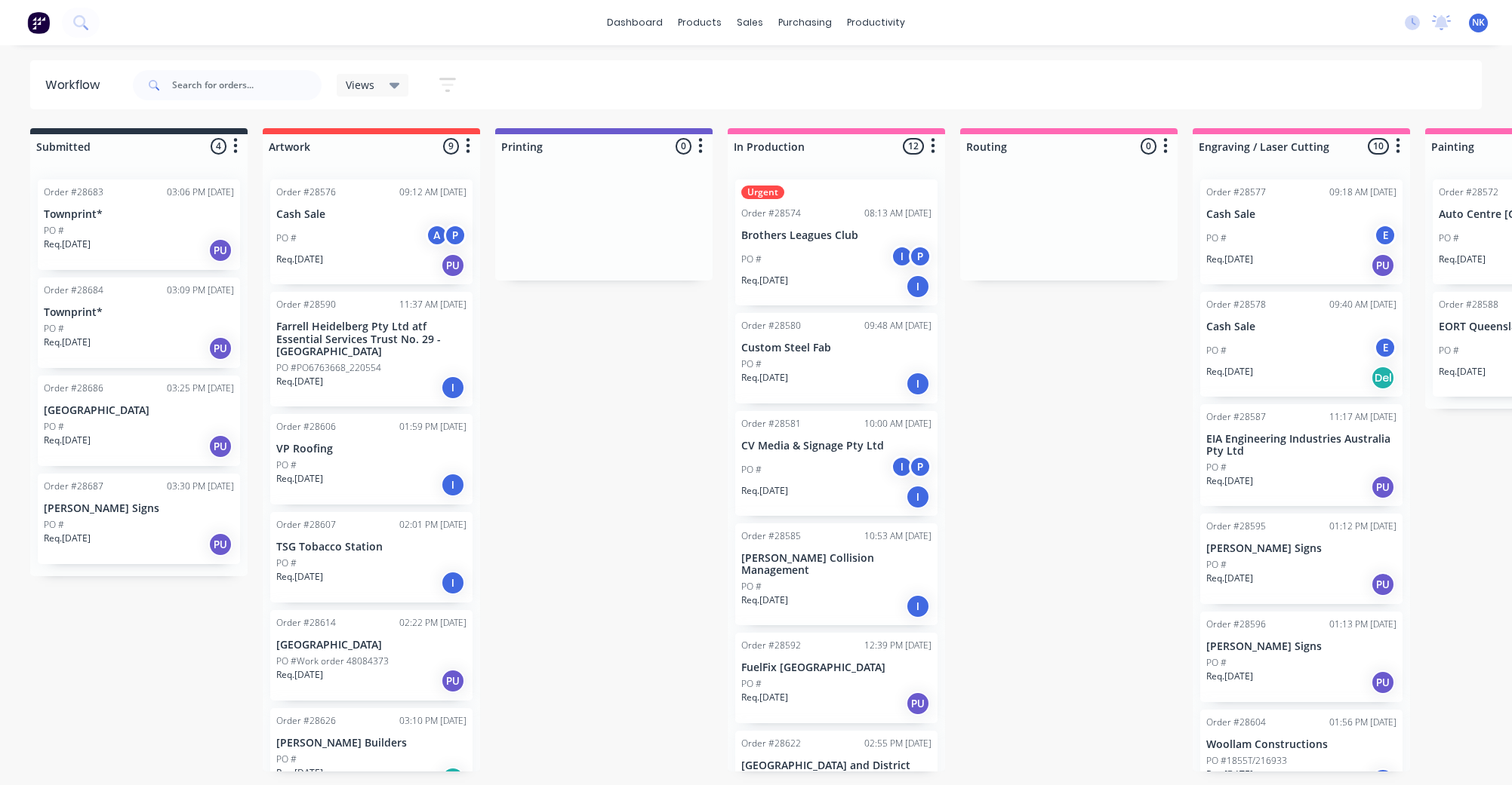
scroll to position [0, 3]
click at [910, 153] on link "Timesheets" at bounding box center [935, 164] width 200 height 30
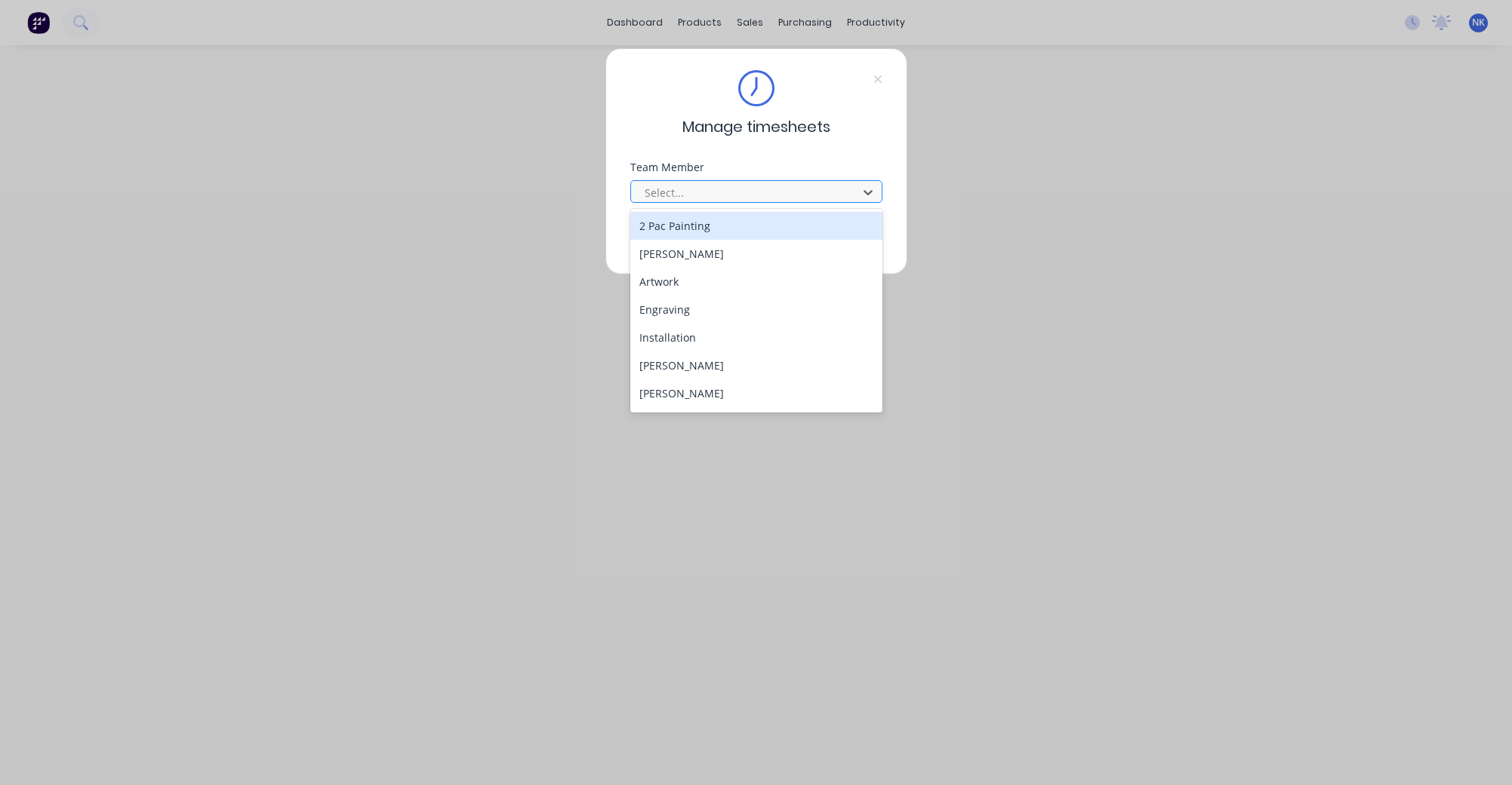
click at [840, 200] on div at bounding box center [747, 192] width 207 height 18
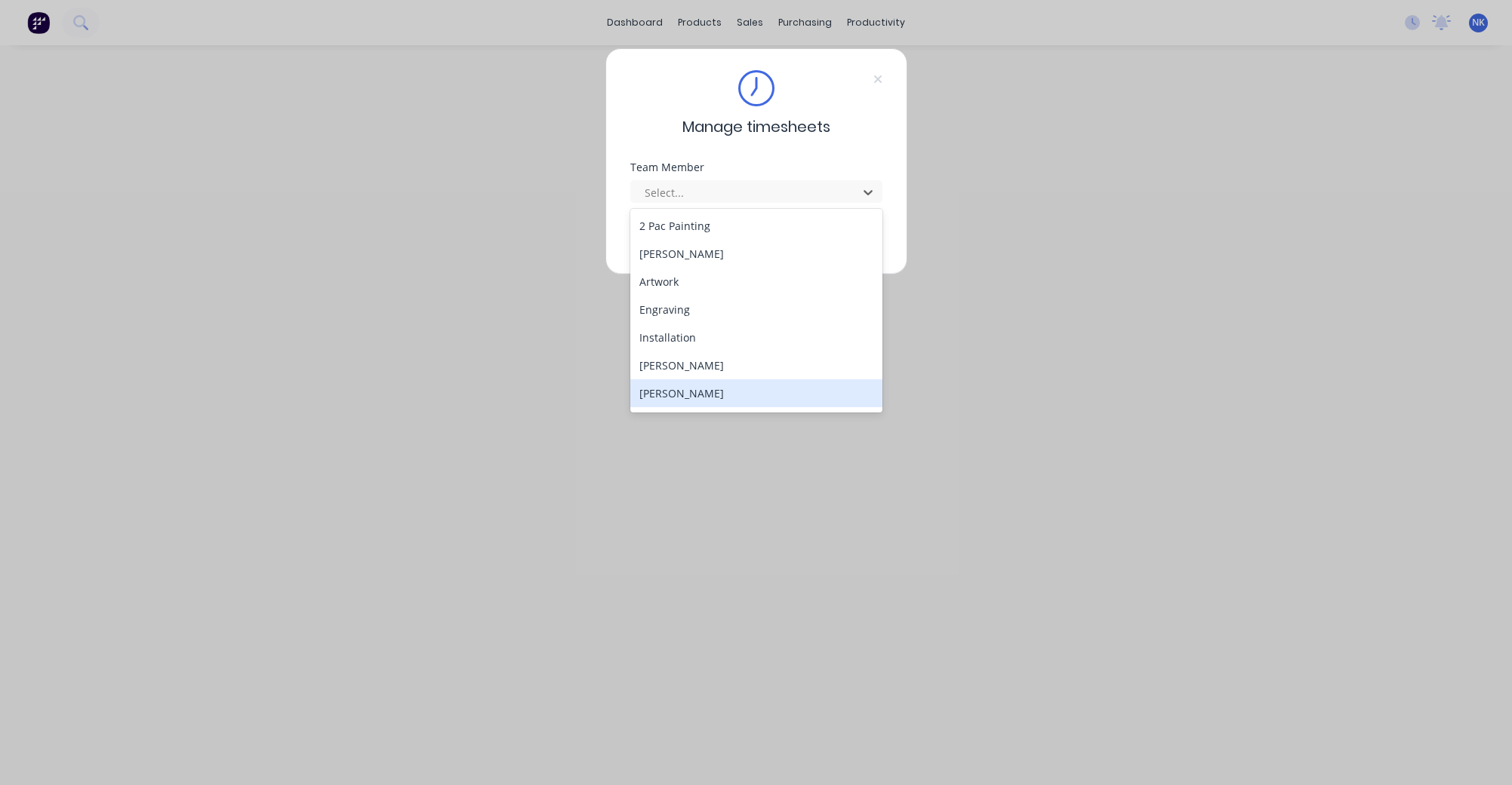
click at [837, 387] on div "[PERSON_NAME]" at bounding box center [757, 393] width 252 height 28
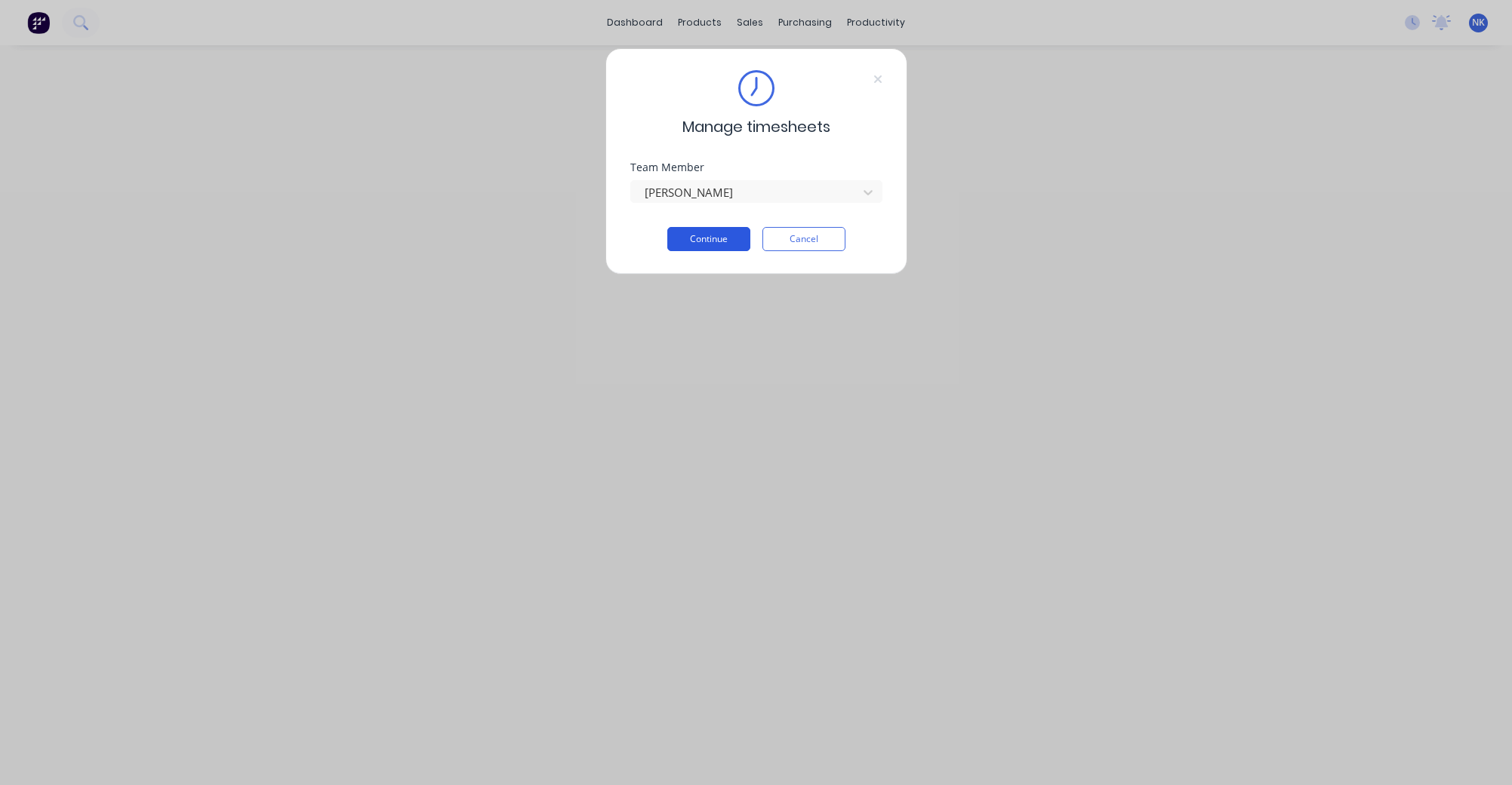
click at [719, 245] on button "Continue" at bounding box center [708, 239] width 83 height 24
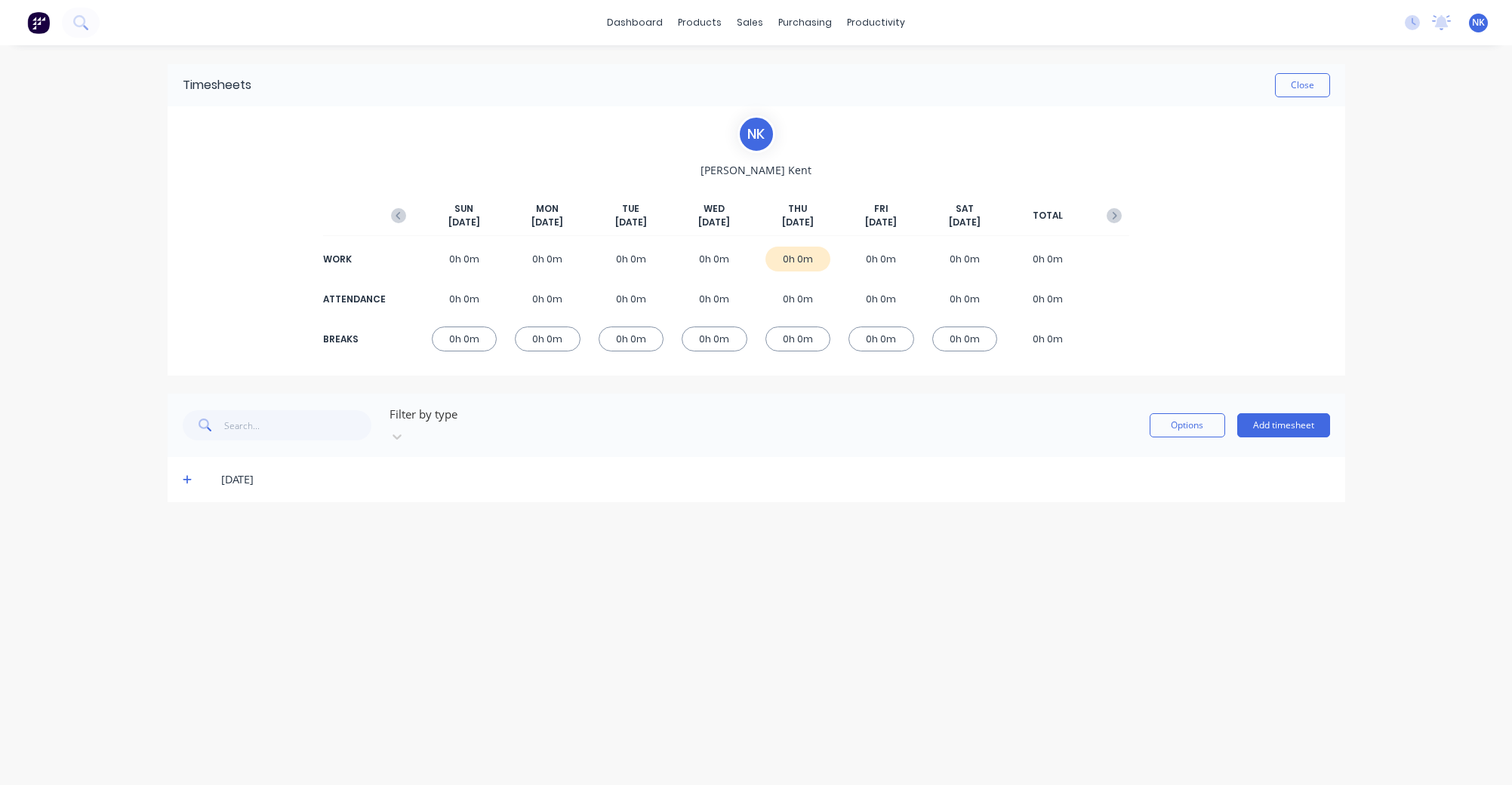
click at [625, 298] on div "0h 0m" at bounding box center [632, 299] width 66 height 25
click at [628, 257] on div "0h 0m" at bounding box center [632, 260] width 66 height 25
click at [1174, 424] on button "Options" at bounding box center [1187, 425] width 76 height 24
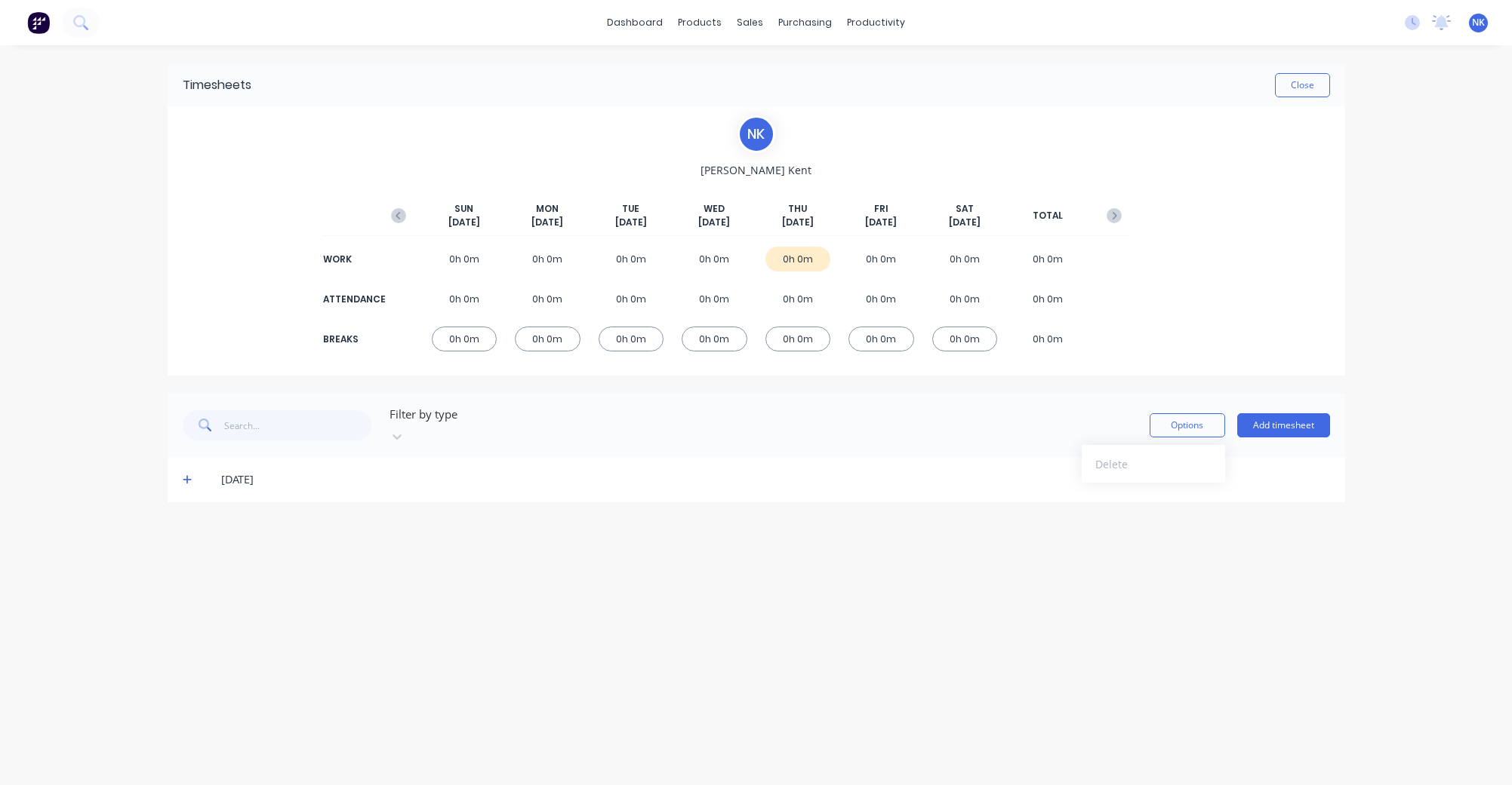
click at [823, 477] on div "[DATE]" at bounding box center [756, 480] width 1177 height 45
click at [406, 515] on div "Timesheets Close N K [PERSON_NAME][DATE] [DATE] [DATE] [DATE] [DATE] [DATE] [DA…" at bounding box center [756, 400] width 1208 height 710
click at [874, 22] on div "productivity" at bounding box center [875, 22] width 73 height 23
click at [889, 100] on div "Planner" at bounding box center [898, 103] width 35 height 13
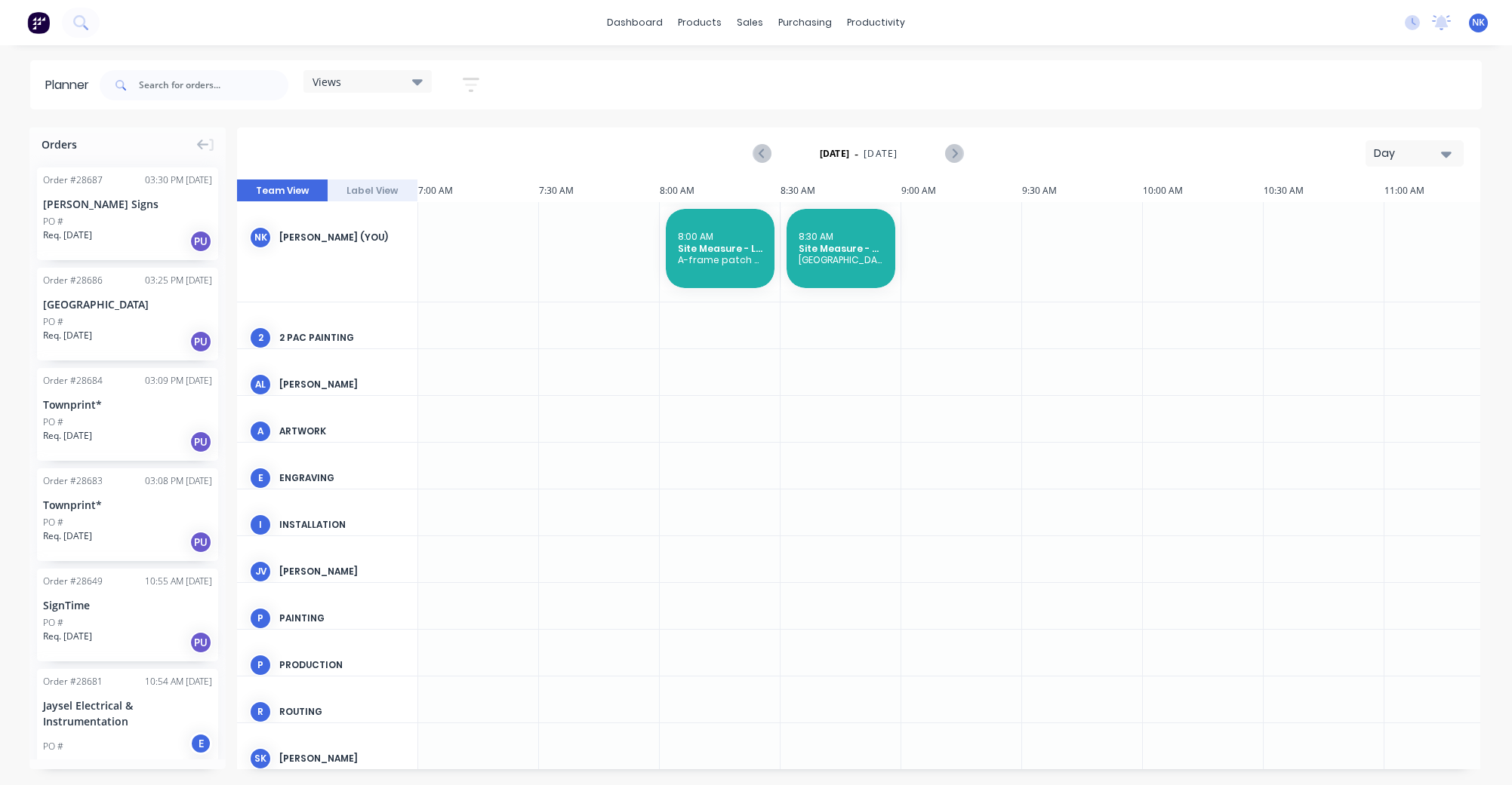
scroll to position [0, 1]
click at [874, 18] on div "productivity" at bounding box center [875, 22] width 73 height 23
click at [894, 75] on div "Workflow" at bounding box center [903, 72] width 45 height 13
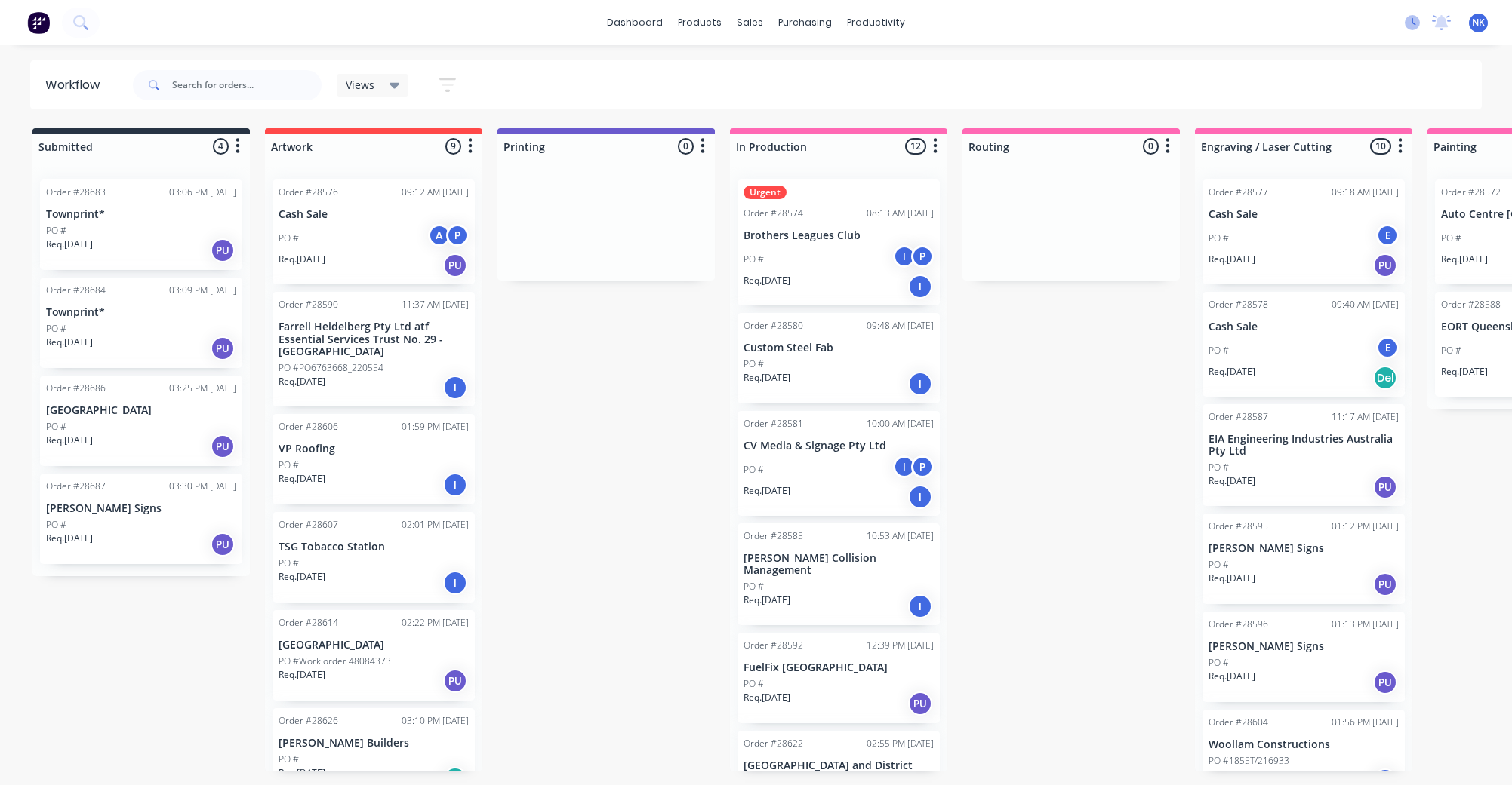
click at [1417, 24] on icon at bounding box center [1412, 23] width 15 height 15
